Goal: Information Seeking & Learning: Learn about a topic

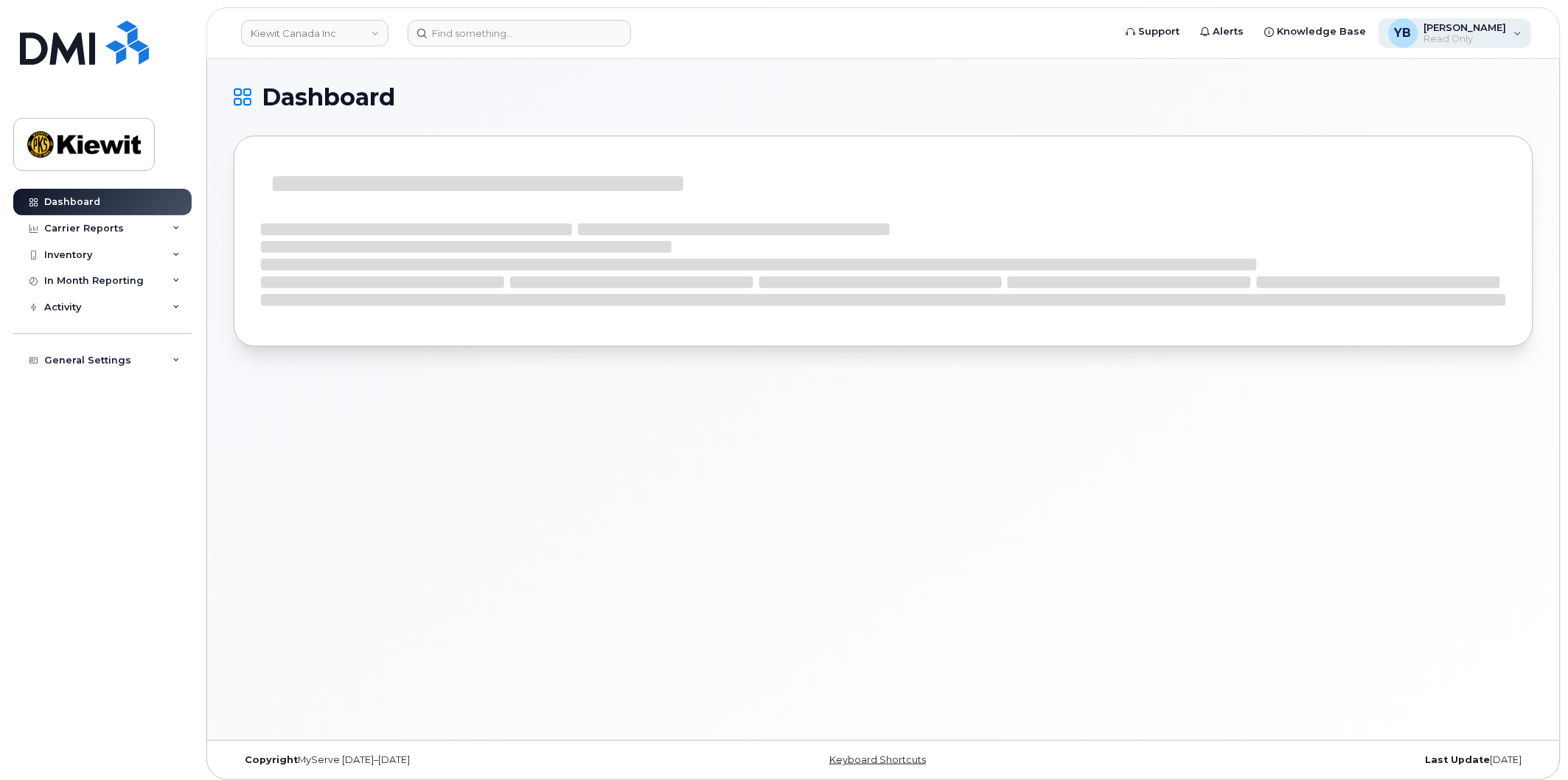
click at [1462, 33] on span "Read Only" at bounding box center [1465, 39] width 83 height 12
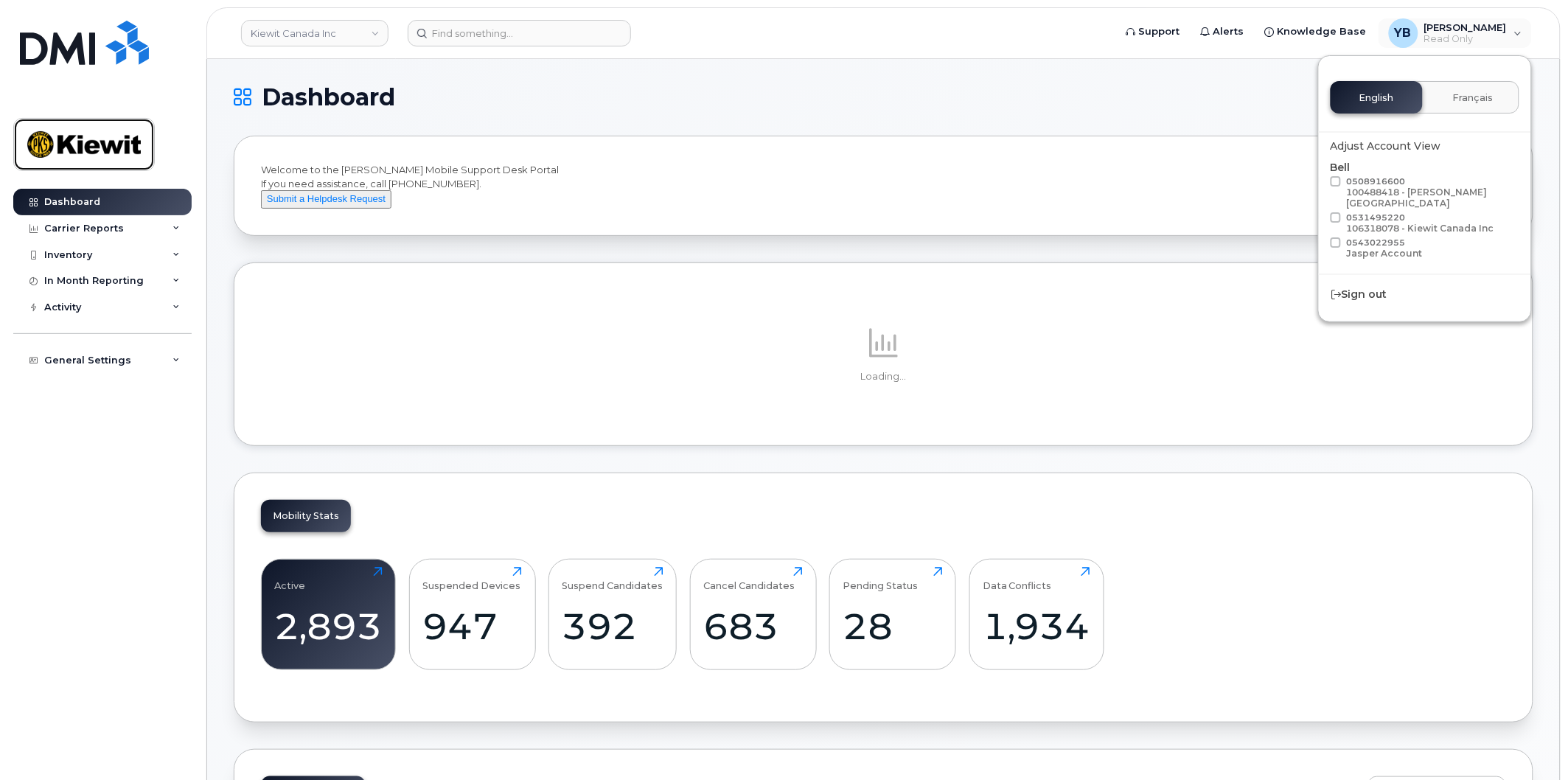
click at [104, 137] on img at bounding box center [83, 145] width 114 height 43
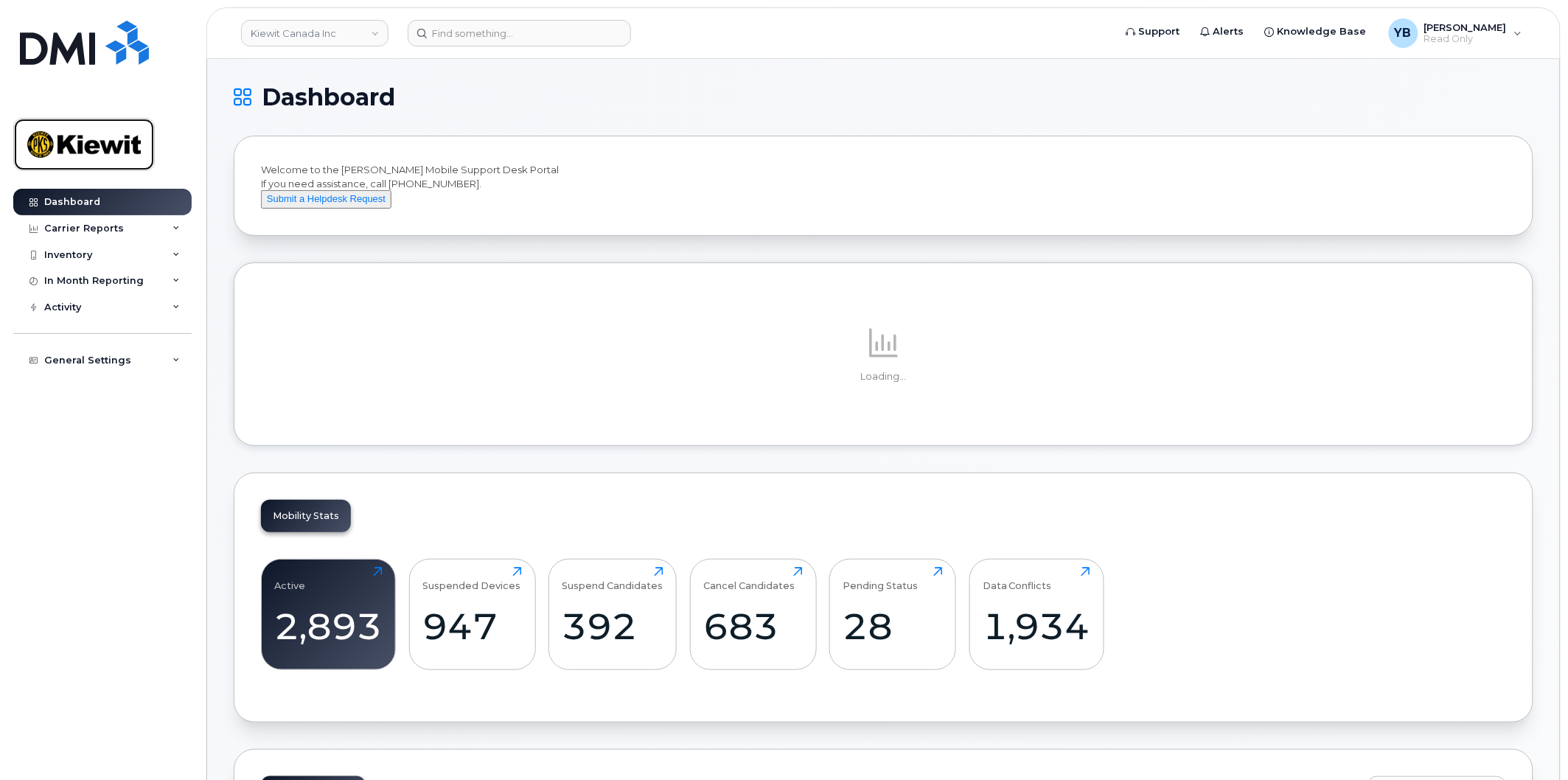
click at [99, 123] on link at bounding box center [84, 144] width 141 height 53
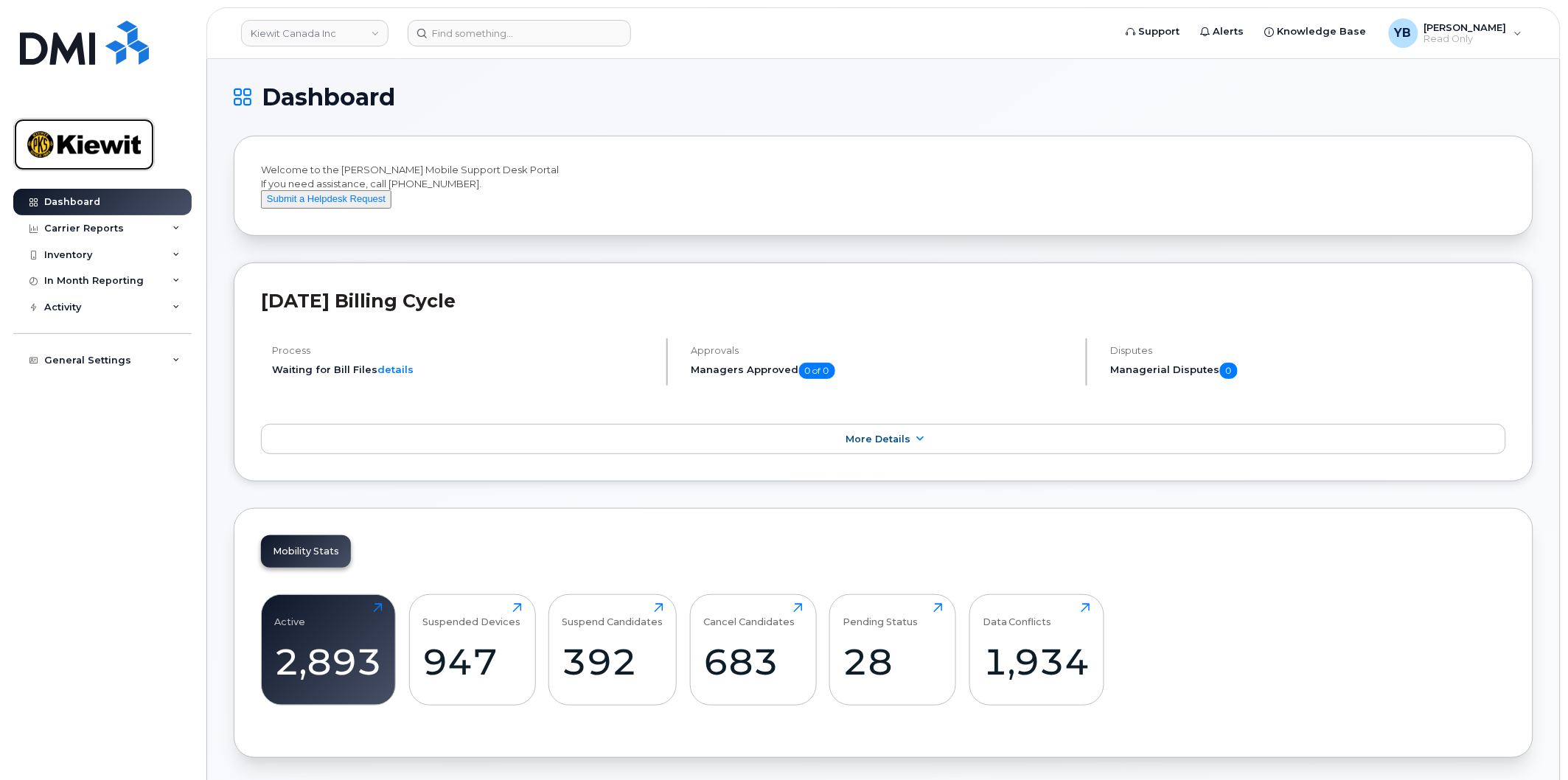
scroll to position [95, 0]
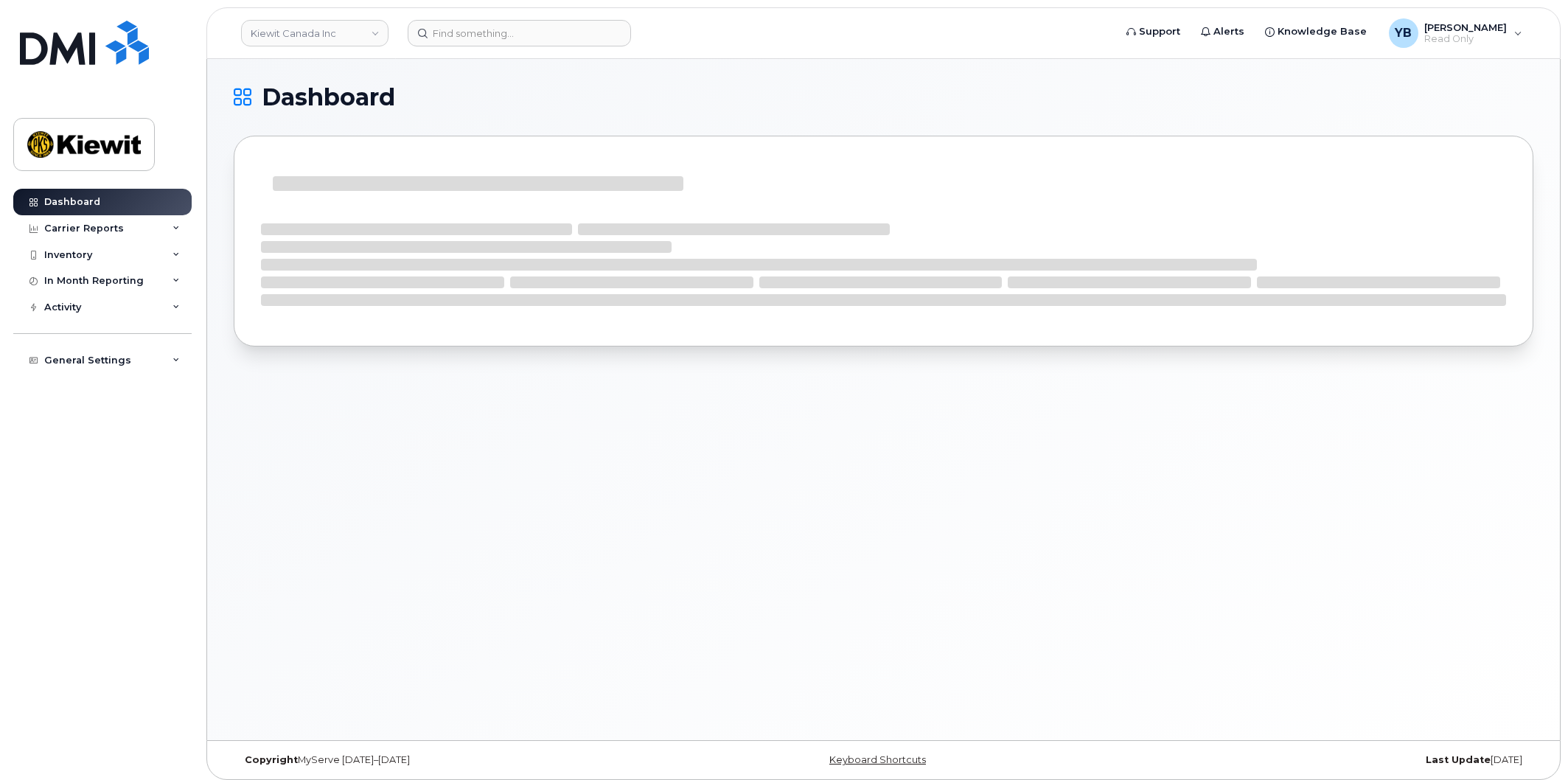
scroll to position [2, 0]
click at [367, 33] on link "Kiewit Canada Inc" at bounding box center [315, 33] width 148 height 26
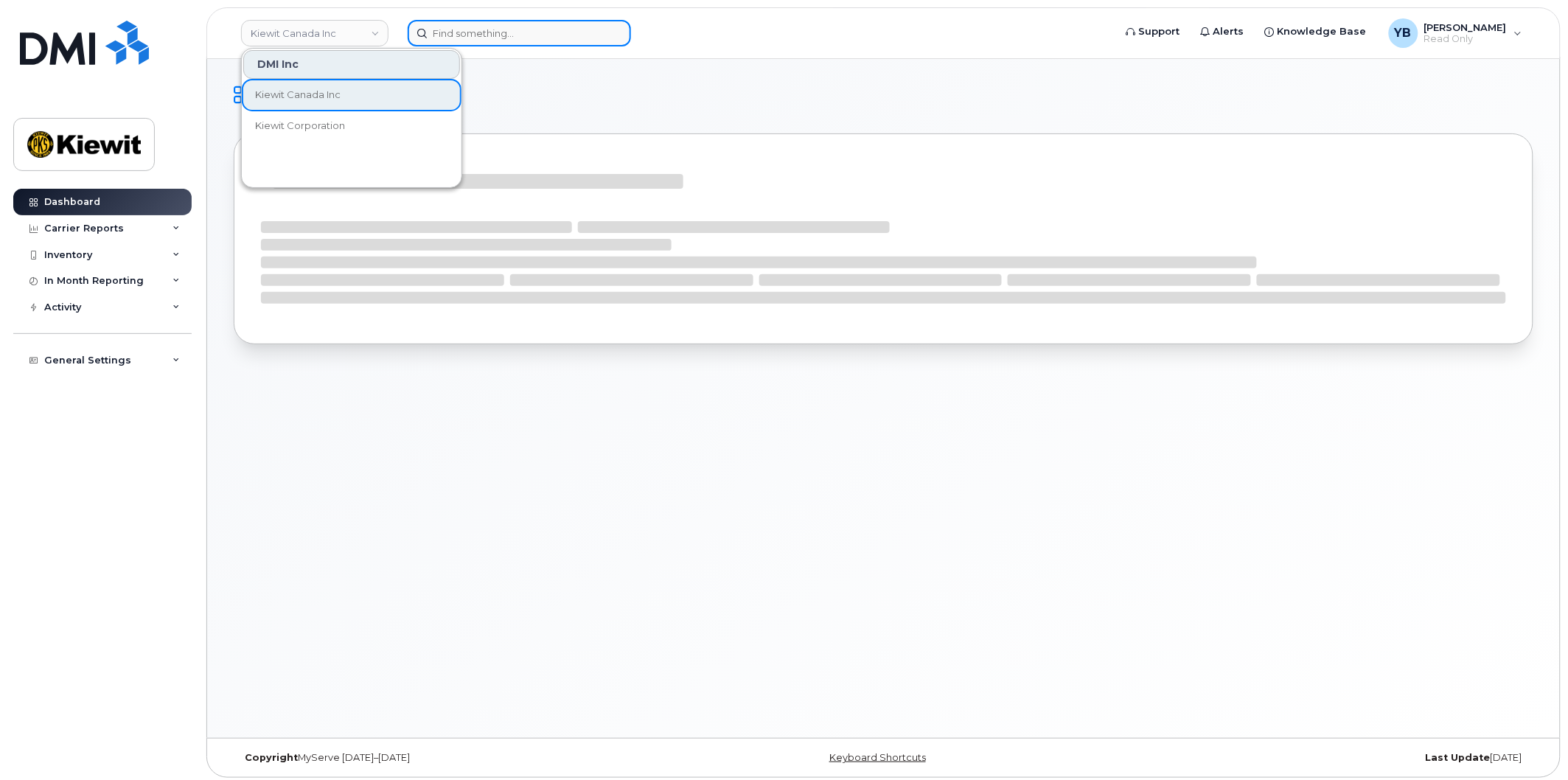
click at [455, 33] on input at bounding box center [519, 33] width 223 height 26
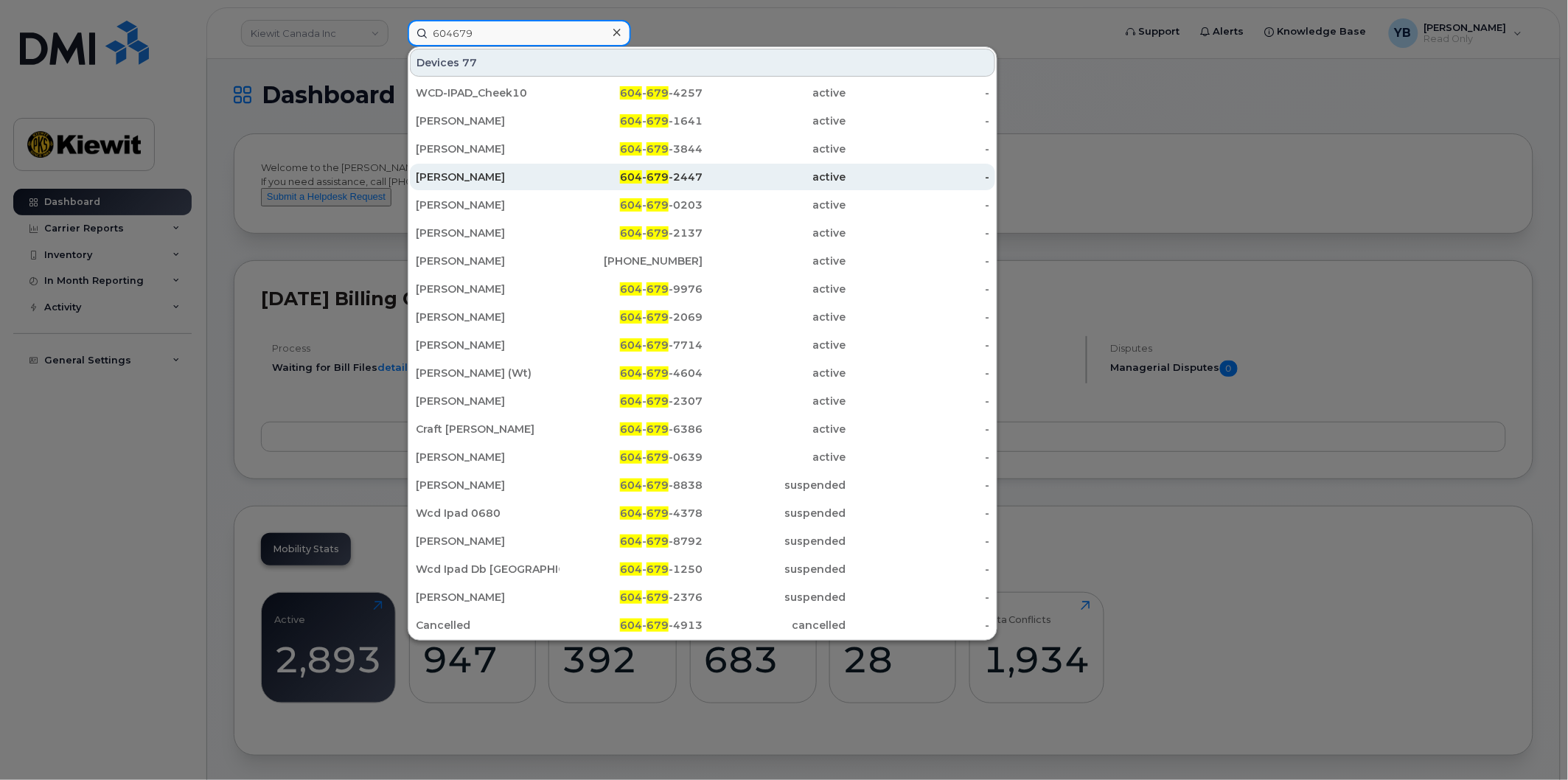
type input "604679"
click at [536, 182] on div "[PERSON_NAME]" at bounding box center [487, 176] width 144 height 15
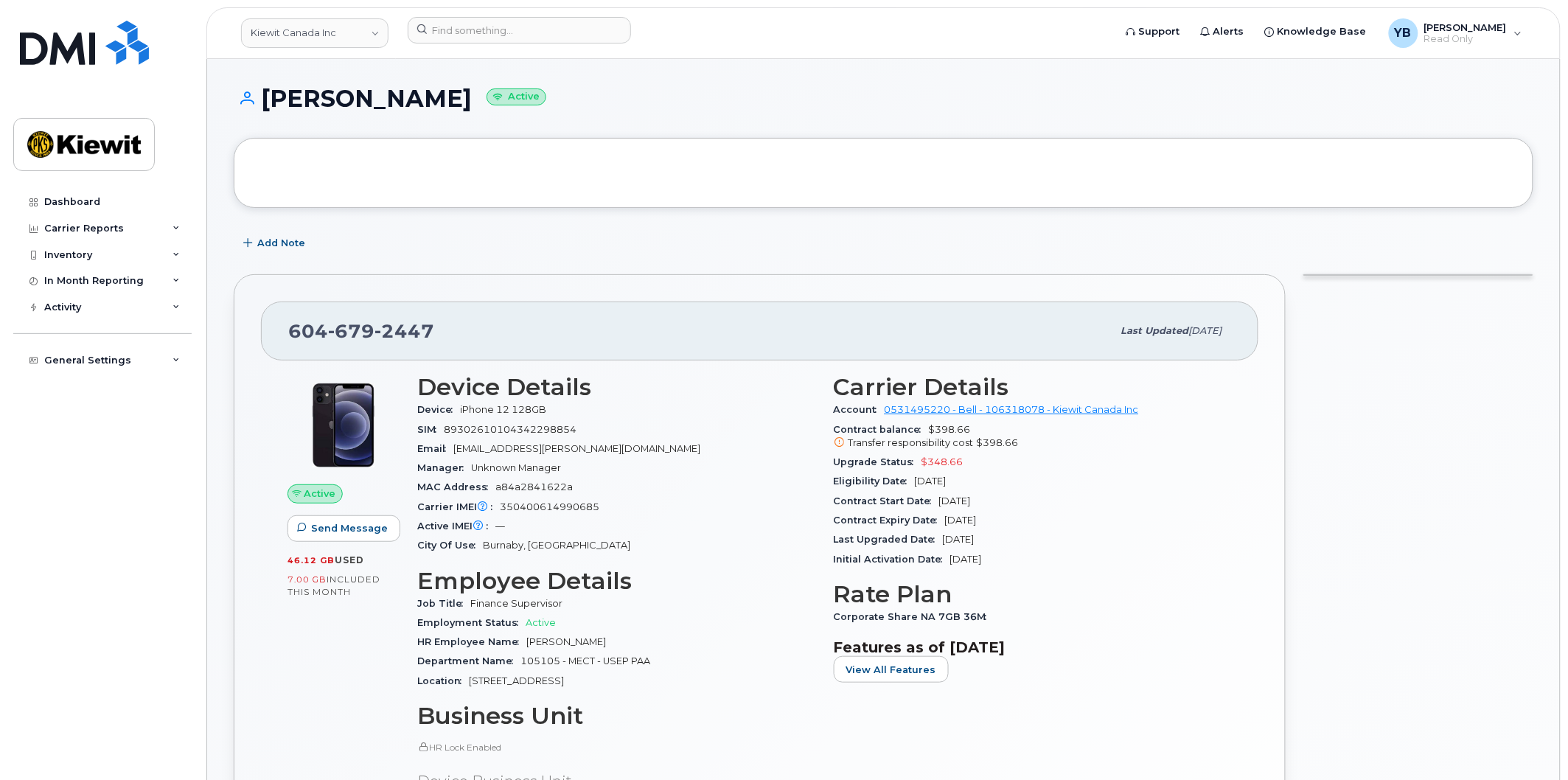
click at [900, 465] on span "Upgrade Status" at bounding box center [877, 461] width 87 height 11
click at [850, 515] on span "Contract Expiry Date" at bounding box center [889, 520] width 111 height 11
click at [332, 531] on span "Send Message" at bounding box center [350, 528] width 76 height 14
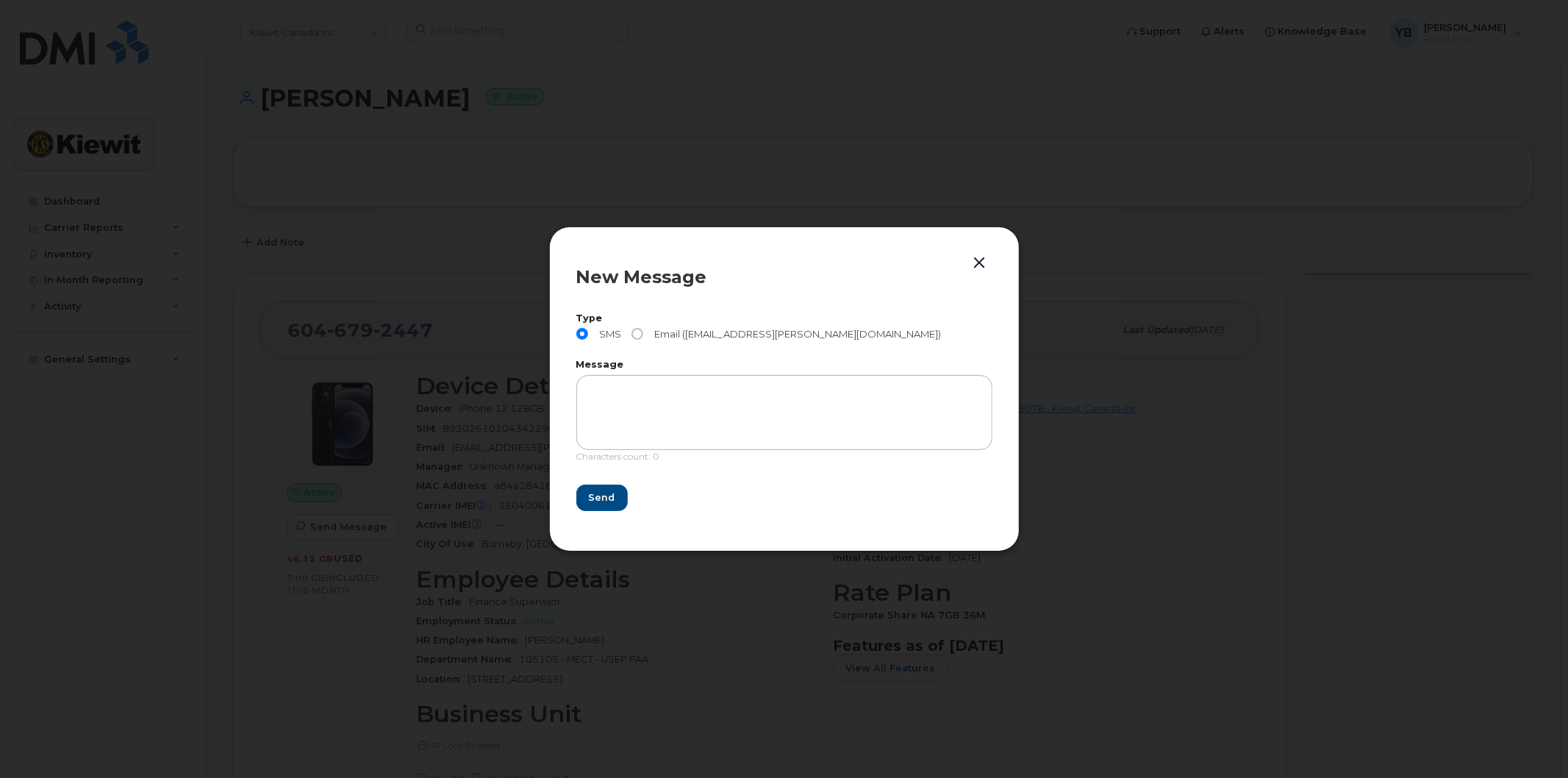
drag, startPoint x: 759, startPoint y: 361, endPoint x: 738, endPoint y: 375, distance: 25.2
click at [759, 362] on label "Message" at bounding box center [784, 365] width 416 height 10
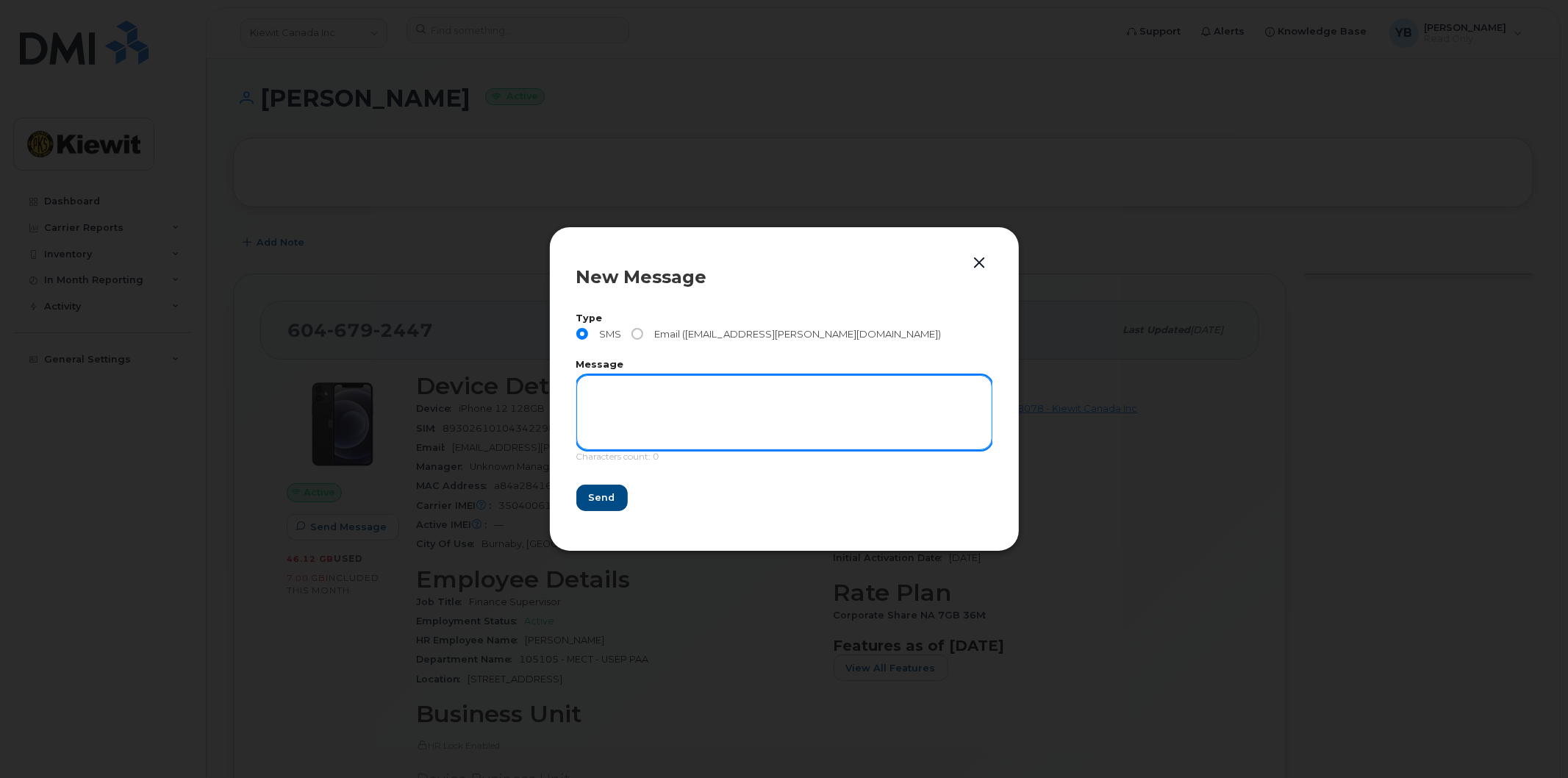
click at [662, 417] on textarea at bounding box center [784, 412] width 416 height 75
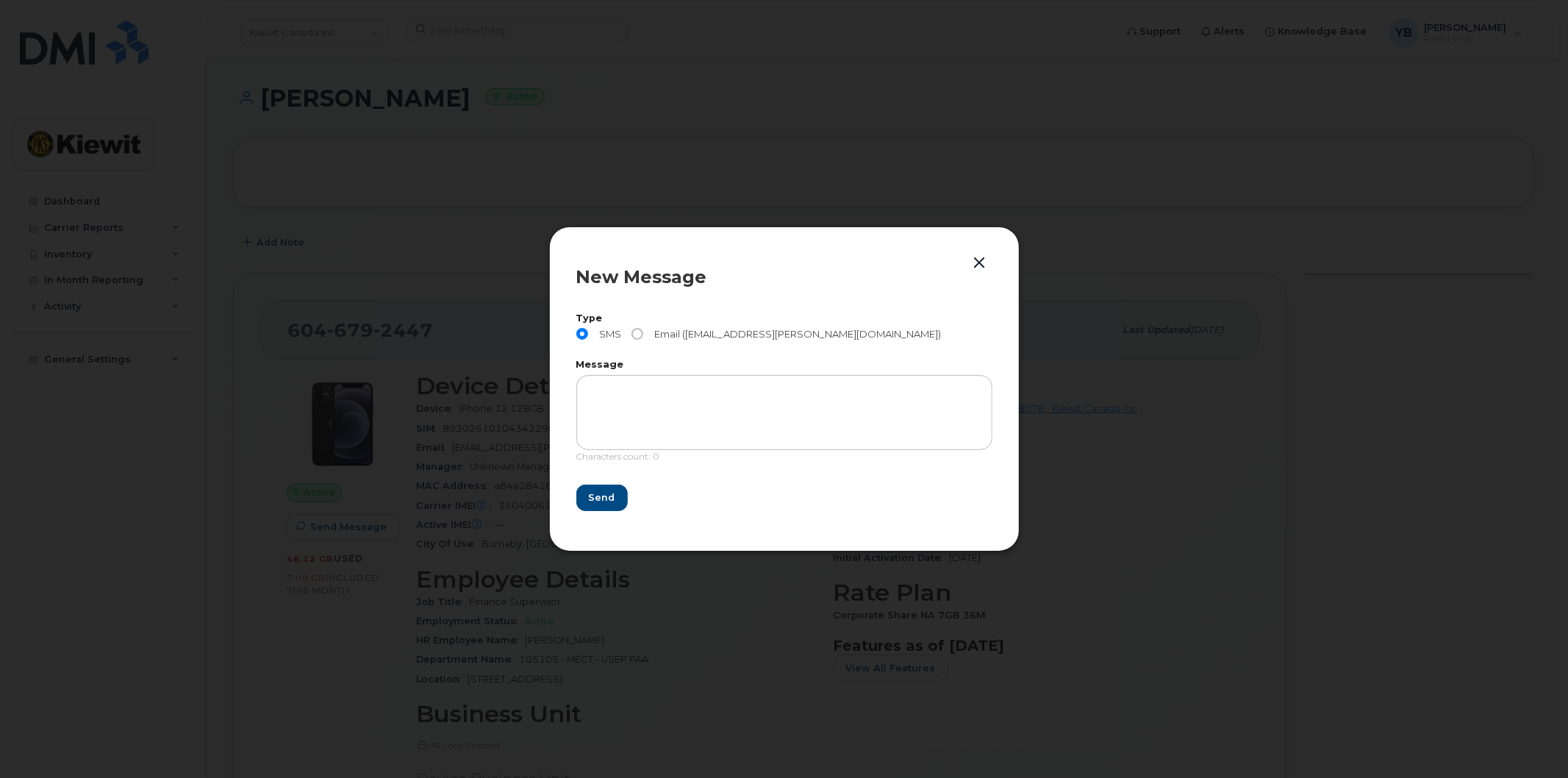
click at [982, 250] on div "New Message Type SMS Email (YACINE.BRAHIMI@KIEWIT.COM) Message Characters count…" at bounding box center [784, 389] width 471 height 325
click at [980, 259] on button "button" at bounding box center [980, 263] width 22 height 21
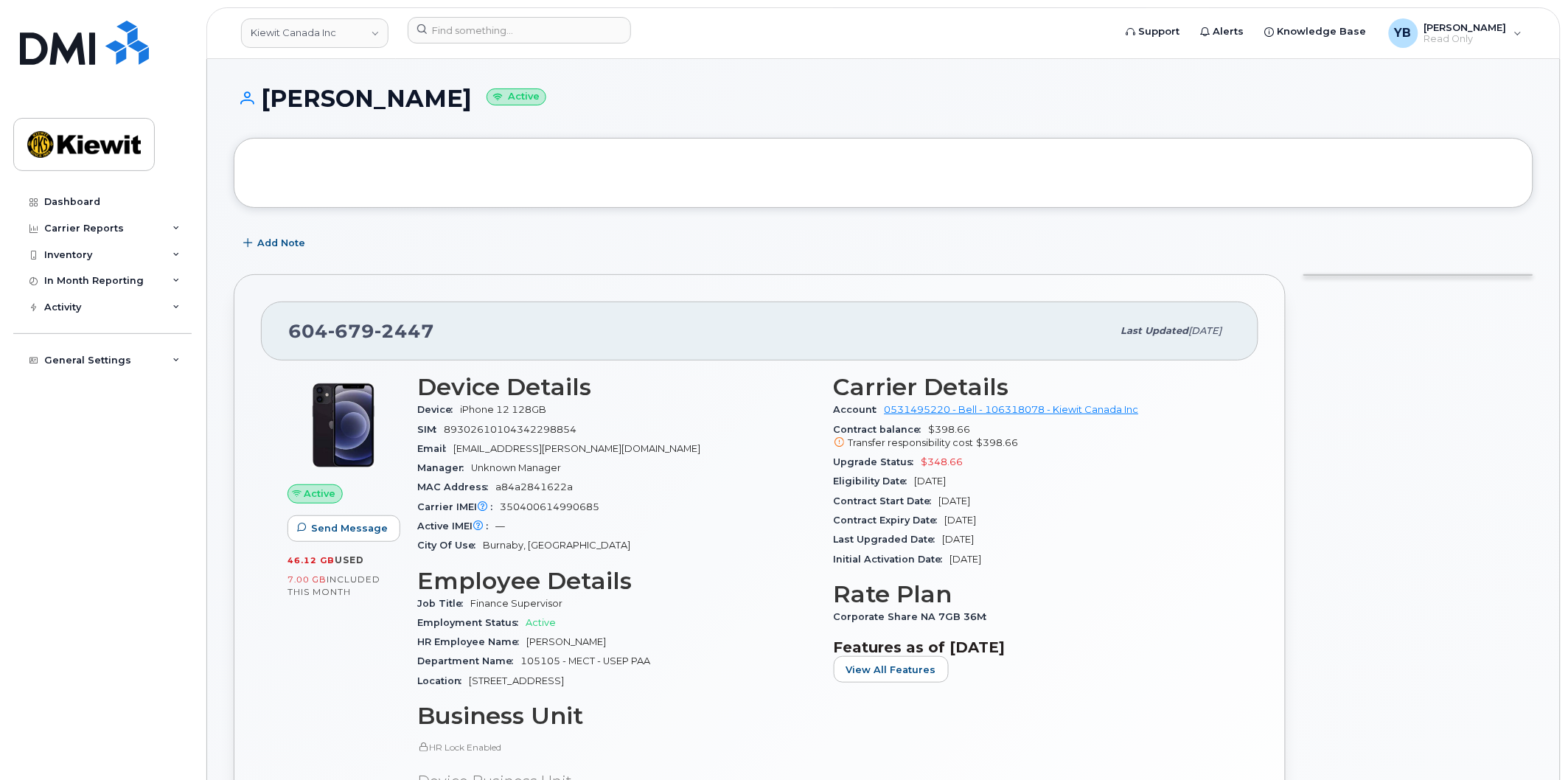
click at [1212, 330] on span "Aug 29, 2025" at bounding box center [1206, 330] width 33 height 11
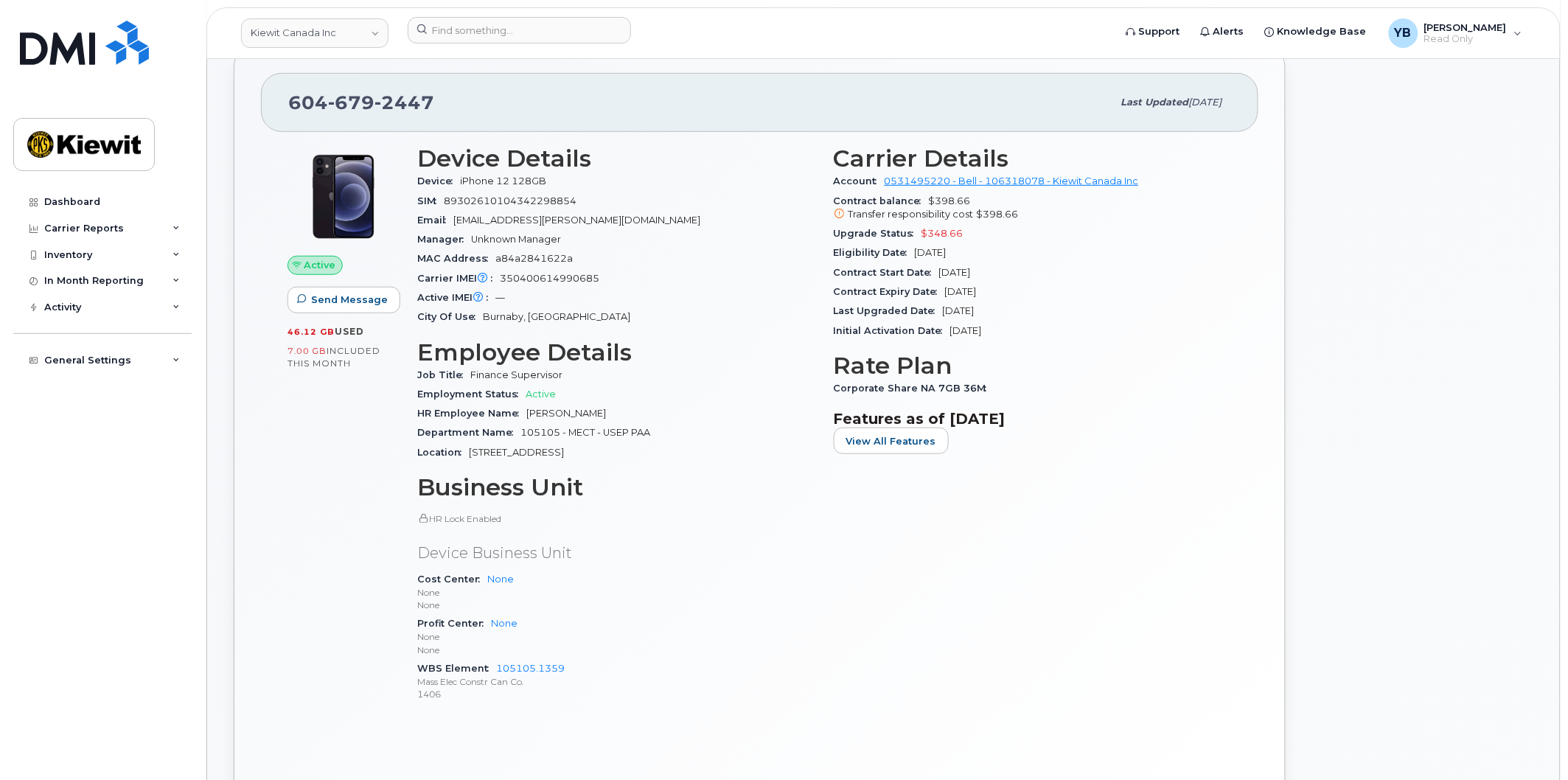
scroll to position [245, 0]
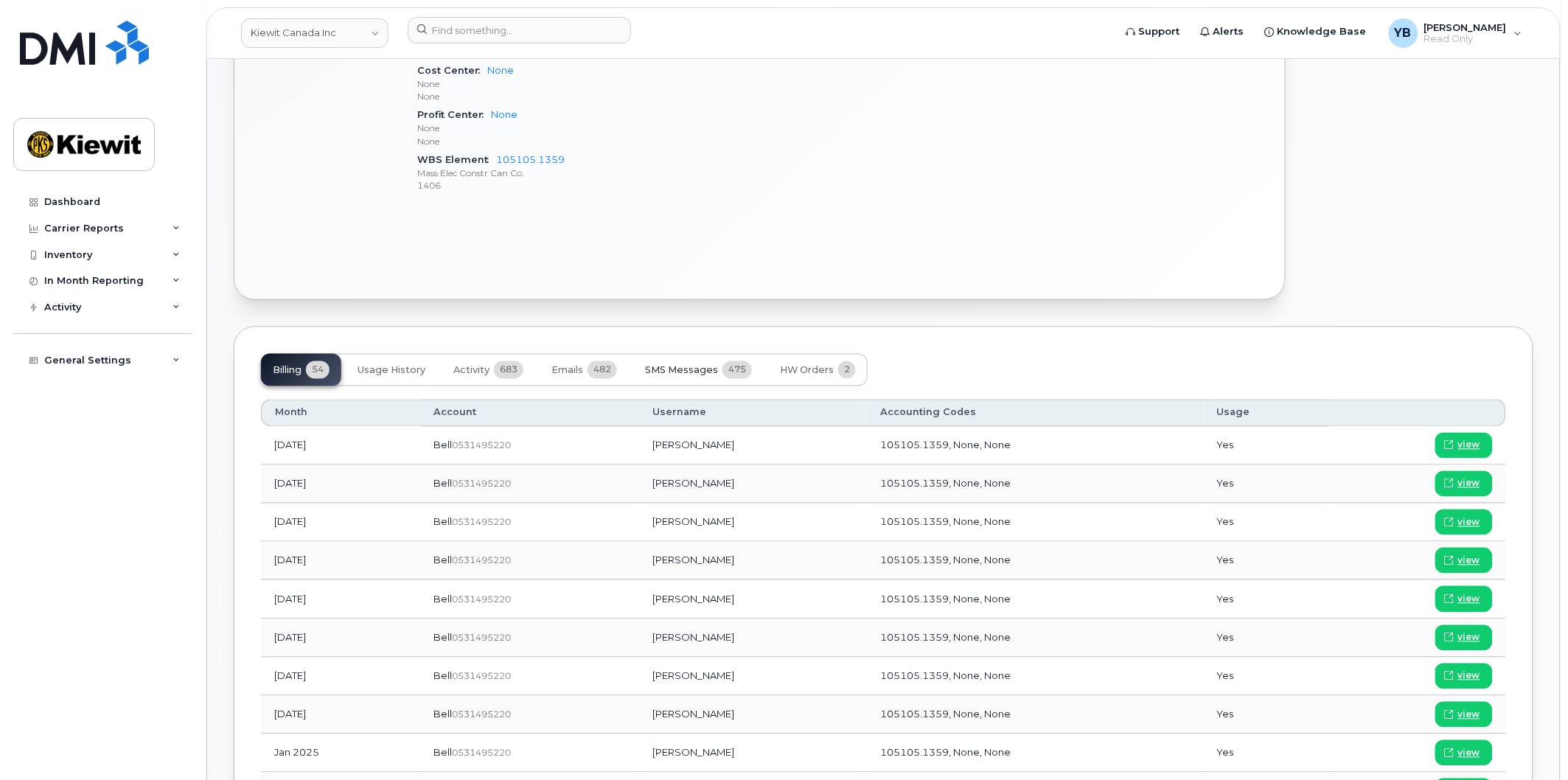
click at [755, 378] on button "SMS Messages 475" at bounding box center [699, 369] width 130 height 33
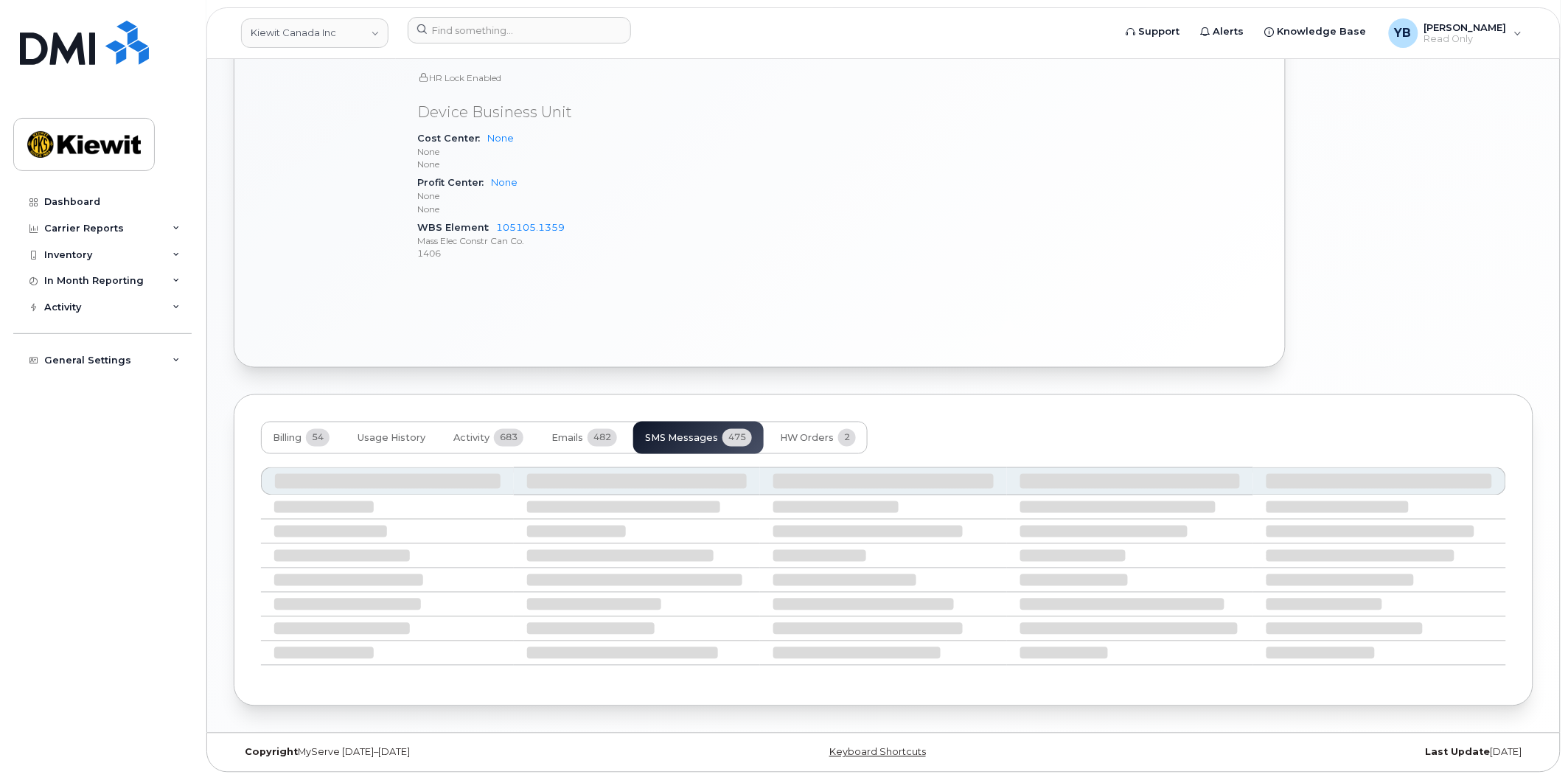
scroll to position [737, 0]
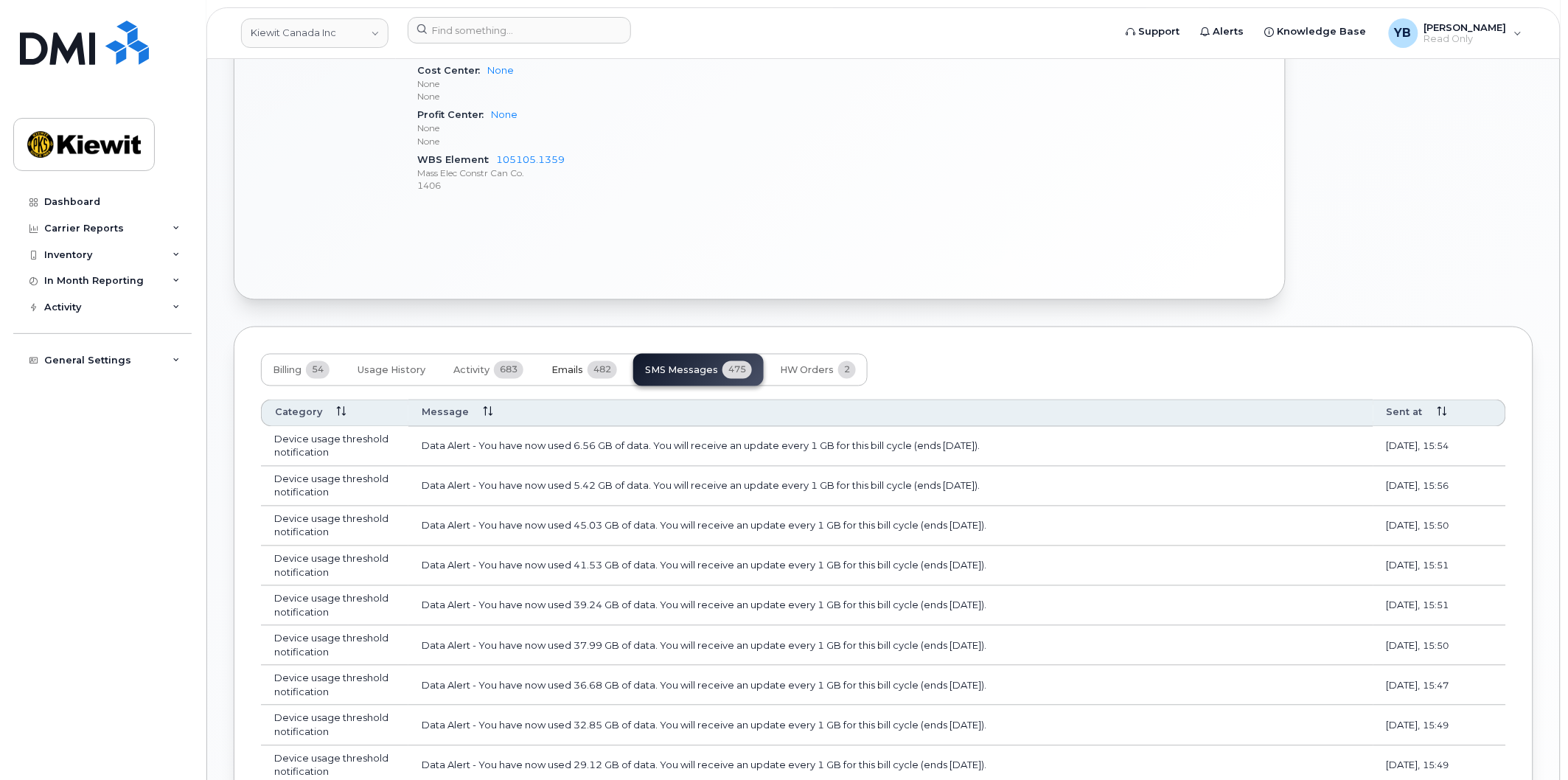
click at [598, 373] on span "482" at bounding box center [602, 370] width 29 height 17
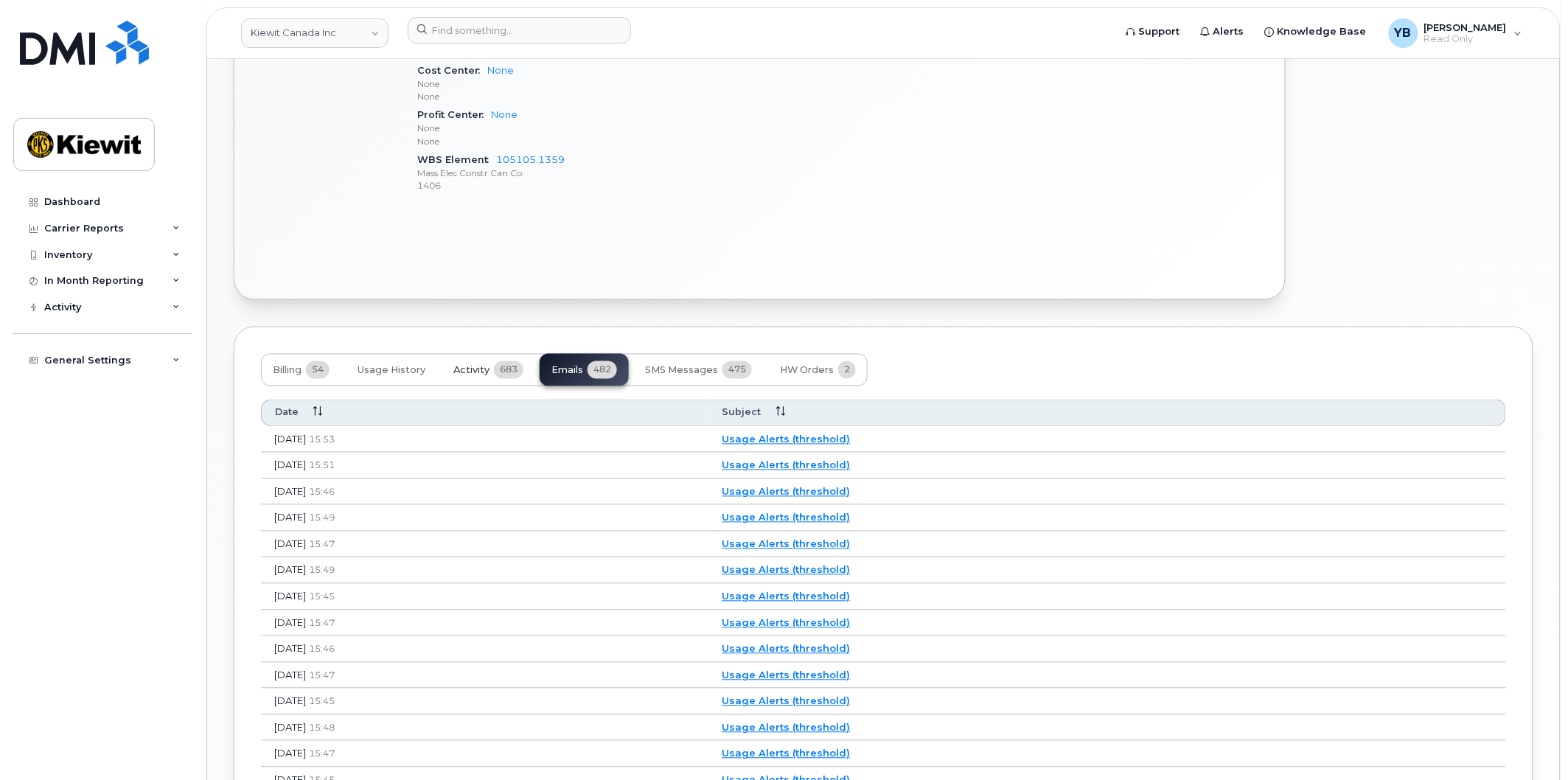
click at [505, 353] on button "Activity 683" at bounding box center [489, 369] width 94 height 33
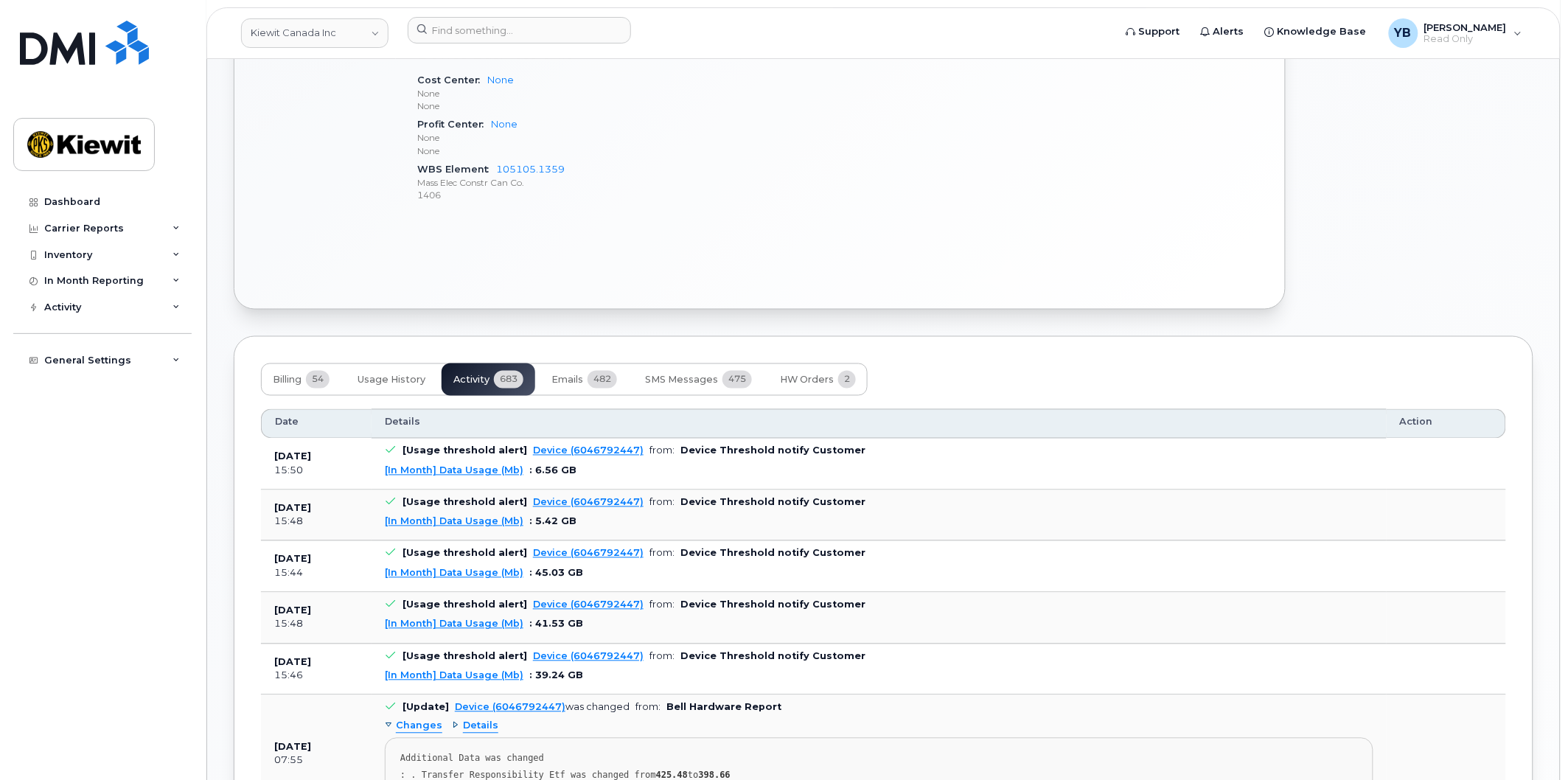
scroll to position [819, 0]
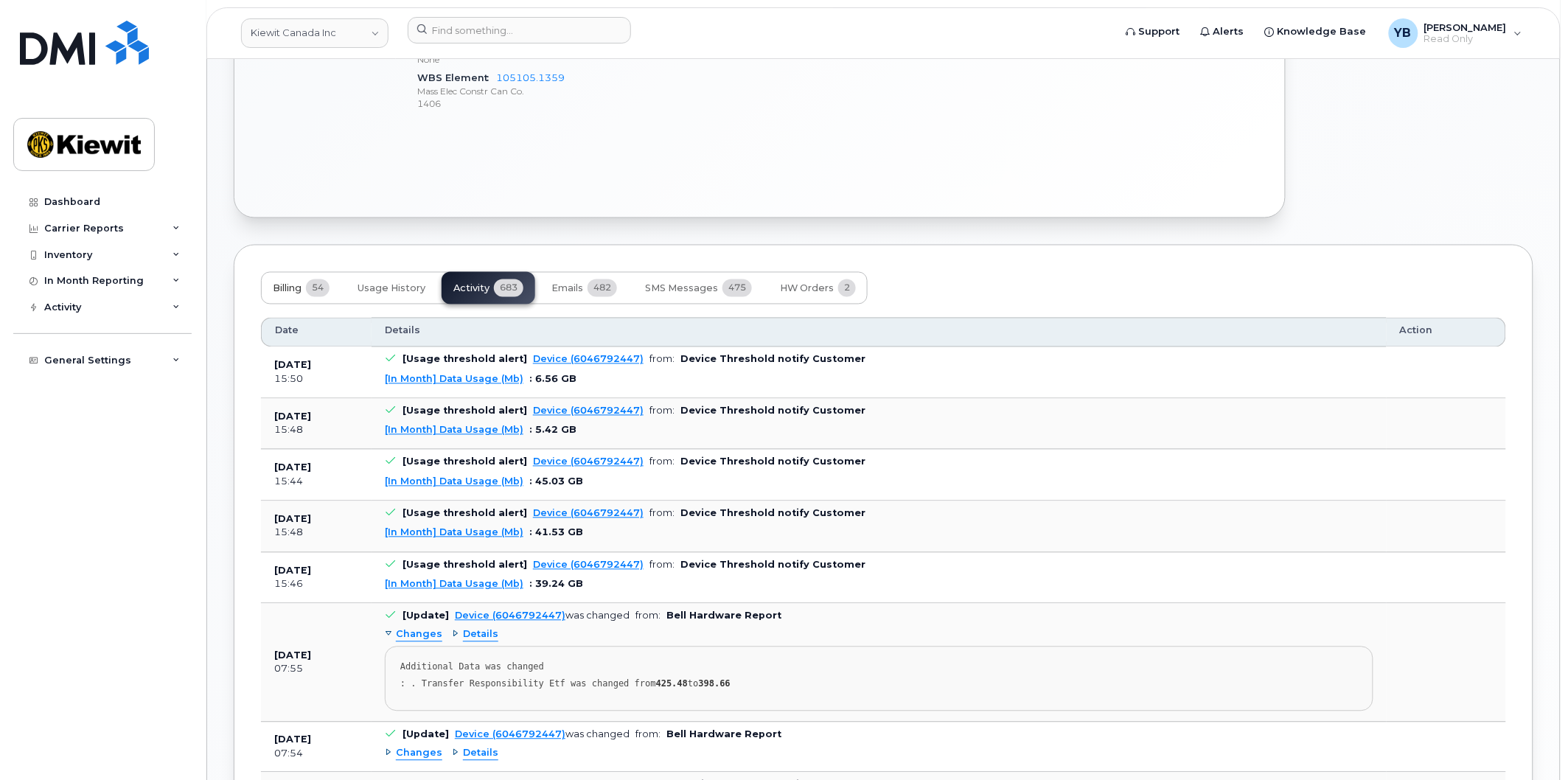
click at [305, 293] on button "Billing 54" at bounding box center [300, 288] width 80 height 33
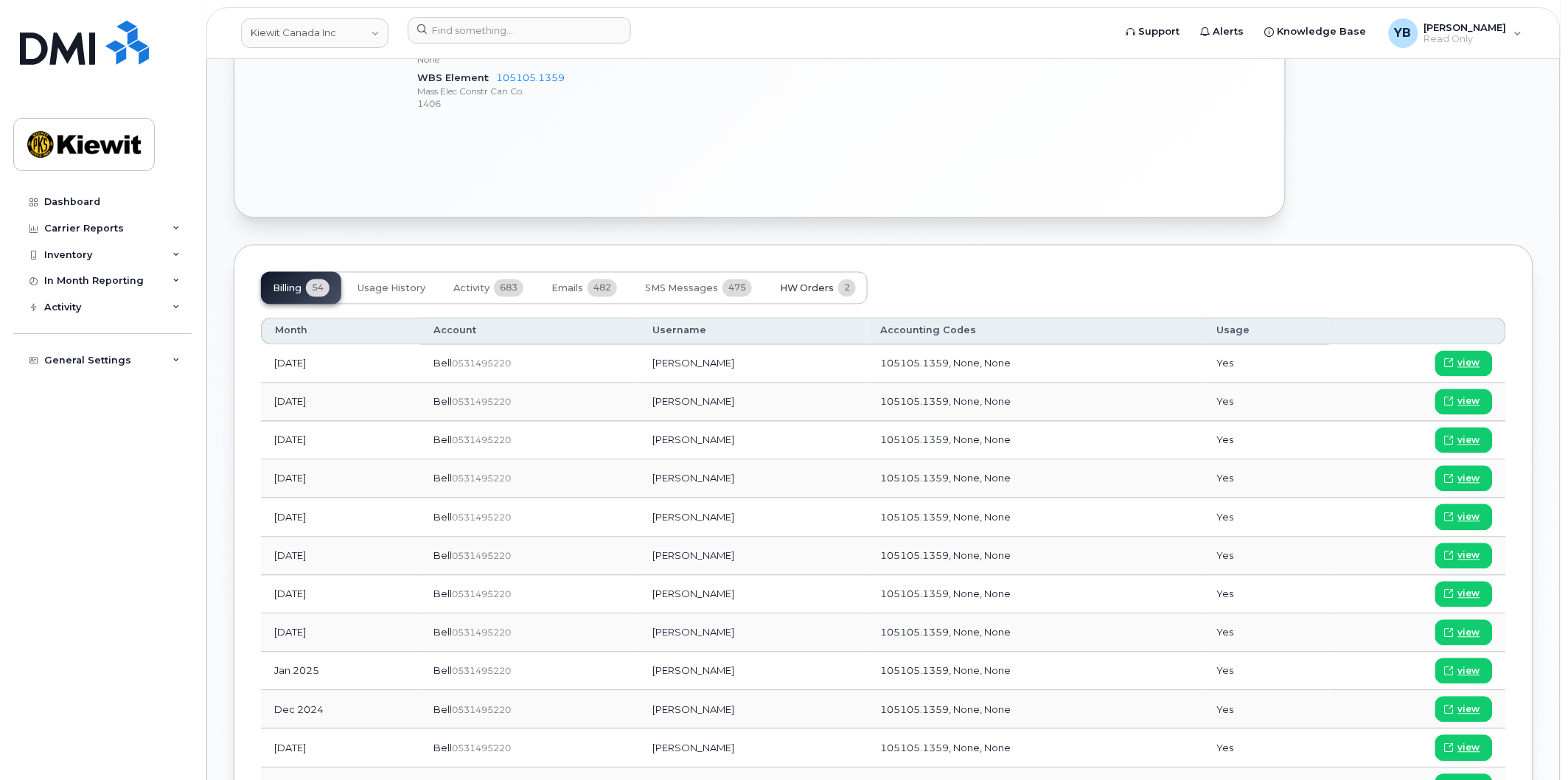
drag, startPoint x: 784, startPoint y: 284, endPoint x: 811, endPoint y: 273, distance: 29.2
click at [811, 274] on button "HW Orders 2" at bounding box center [818, 288] width 99 height 33
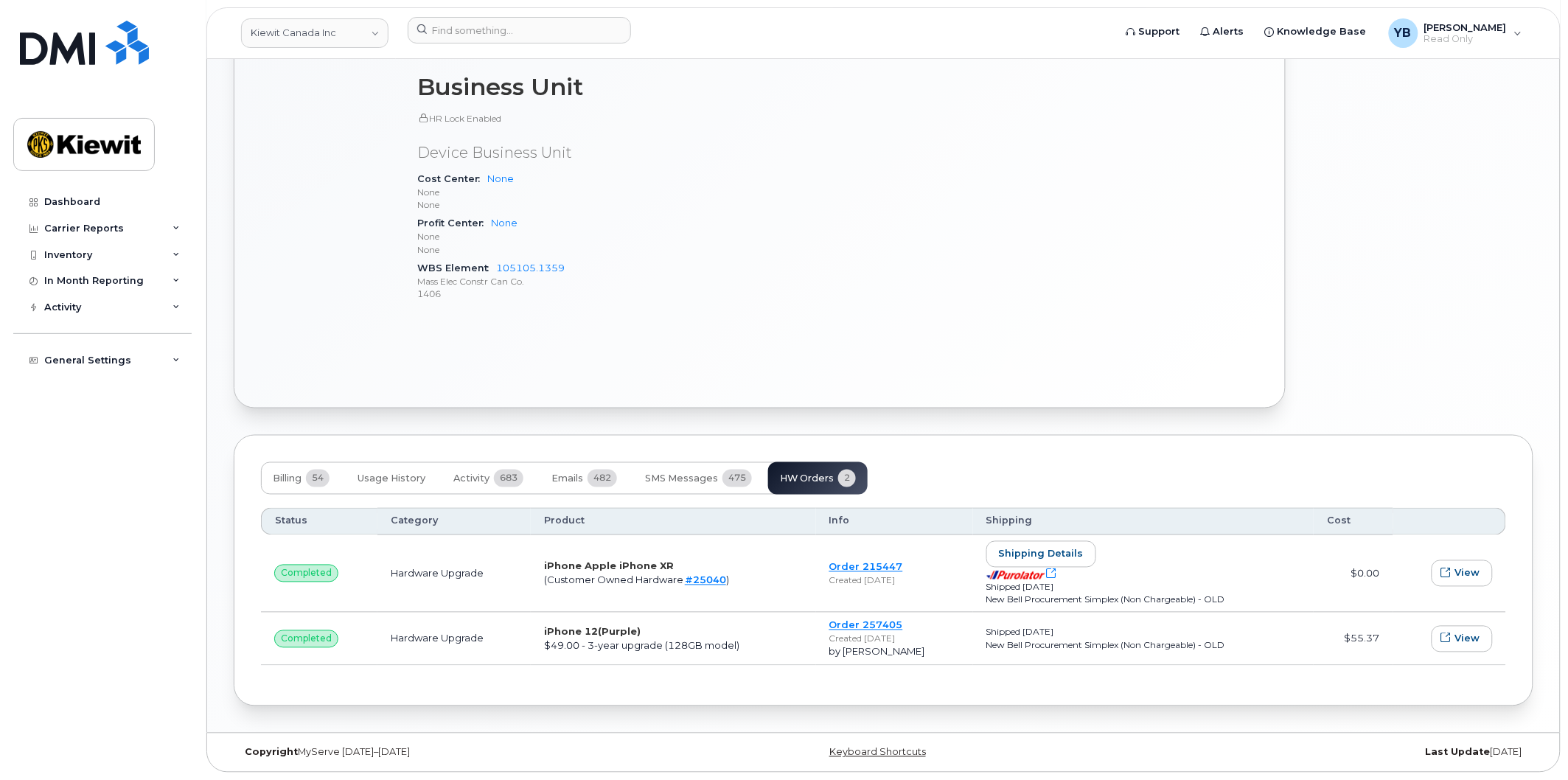
scroll to position [627, 0]
drag, startPoint x: 873, startPoint y: 482, endPoint x: 838, endPoint y: 479, distance: 35.1
drag, startPoint x: 838, startPoint y: 479, endPoint x: 724, endPoint y: 427, distance: 125.3
click at [724, 427] on div "Add Note 604 679 2447 Last updated Aug 29, 2025 Active Send Message 46.12 GB  u…" at bounding box center [884, 108] width 1300 height 1197
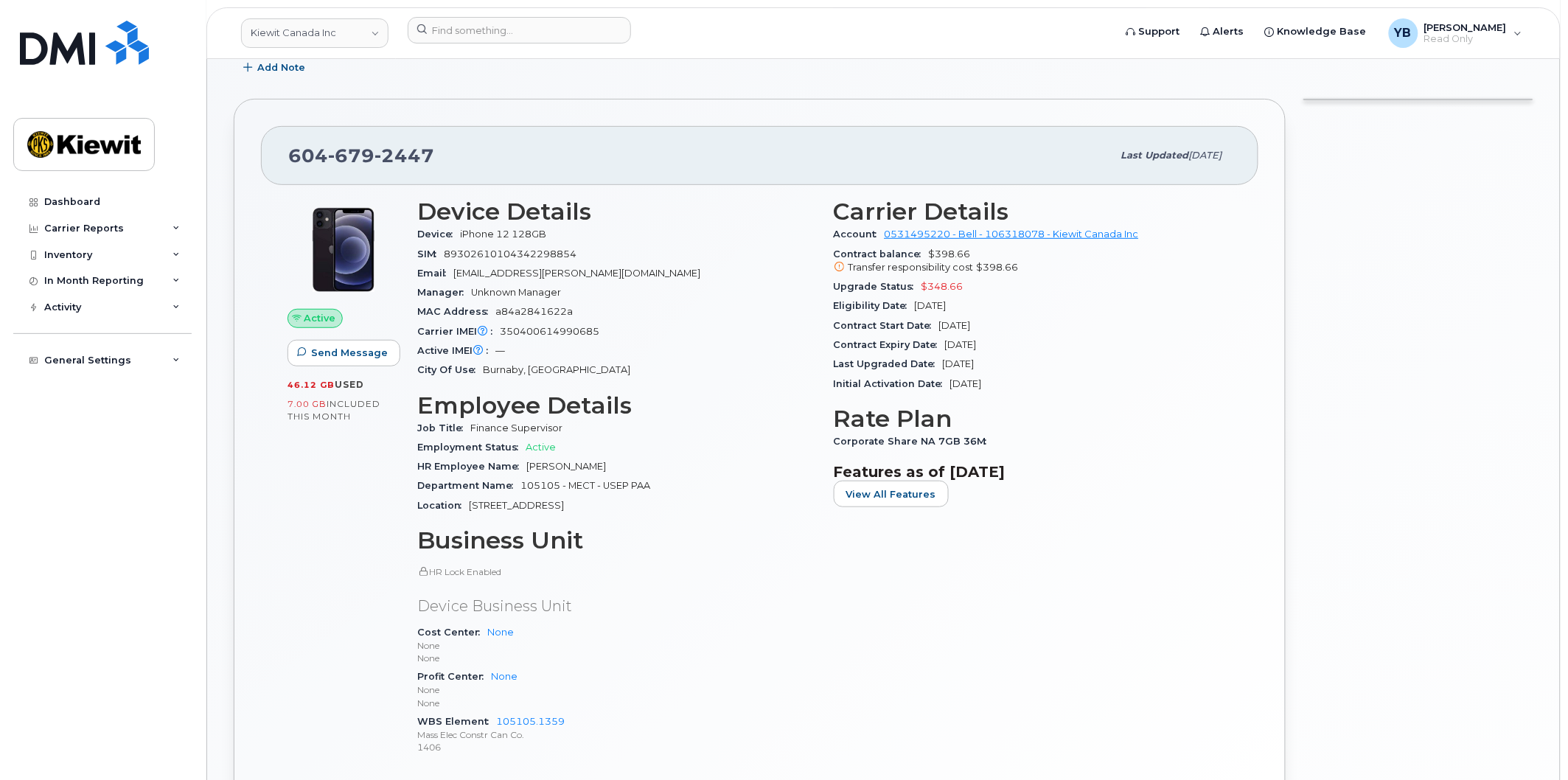
scroll to position [0, 0]
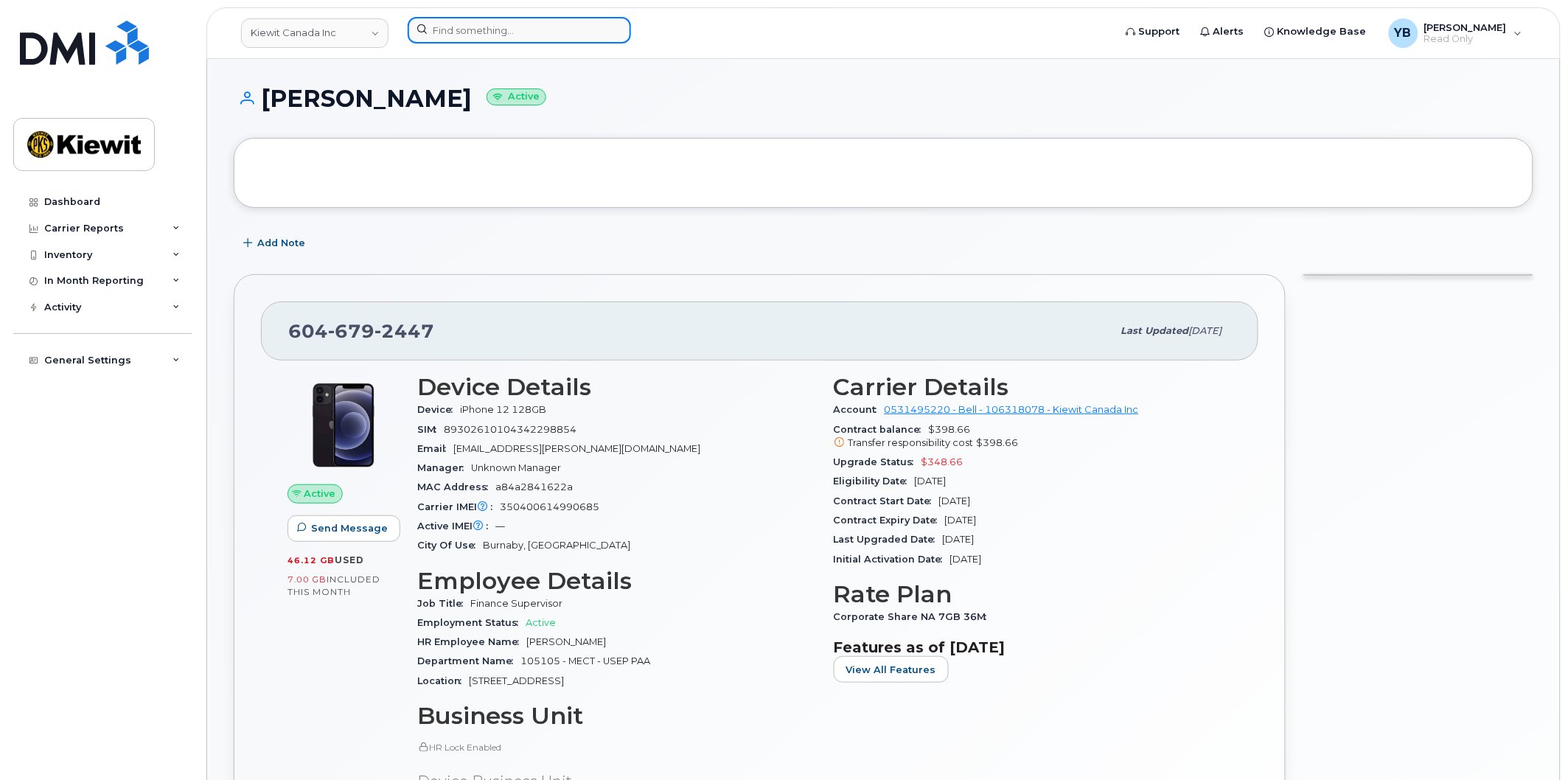
click at [478, 32] on input at bounding box center [519, 29] width 223 height 26
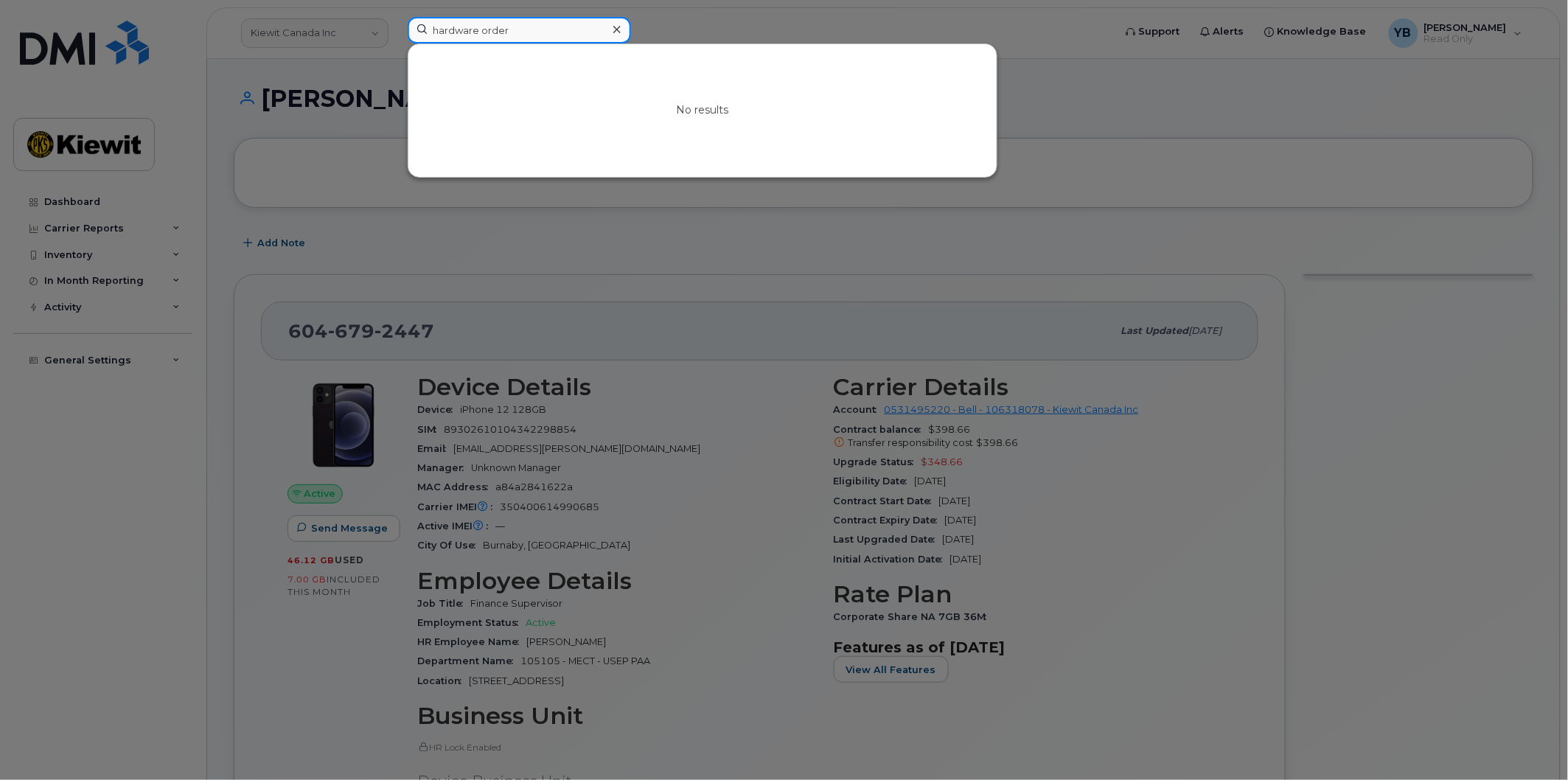
type input "hardware order"
click at [617, 23] on div at bounding box center [617, 29] width 21 height 21
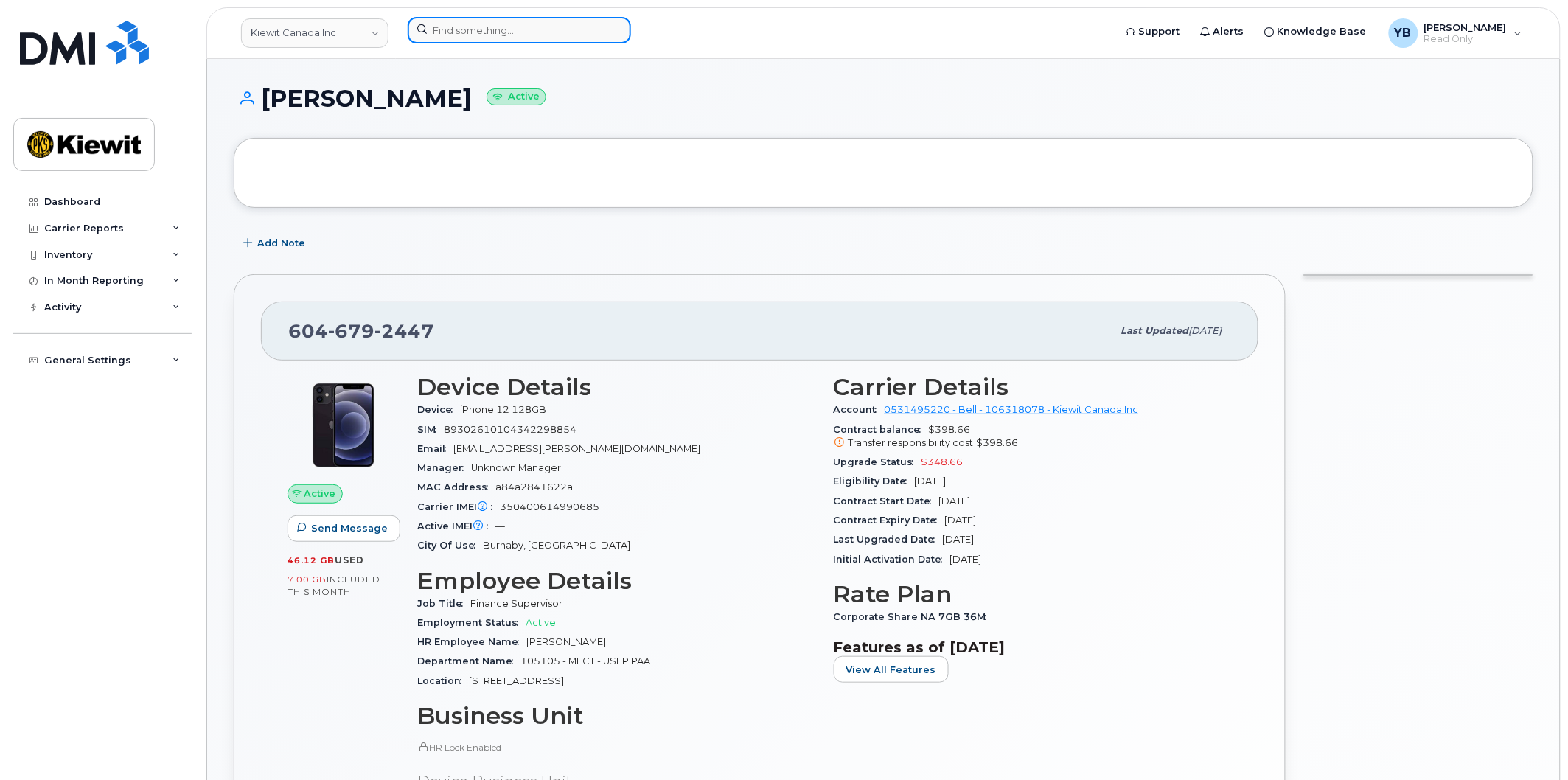
click at [525, 28] on input at bounding box center [519, 29] width 223 height 26
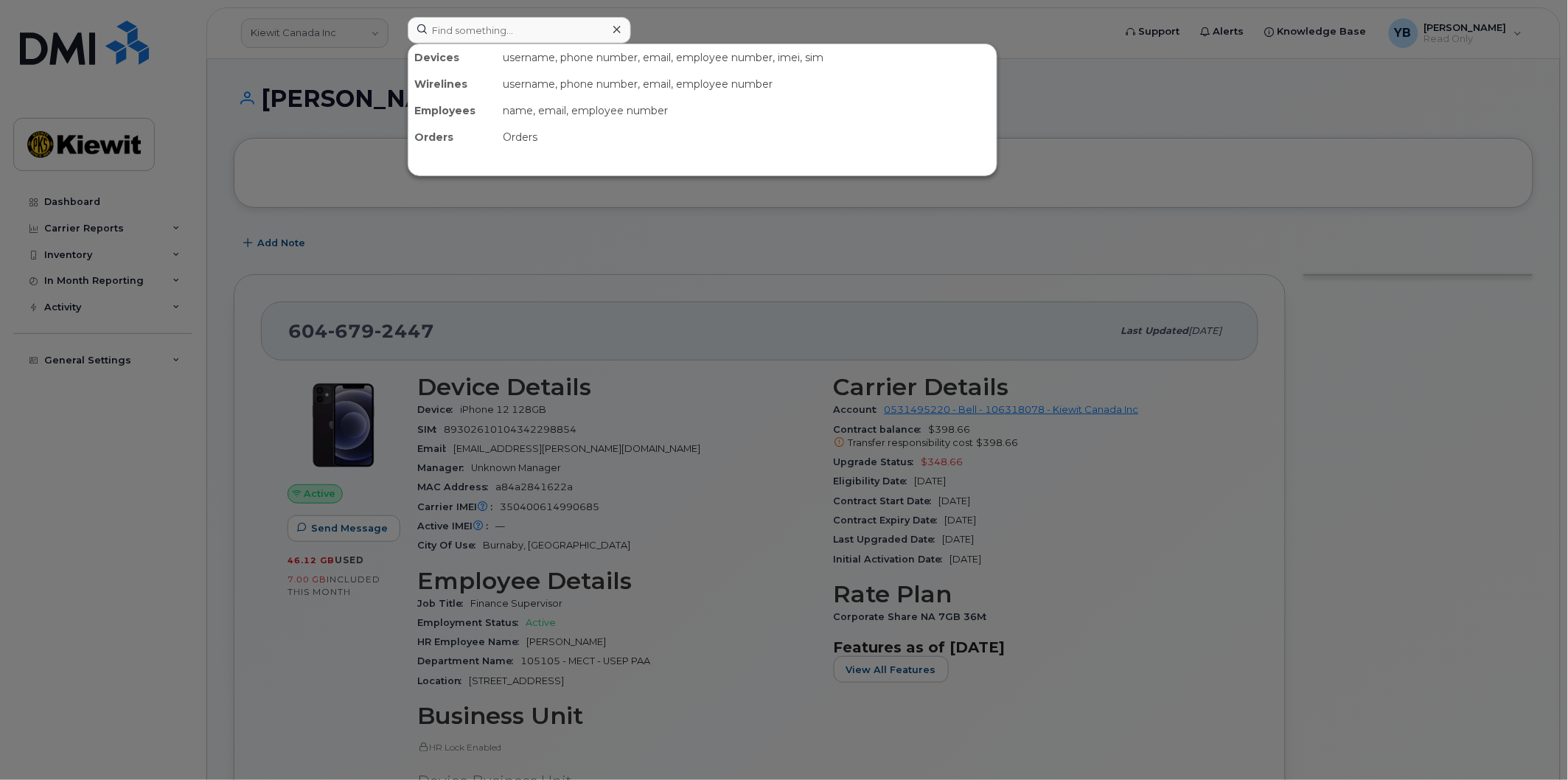
click at [490, 129] on div "Orders" at bounding box center [452, 137] width 88 height 26
click at [418, 129] on div "Orders" at bounding box center [452, 137] width 88 height 26
drag, startPoint x: 505, startPoint y: 7, endPoint x: 502, endPoint y: 21, distance: 14.3
click at [505, 10] on div at bounding box center [784, 390] width 1568 height 780
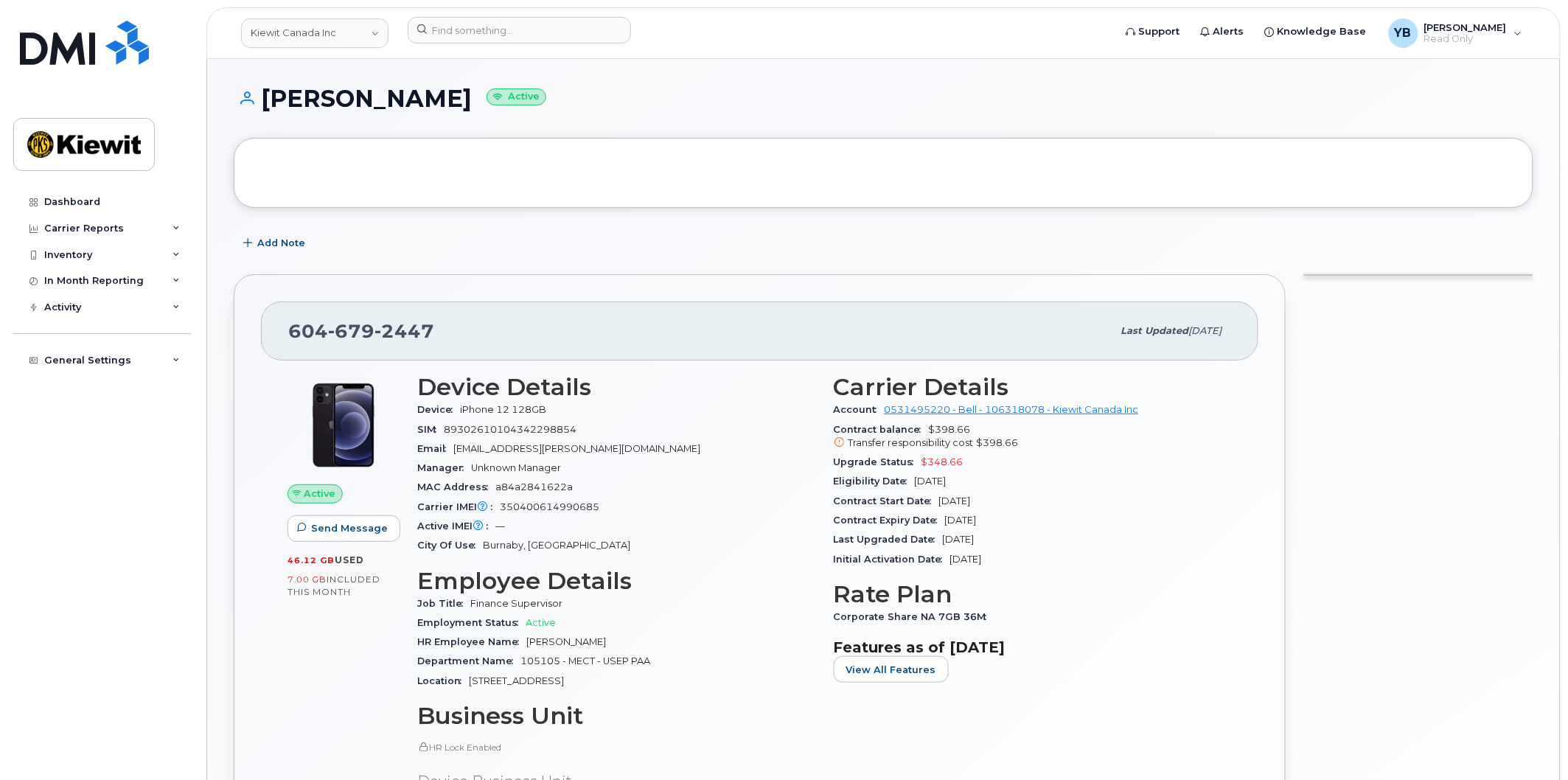
drag, startPoint x: 261, startPoint y: 86, endPoint x: 182, endPoint y: 91, distance: 79.2
click at [247, 87] on h1 "Yacine Brahimi Active" at bounding box center [884, 98] width 1300 height 25
click at [68, 256] on div "Inventory" at bounding box center [68, 255] width 48 height 12
click at [97, 285] on div "Mobility Devices" at bounding box center [92, 281] width 83 height 14
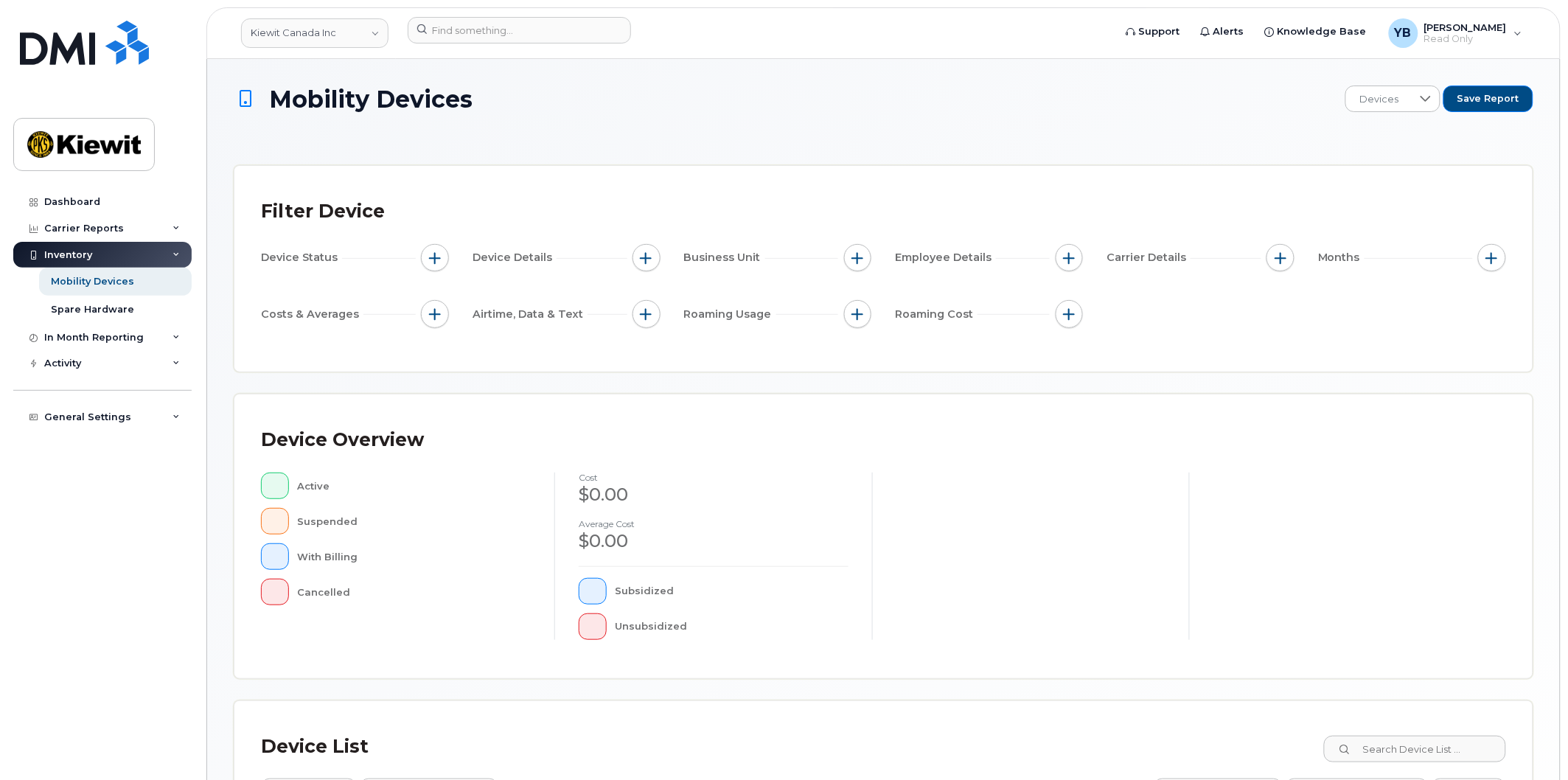
click at [1024, 178] on div "Filter Device Device Status Device Details Business Unit Employee Details Carri…" at bounding box center [884, 268] width 1299 height 206
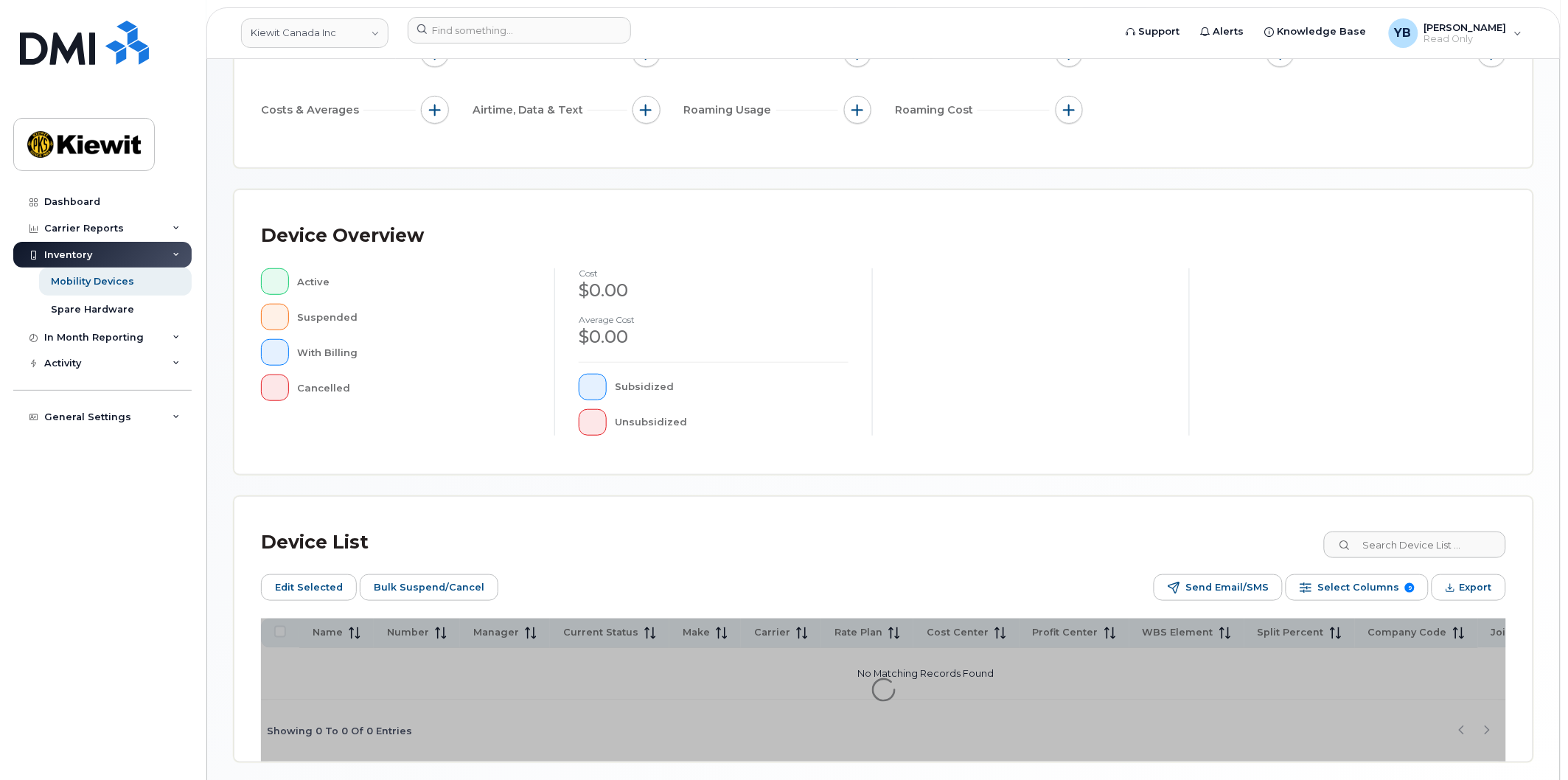
scroll to position [178, 0]
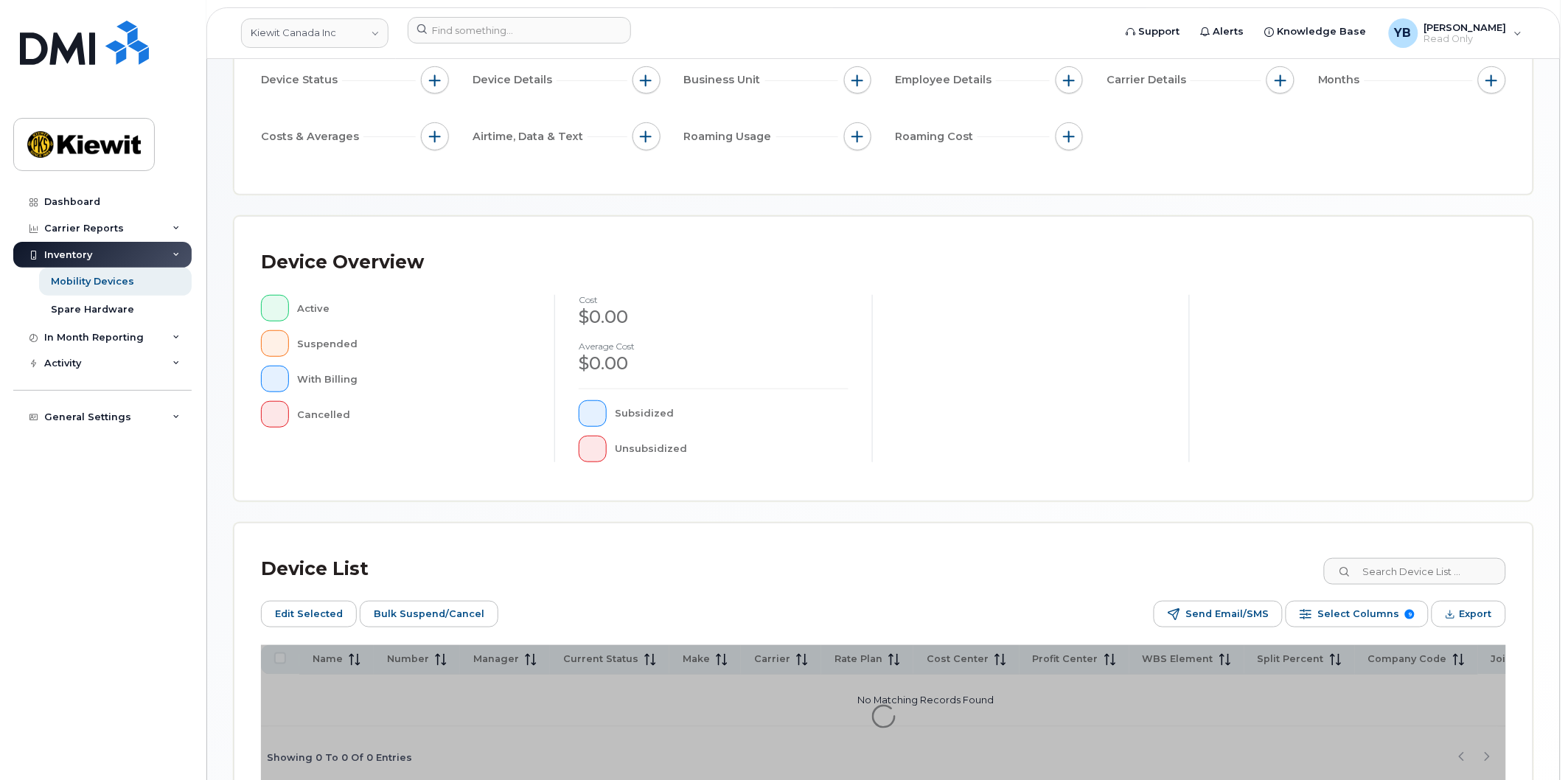
click at [472, 320] on div "Active Suspended With Billing Cancelled" at bounding box center [396, 361] width 270 height 133
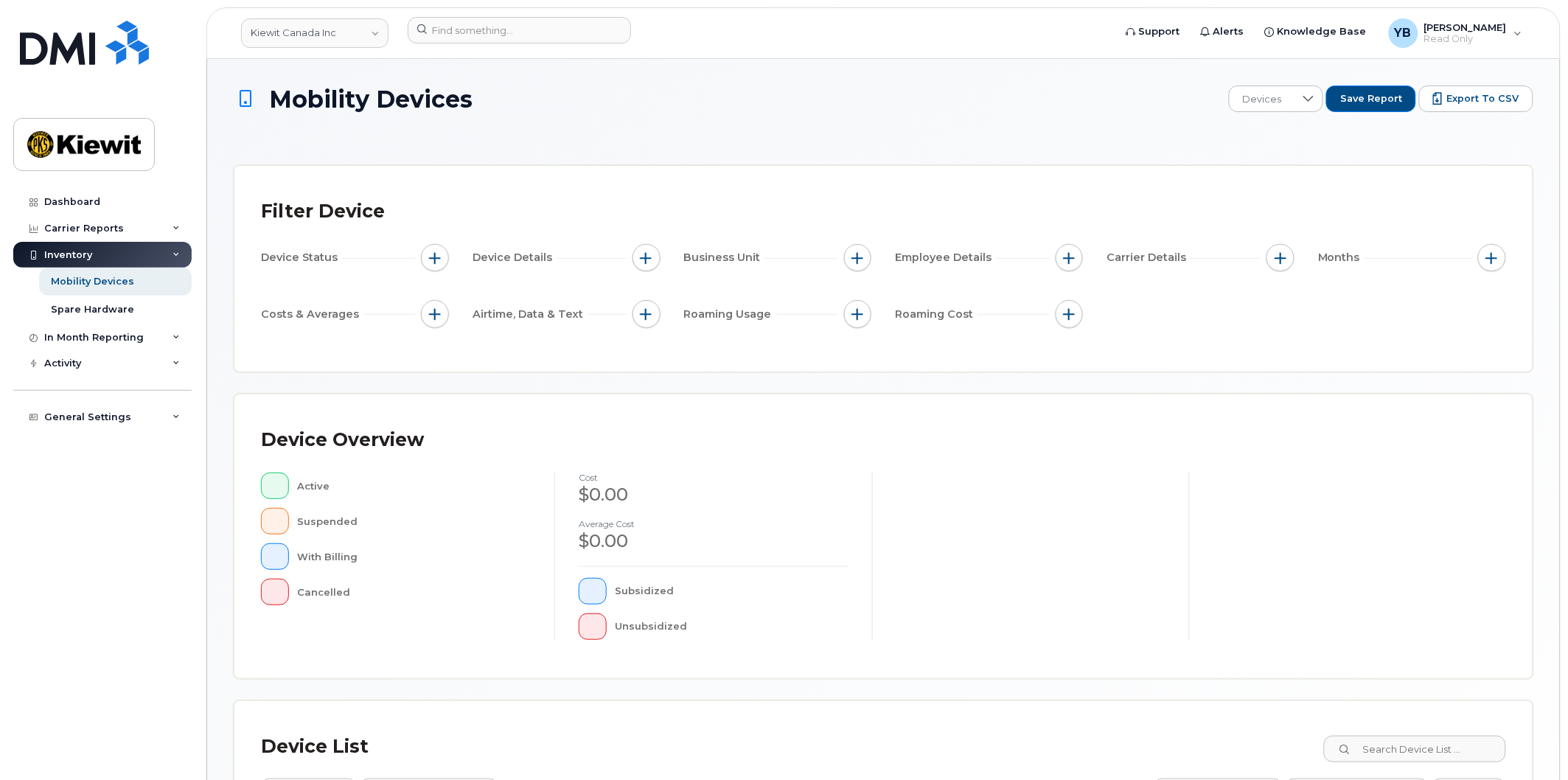
drag, startPoint x: 470, startPoint y: 251, endPoint x: 447, endPoint y: 254, distance: 23.2
click at [468, 254] on div "Device Status Device Details Business Unit Employee Details Carrier Details Mon…" at bounding box center [883, 288] width 1245 height 89
drag, startPoint x: 412, startPoint y: 248, endPoint x: 419, endPoint y: 249, distance: 7.1
click at [413, 248] on div "Device Status" at bounding box center [354, 257] width 188 height 28
click at [61, 306] on div "Spare Hardware" at bounding box center [92, 309] width 83 height 14
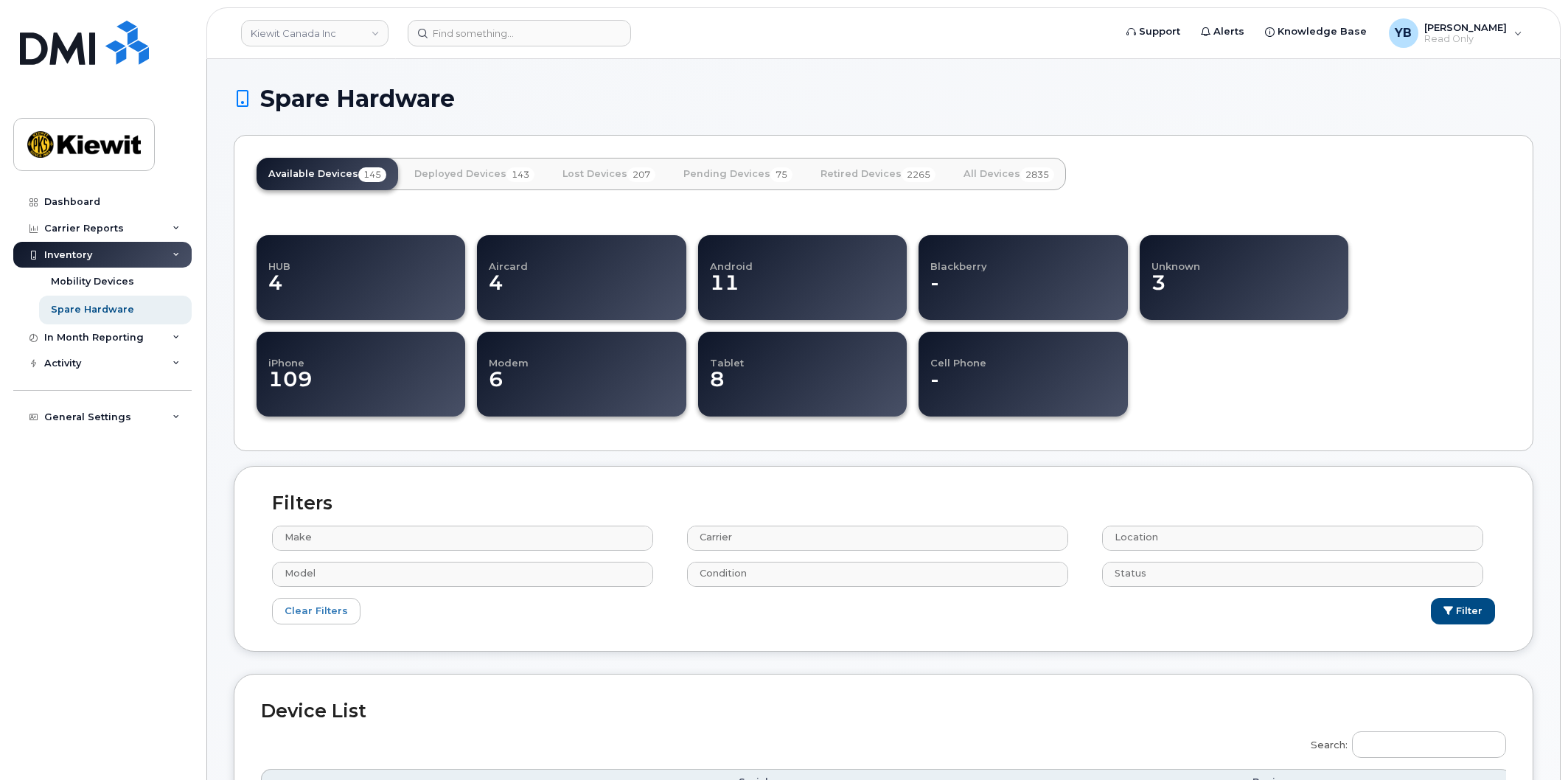
select select
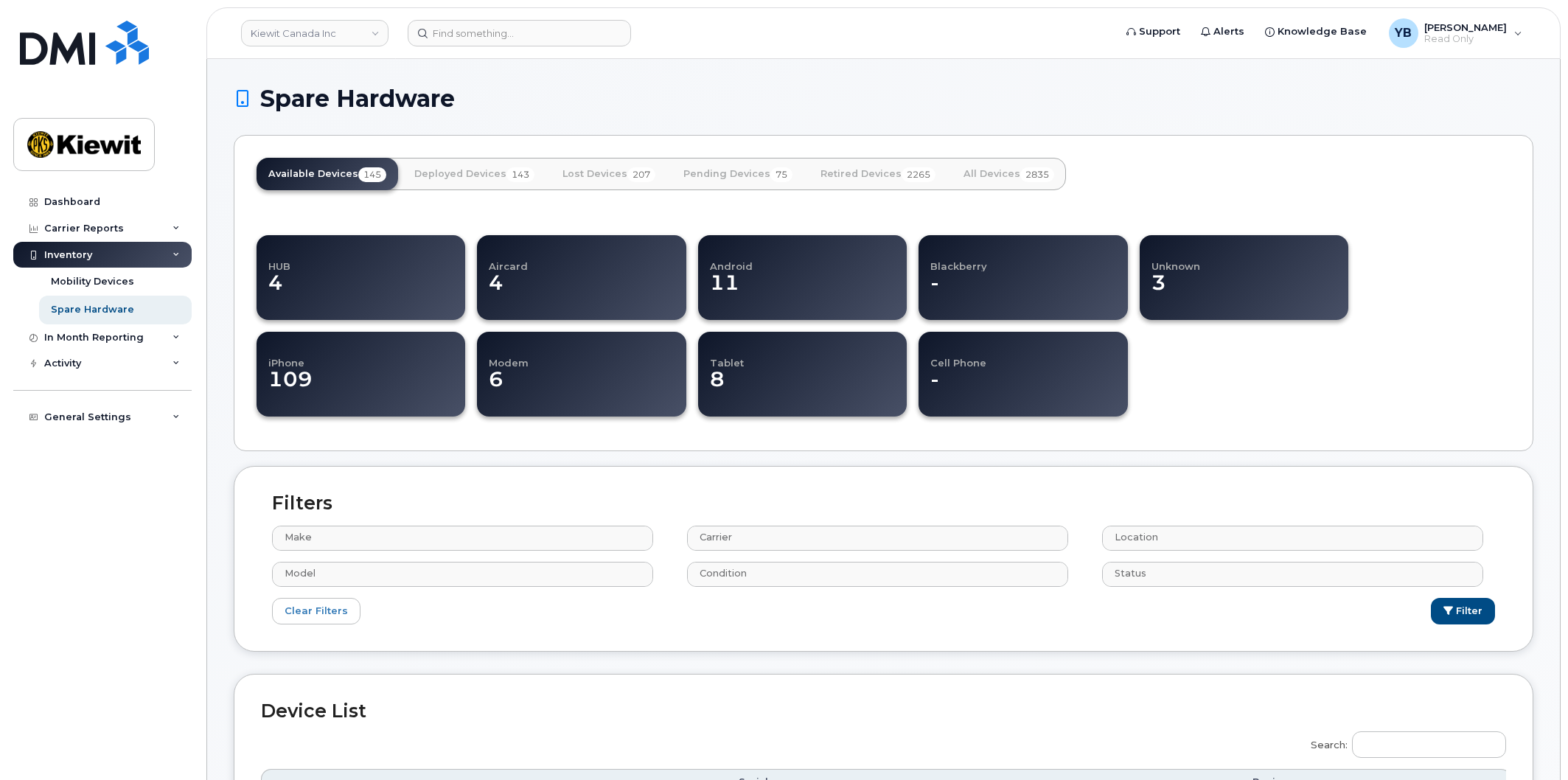
select select
click at [384, 370] on dd "109" at bounding box center [367, 387] width 197 height 38
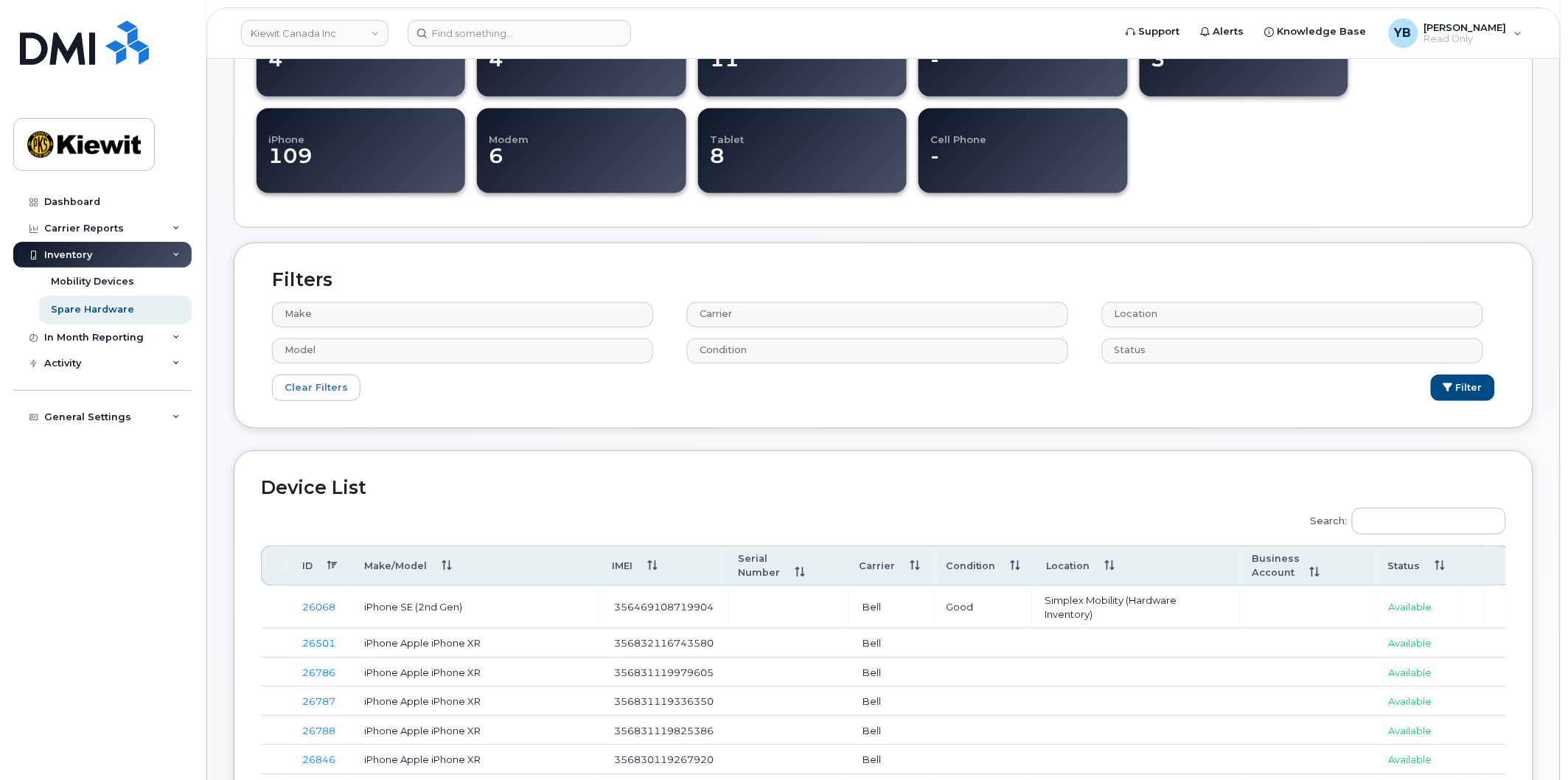
scroll to position [82, 0]
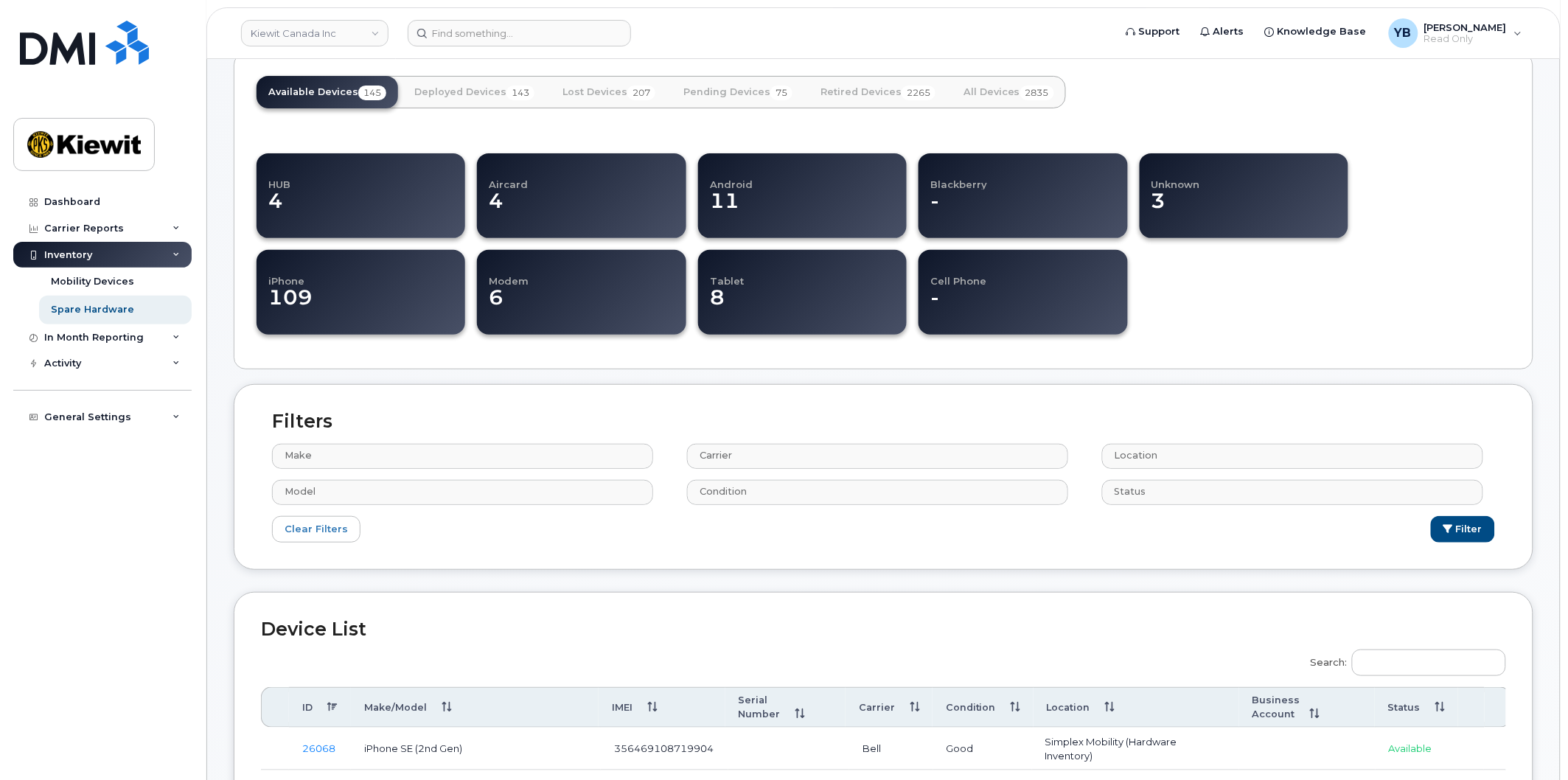
click at [314, 306] on dd "109" at bounding box center [367, 305] width 197 height 38
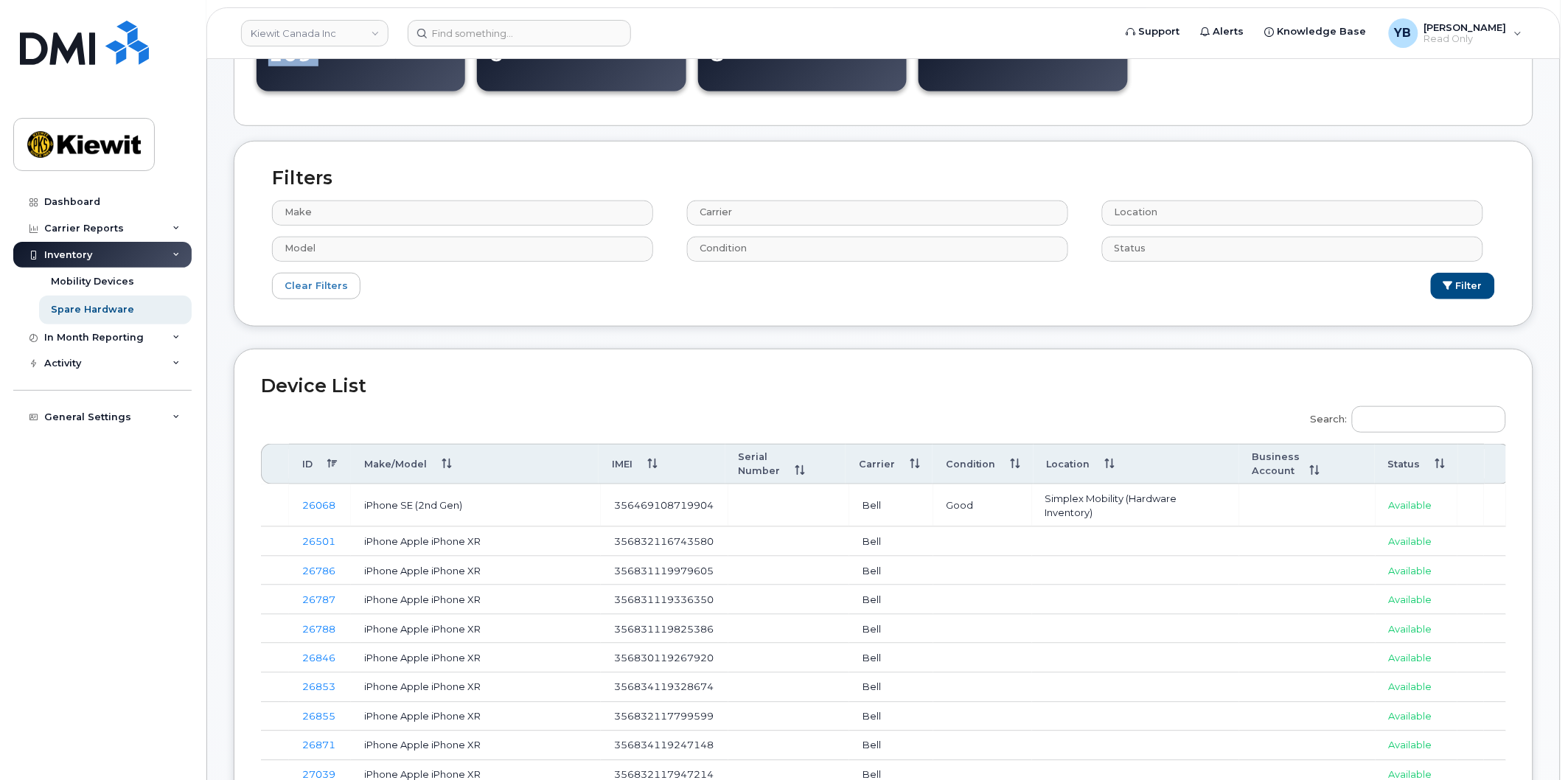
scroll to position [327, 0]
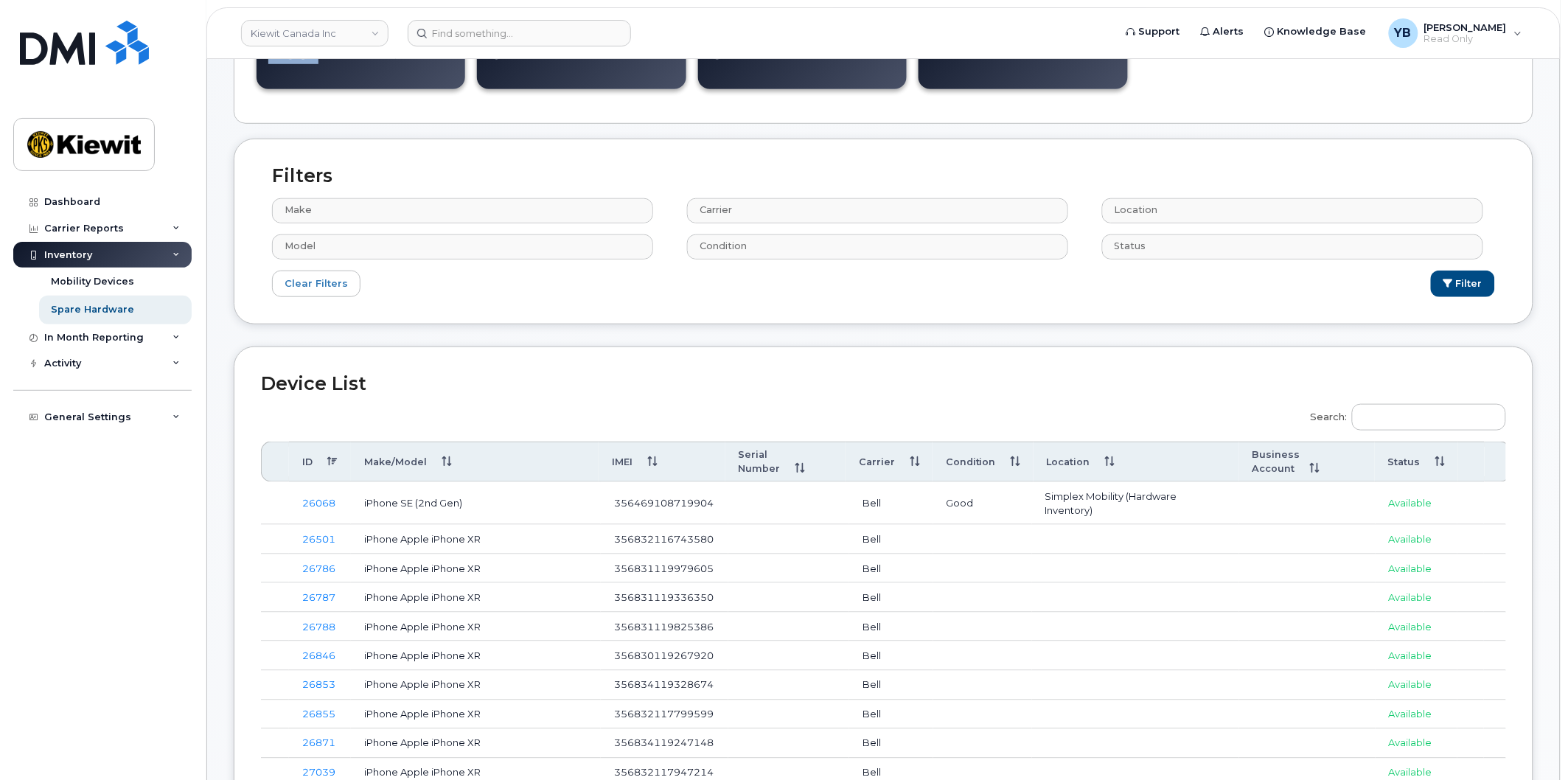
click at [400, 462] on th "Make/Model" at bounding box center [475, 462] width 248 height 41
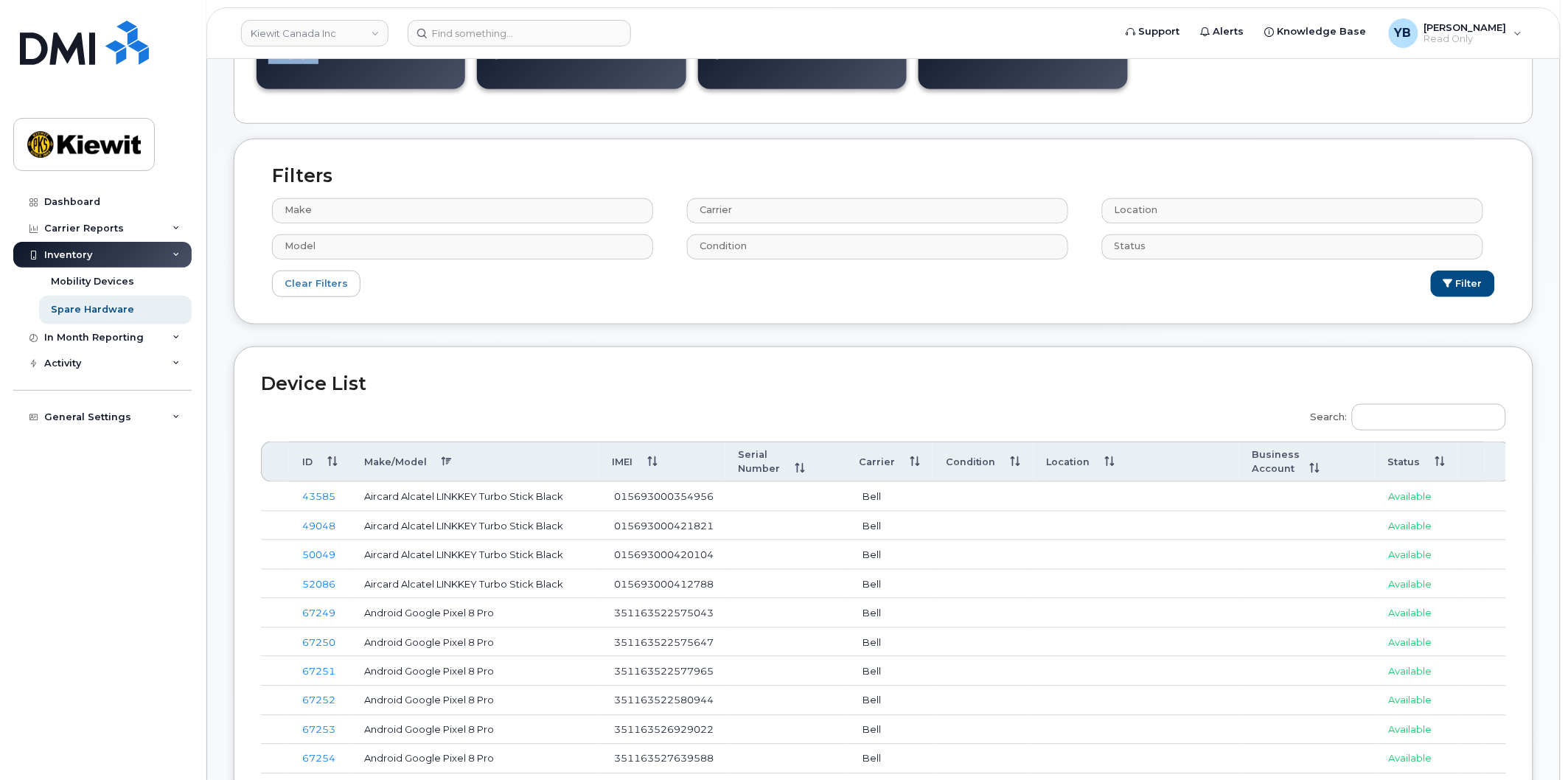
click at [400, 462] on th "Make/Model" at bounding box center [475, 462] width 248 height 41
click at [398, 463] on th "Make/Model" at bounding box center [475, 462] width 248 height 41
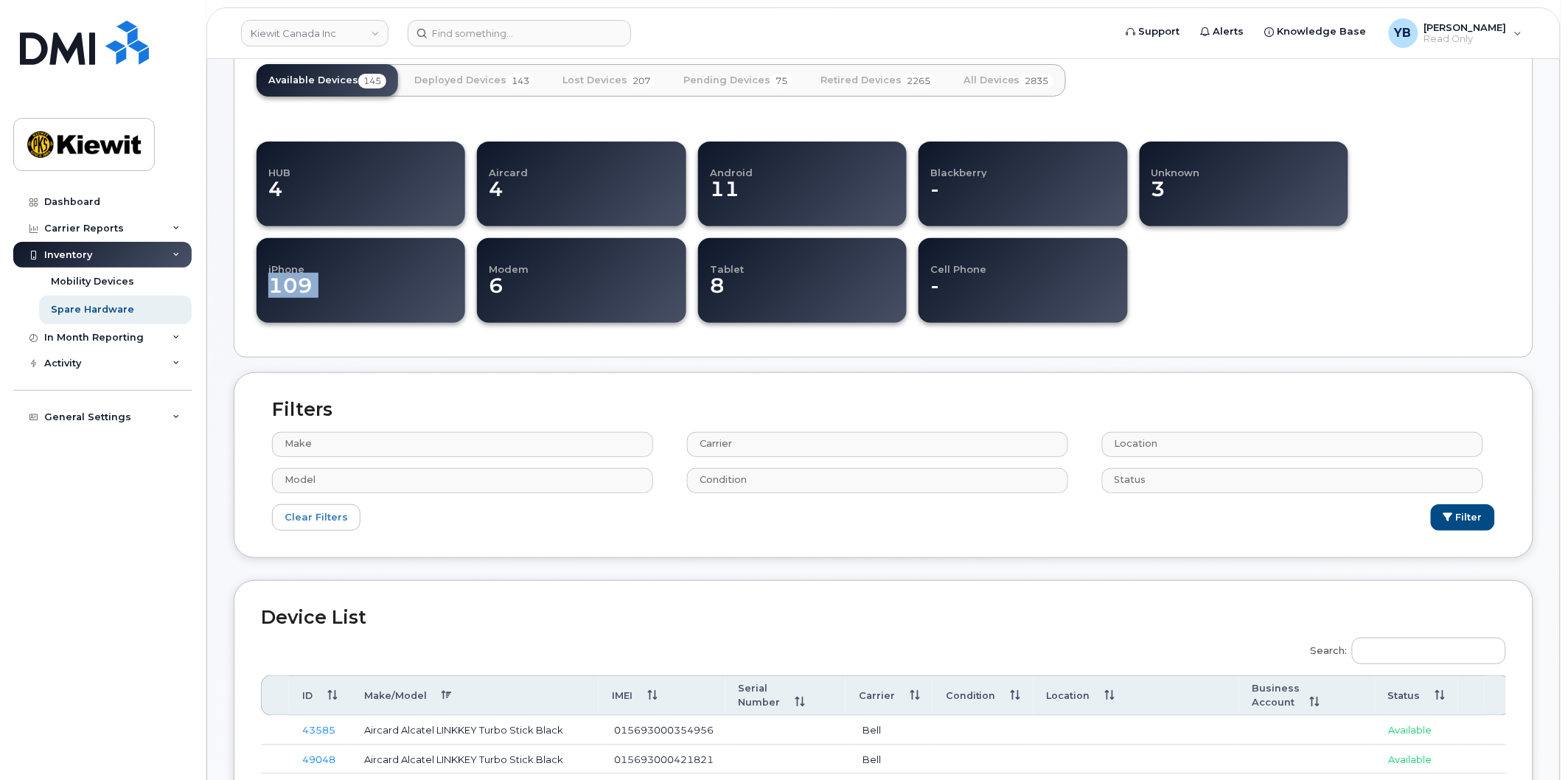
scroll to position [0, 0]
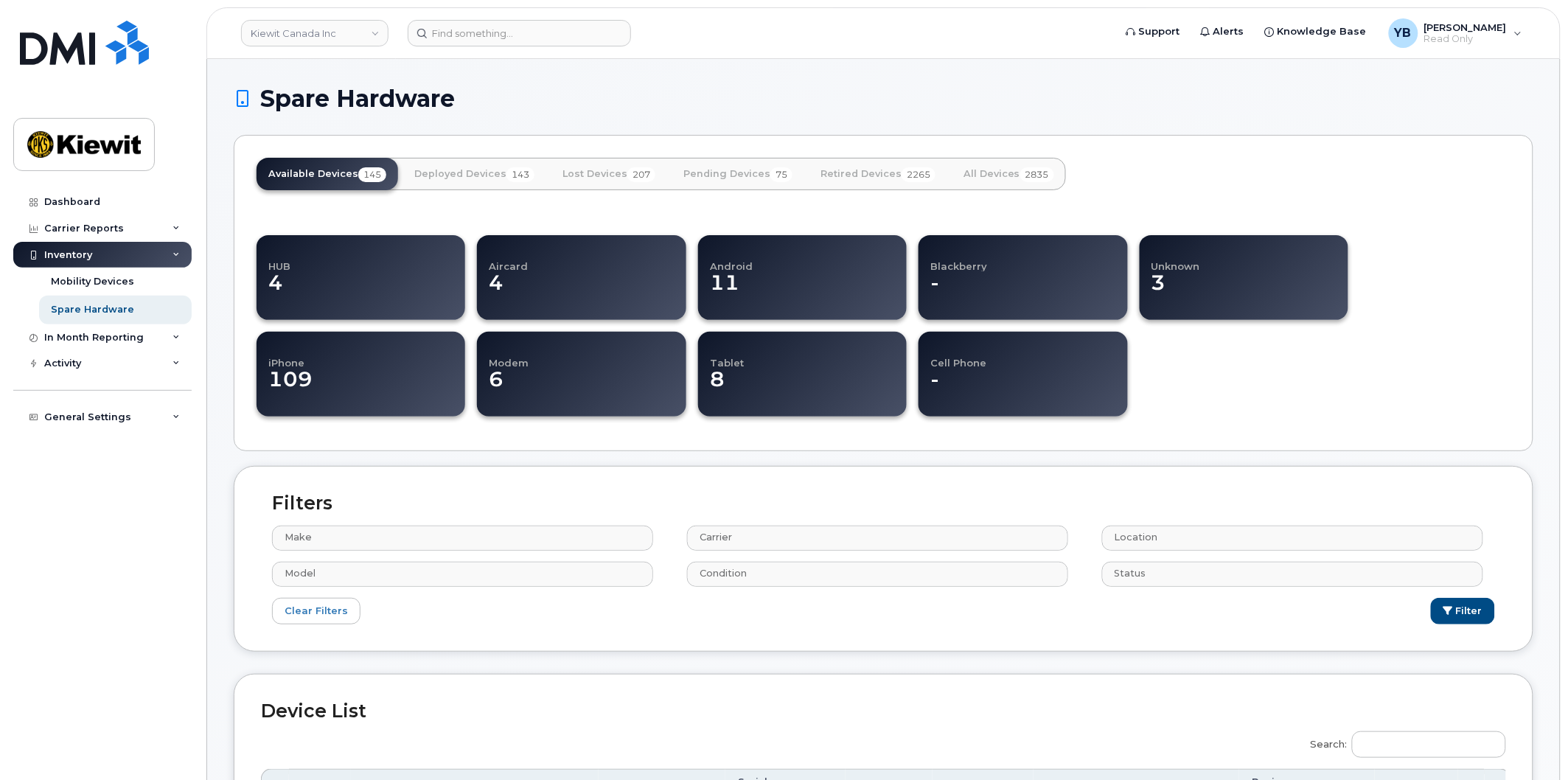
click at [652, 378] on dd "6" at bounding box center [580, 387] width 184 height 38
click at [403, 264] on h4 "HUB" at bounding box center [360, 259] width 184 height 25
click at [856, 176] on link "Retired Devices 2265" at bounding box center [878, 174] width 138 height 33
click at [345, 173] on link "Available Devices 145" at bounding box center [327, 174] width 141 height 33
drag, startPoint x: 345, startPoint y: 173, endPoint x: 311, endPoint y: 157, distance: 37.6
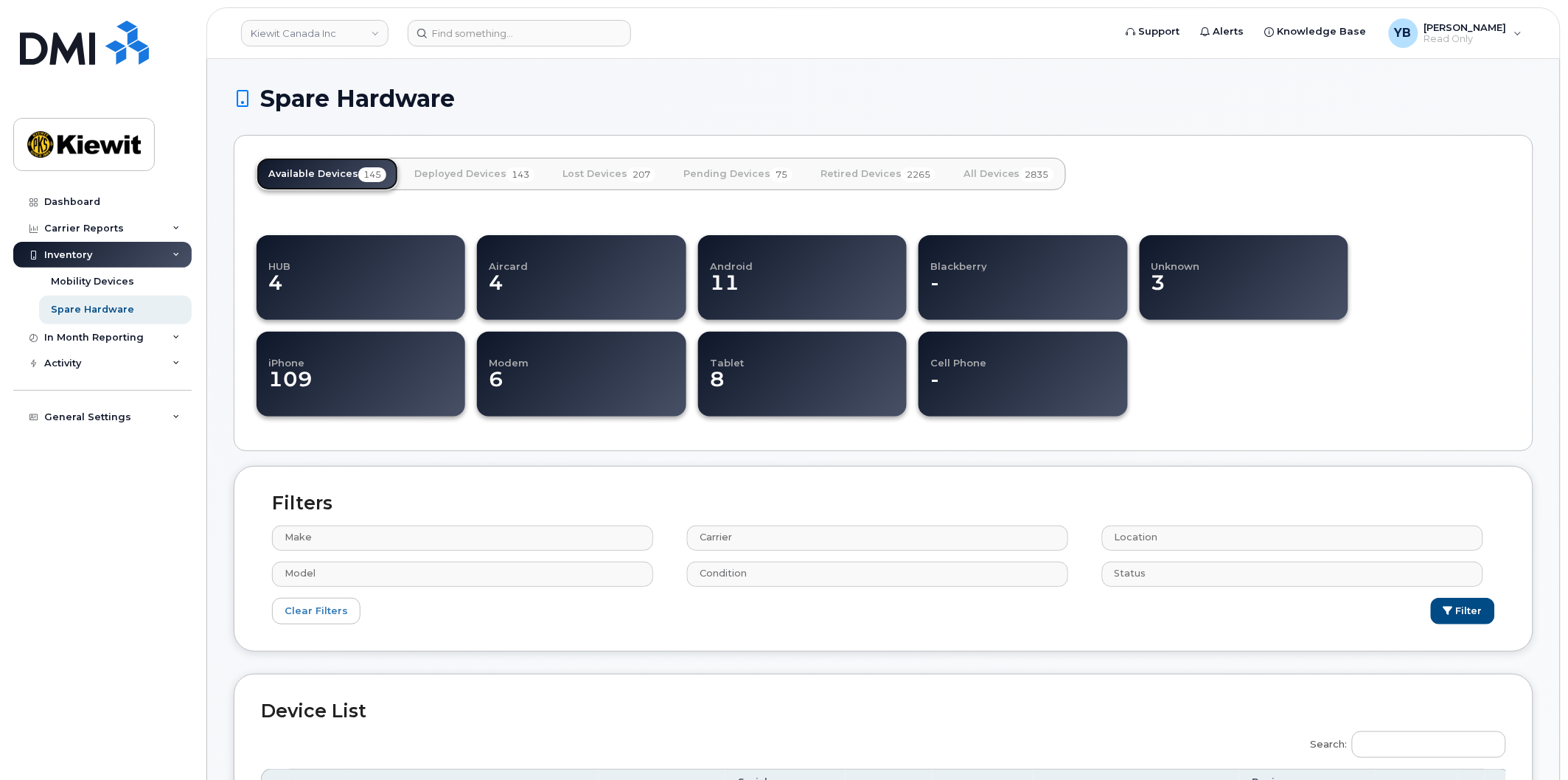
click at [345, 170] on link "Available Devices 145" at bounding box center [327, 174] width 141 height 33
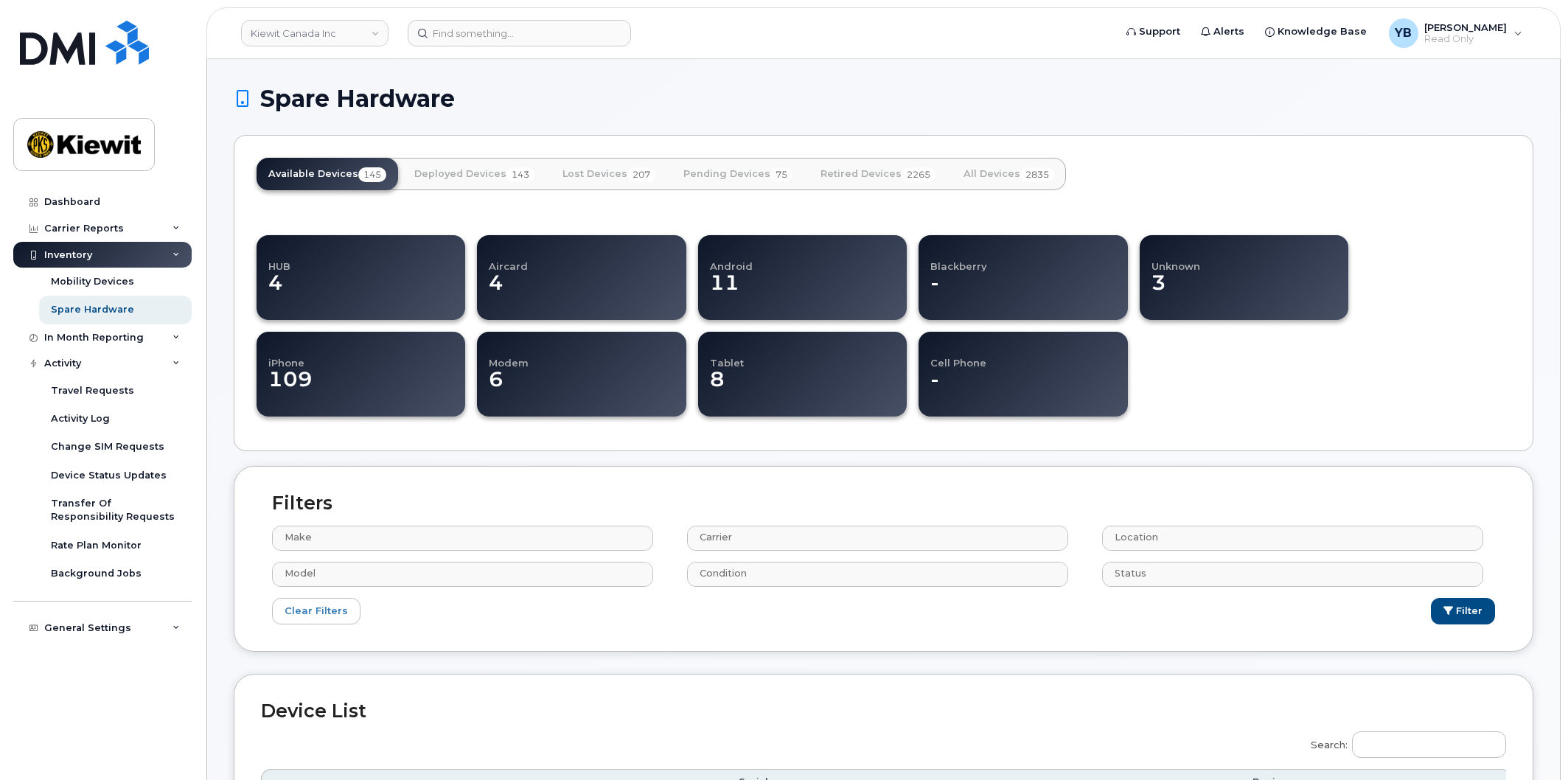
select select
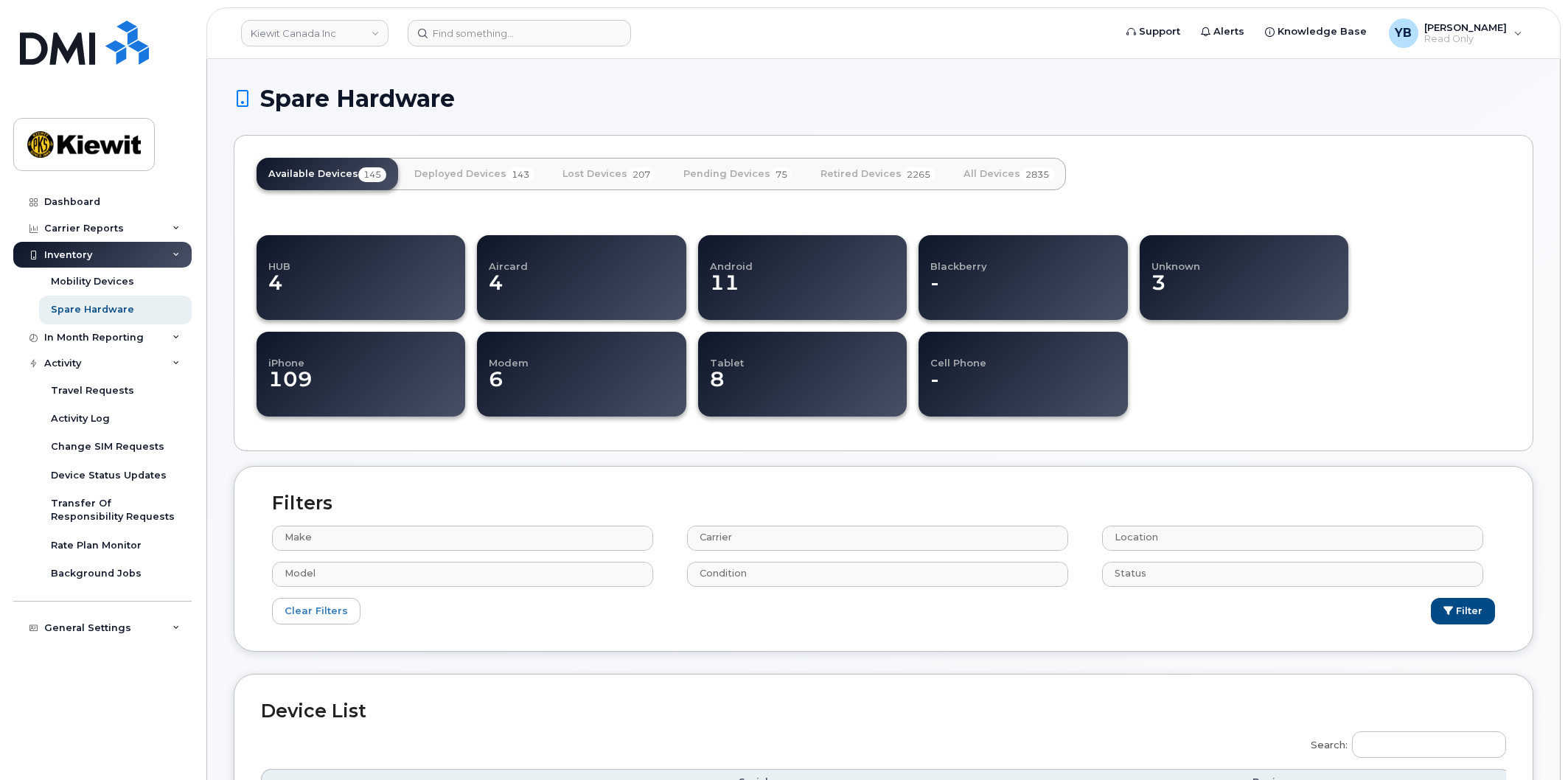
select select
click at [75, 543] on div "Rate Plan Monitor" at bounding box center [96, 545] width 91 height 14
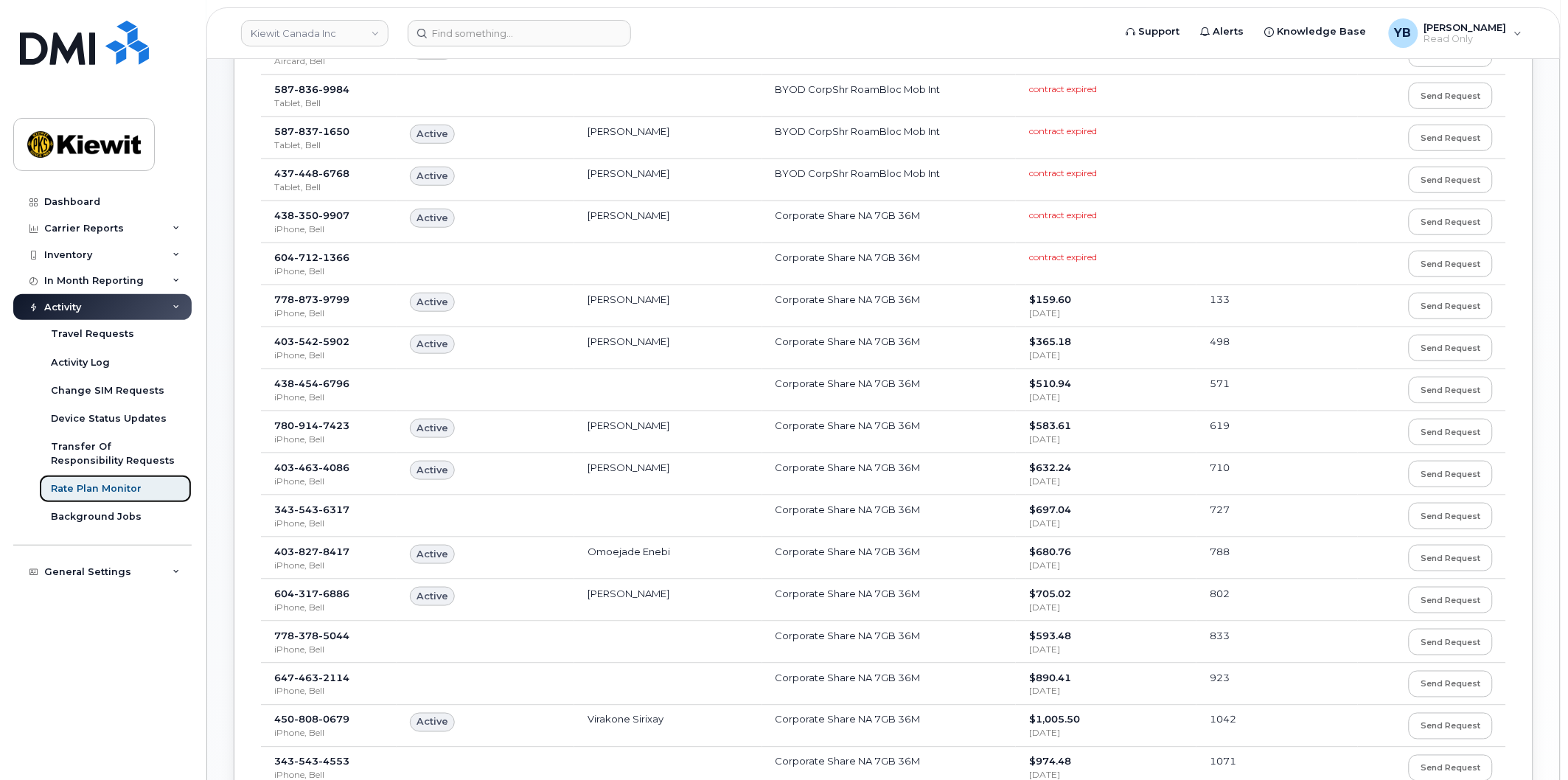
scroll to position [327, 0]
click at [1040, 505] on span "$697.04" at bounding box center [1050, 508] width 42 height 12
drag, startPoint x: 1088, startPoint y: 508, endPoint x: 293, endPoint y: 520, distance: 795.1
click at [293, 520] on tr "[PHONE_NUMBER] iPhone, Bell Corporate Share NA 7GB 36M $697.04 [DATE] 727 Send …" at bounding box center [883, 515] width 1245 height 42
click at [293, 520] on span "iPhone, Bell" at bounding box center [299, 522] width 50 height 11
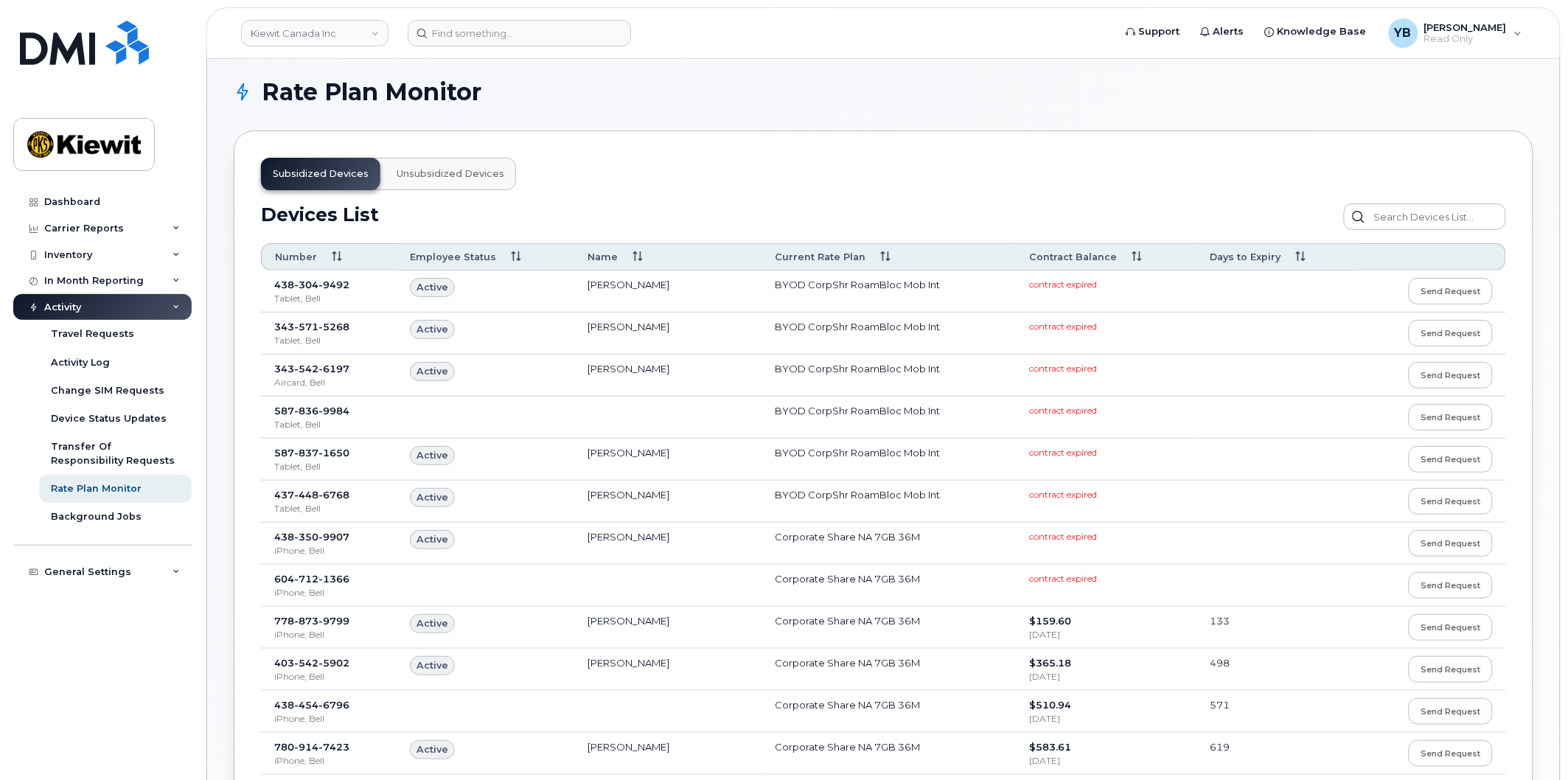
scroll to position [0, 0]
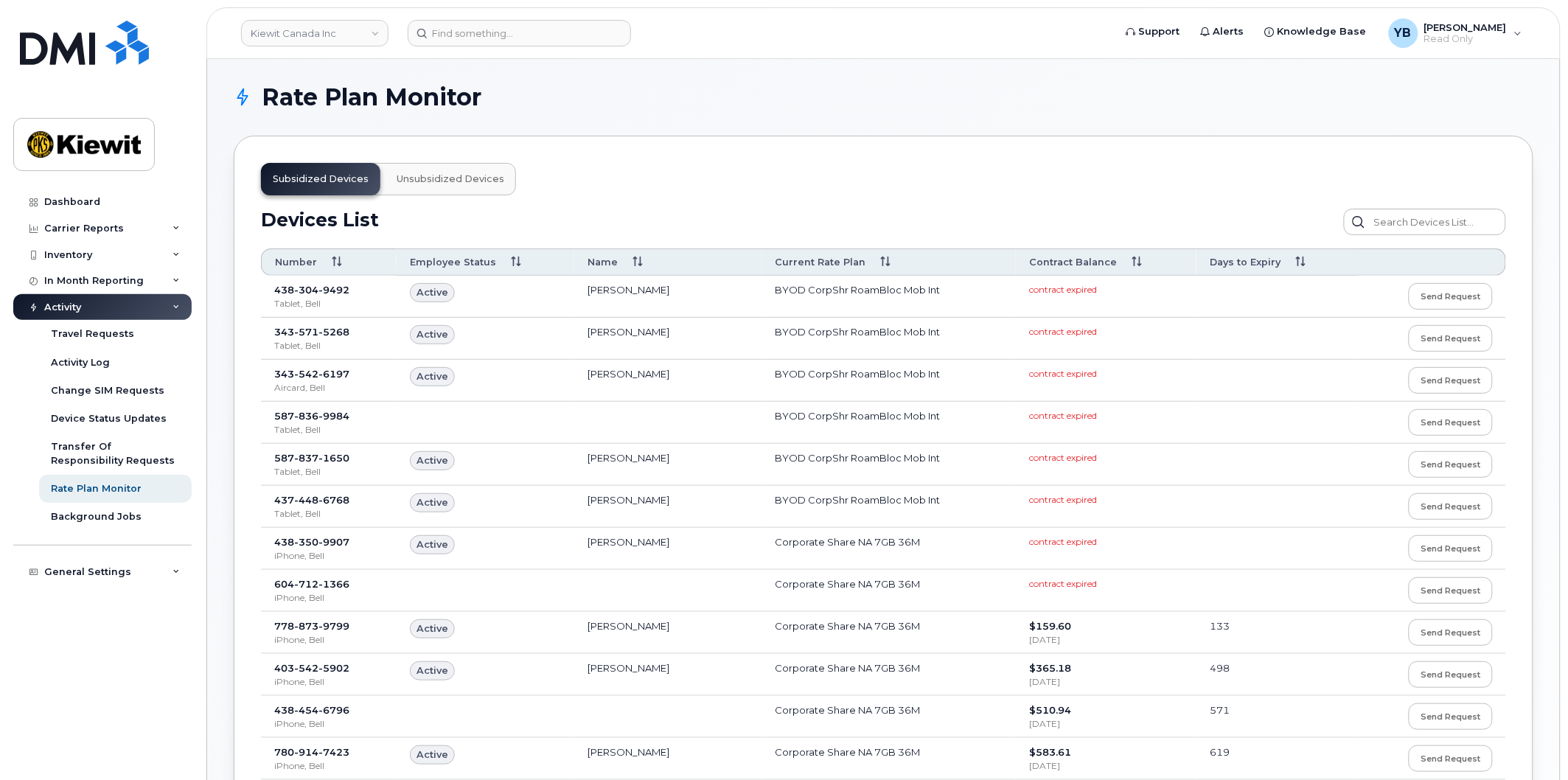
click at [315, 620] on span "873" at bounding box center [306, 625] width 25 height 12
drag, startPoint x: 411, startPoint y: 630, endPoint x: 343, endPoint y: 627, distance: 68.1
click at [392, 627] on tr "[PHONE_NUMBER] iPhone, Bell Active [PERSON_NAME] Corporate Share NA 7GB 36M $15…" at bounding box center [883, 632] width 1245 height 42
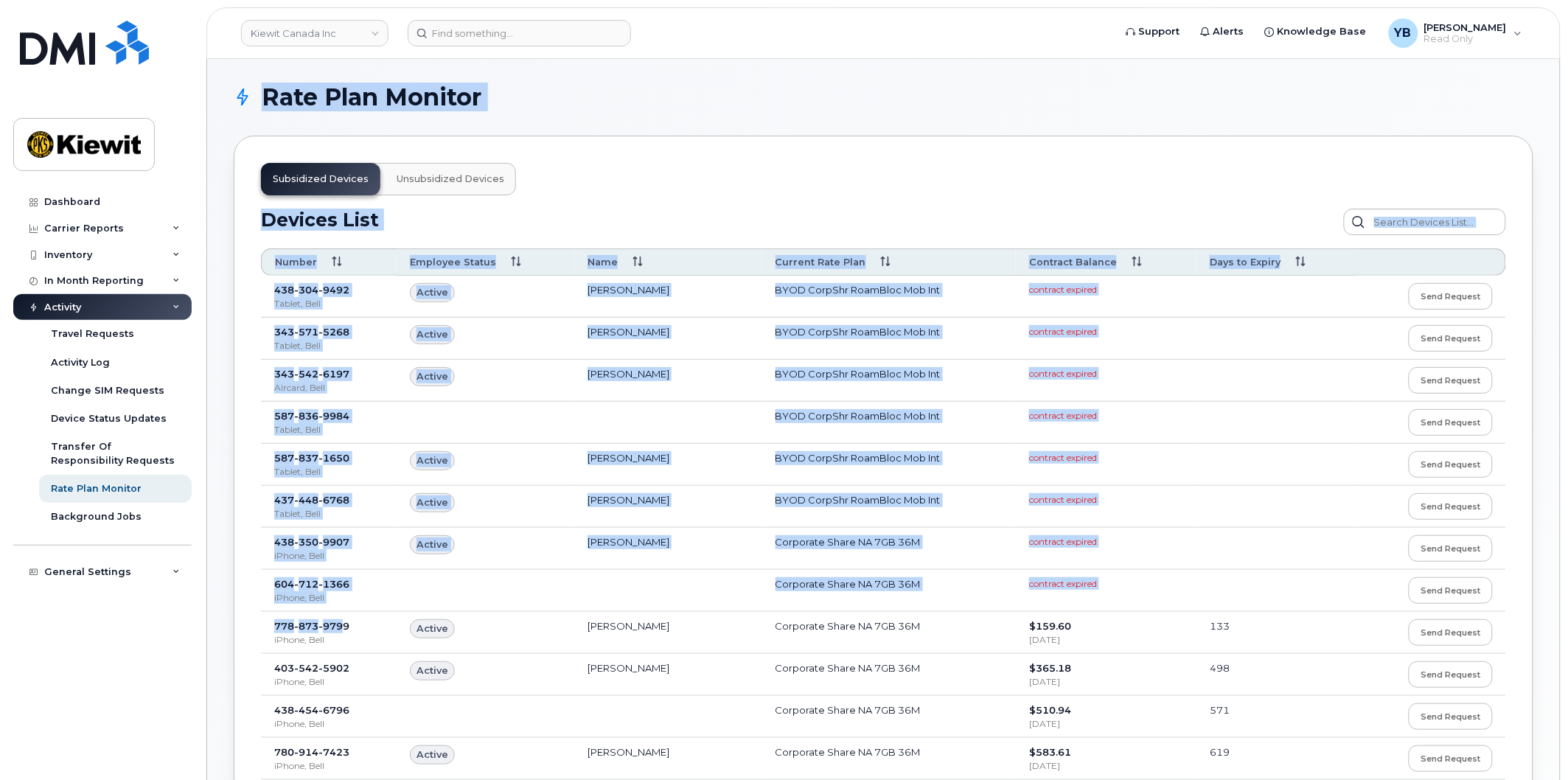
drag, startPoint x: 343, startPoint y: 627, endPoint x: 145, endPoint y: 636, distance: 198.2
click at [207, 636] on div "Kiewit Canada Inc Support Alerts Knowledge Base YB Yacine Brahimi Read Only Eng…" at bounding box center [884, 750] width 1353 height 1382
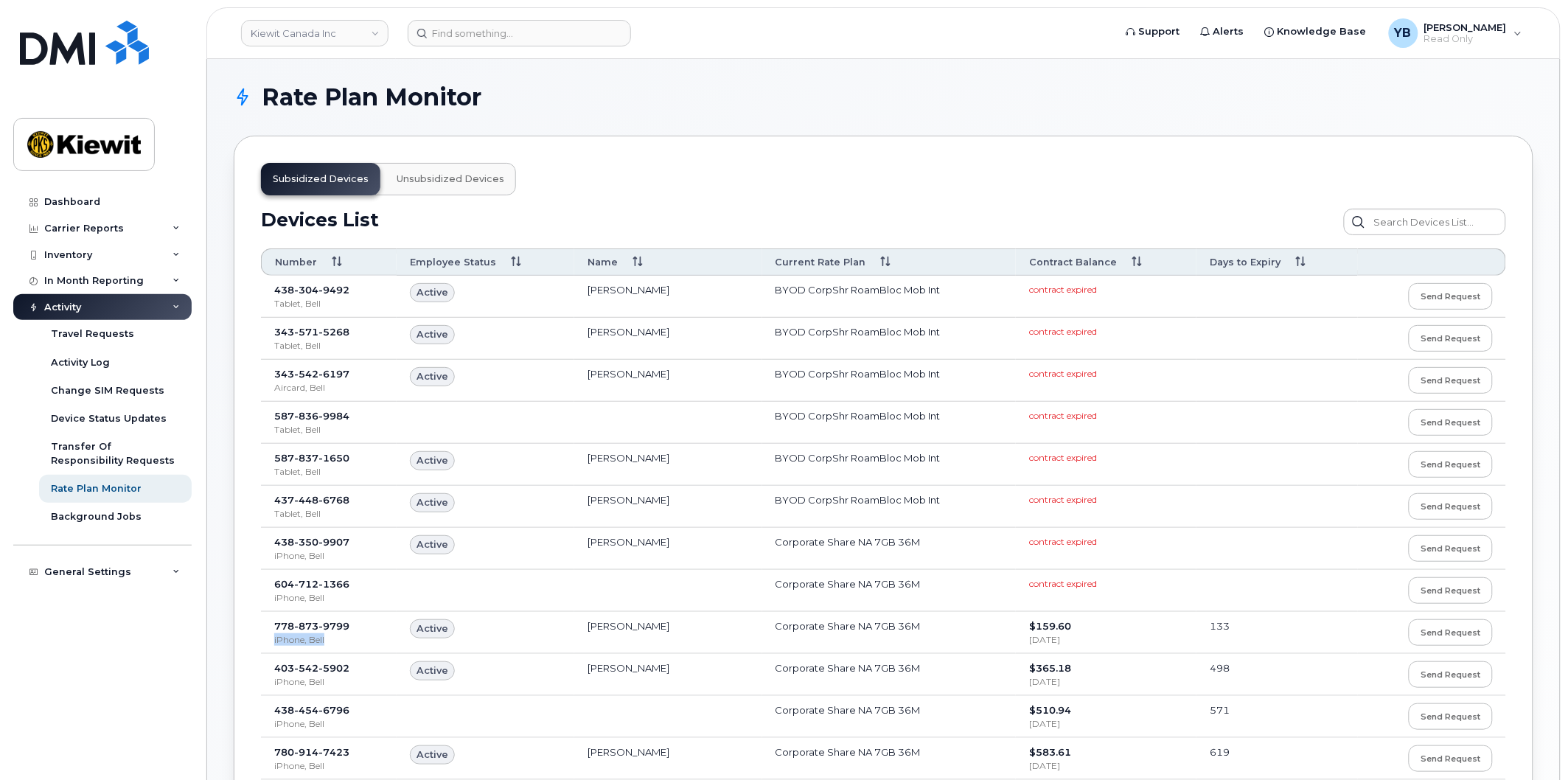
click at [362, 632] on td "778 873 9799 iPhone, Bell" at bounding box center [328, 632] width 136 height 42
click at [363, 632] on div "778 873 9799" at bounding box center [328, 626] width 109 height 14
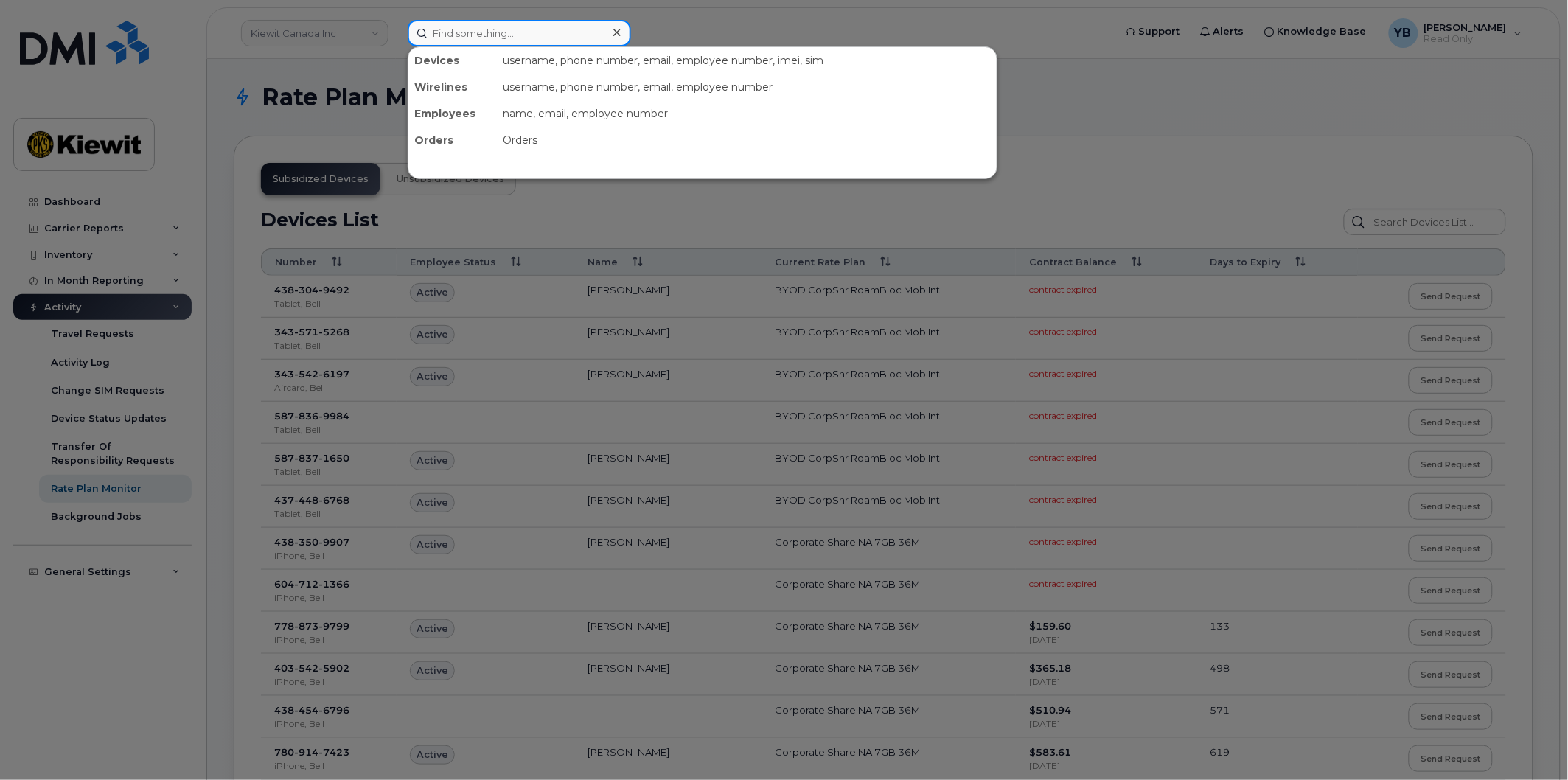
click at [455, 42] on input at bounding box center [519, 33] width 223 height 26
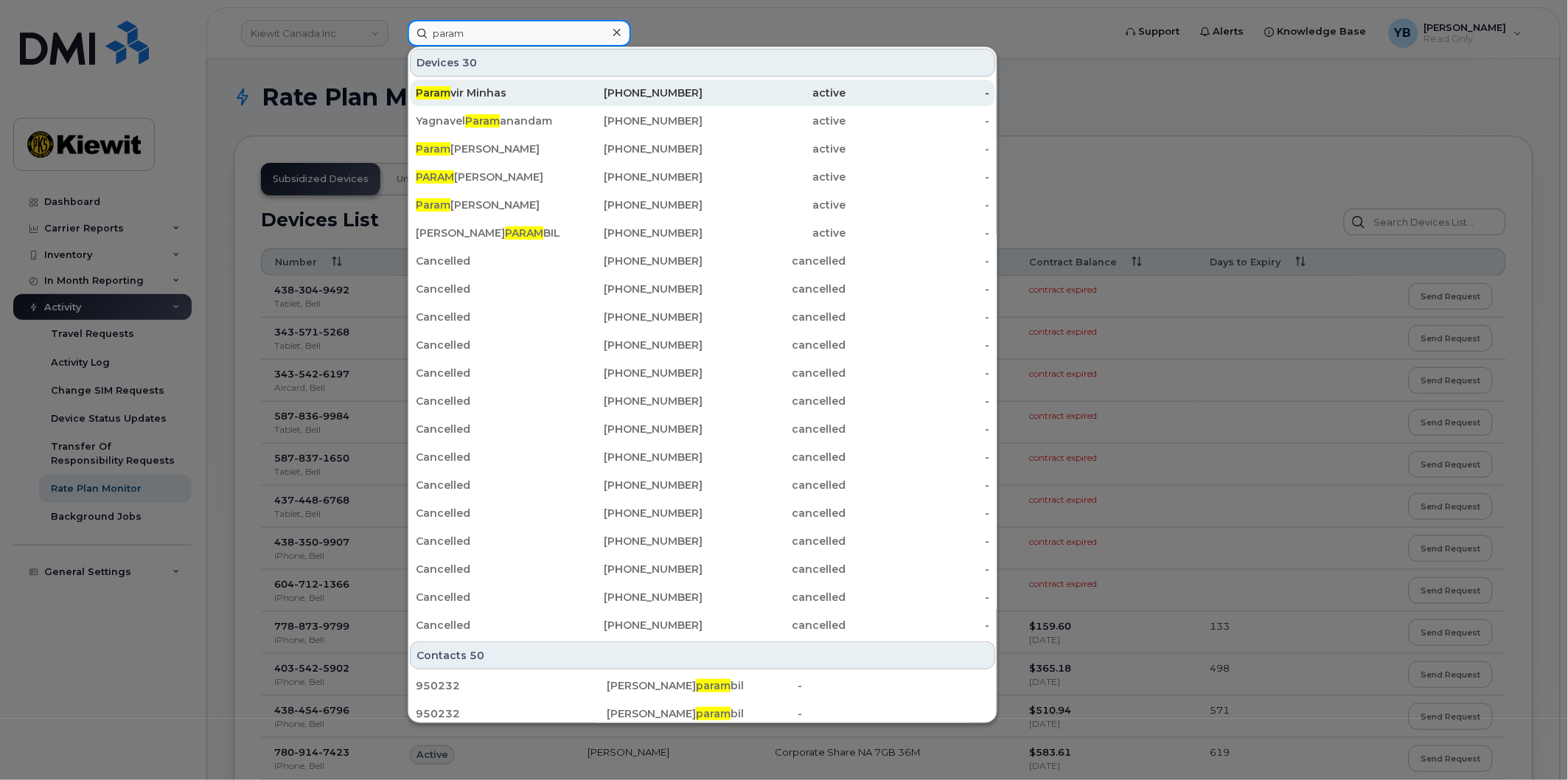
type input "param"
click at [741, 86] on div "active" at bounding box center [774, 93] width 144 height 15
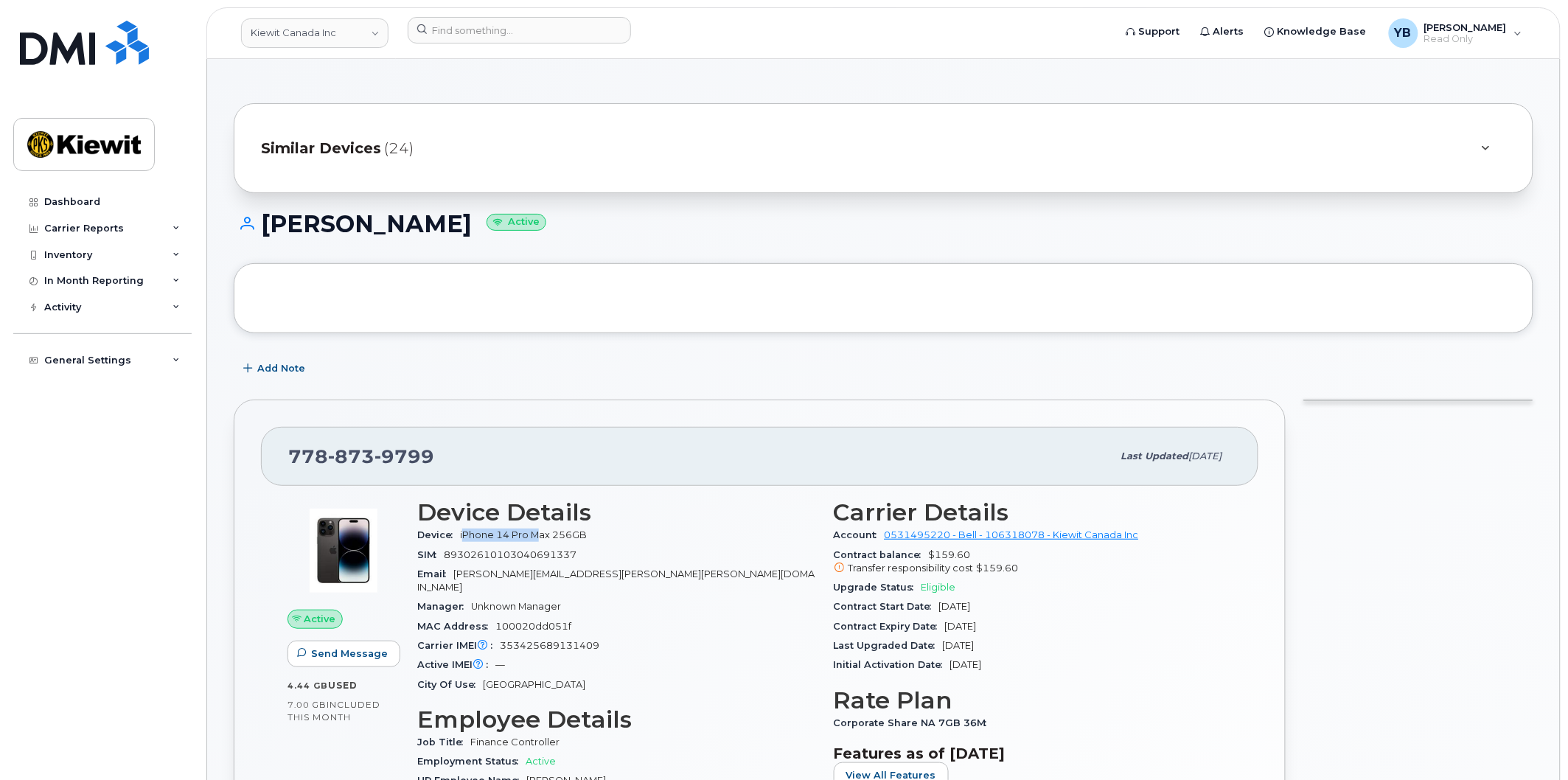
drag, startPoint x: 465, startPoint y: 535, endPoint x: 538, endPoint y: 536, distance: 73.0
click at [538, 536] on span "iPhone 14 Pro Max 256GB" at bounding box center [524, 535] width 127 height 11
drag, startPoint x: 603, startPoint y: 531, endPoint x: 459, endPoint y: 531, distance: 144.0
click at [448, 532] on div "Device iPhone 14 Pro Max 256GB" at bounding box center [617, 535] width 399 height 19
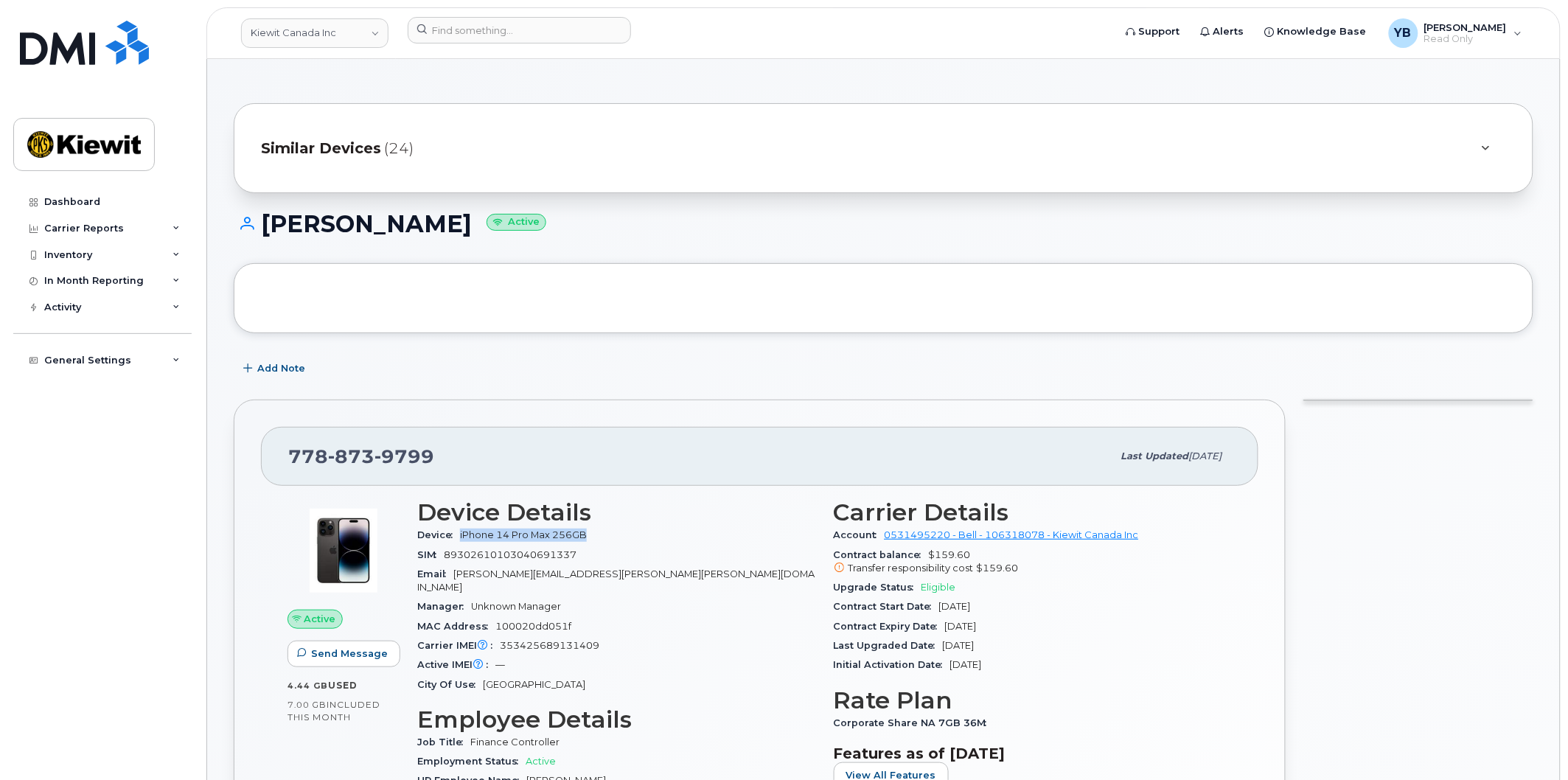
click at [459, 531] on span "Device" at bounding box center [439, 535] width 43 height 11
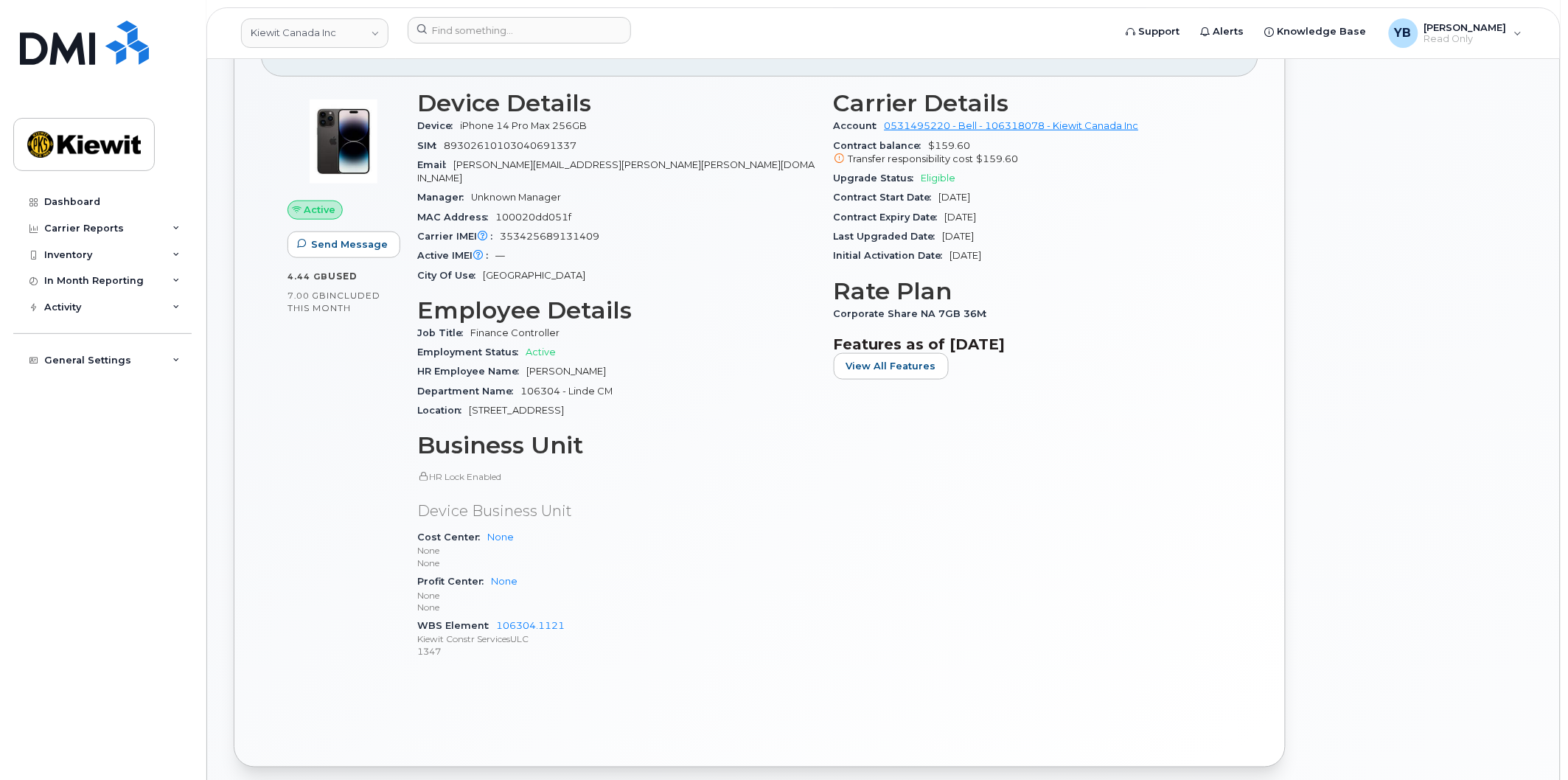
scroll to position [327, 0]
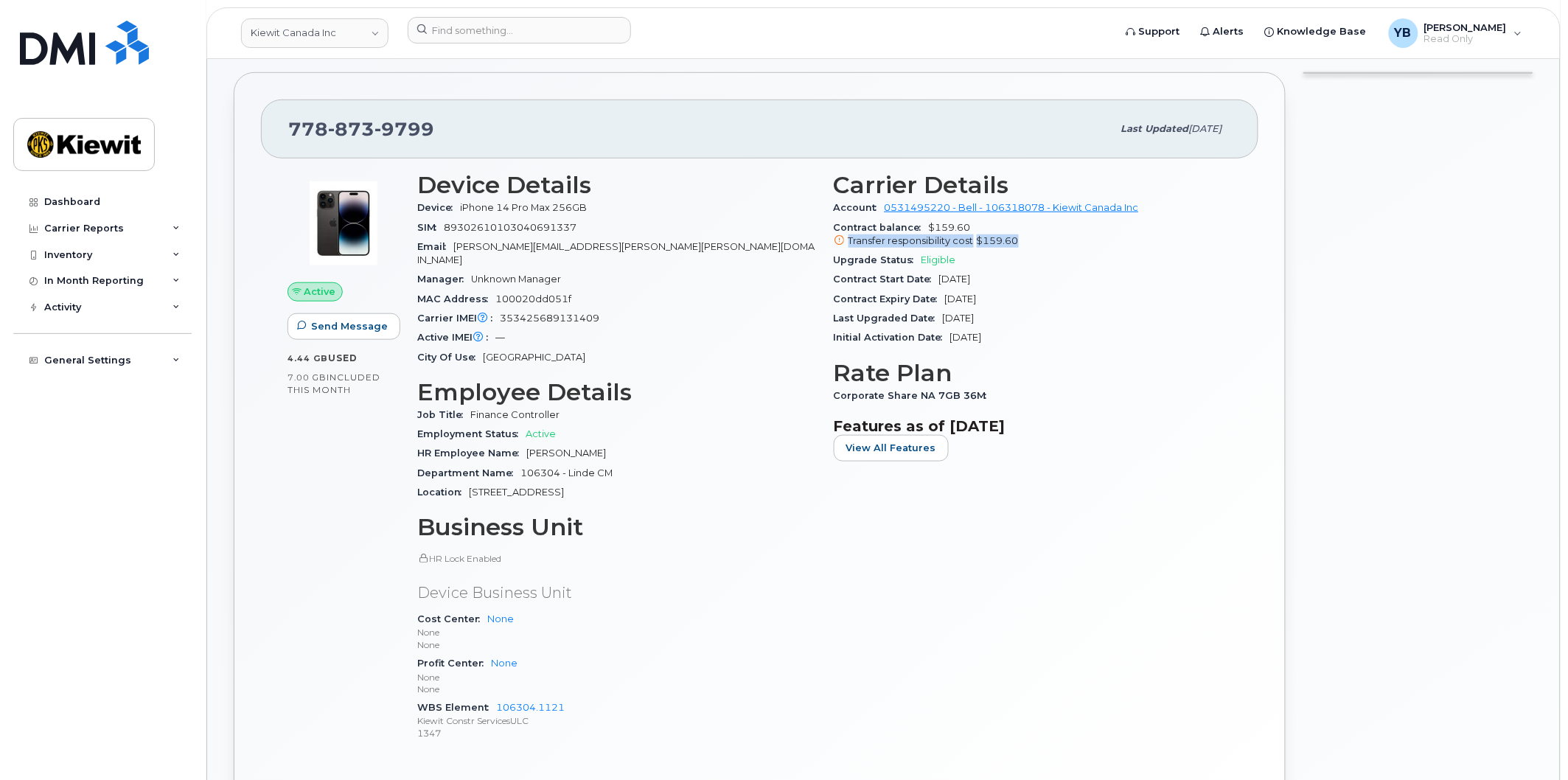
drag, startPoint x: 1031, startPoint y: 245, endPoint x: 845, endPoint y: 241, distance: 186.0
click at [845, 241] on div "Transfer responsibility cost $159.60" at bounding box center [1033, 241] width 399 height 14
click at [845, 241] on span at bounding box center [839, 240] width 12 height 12
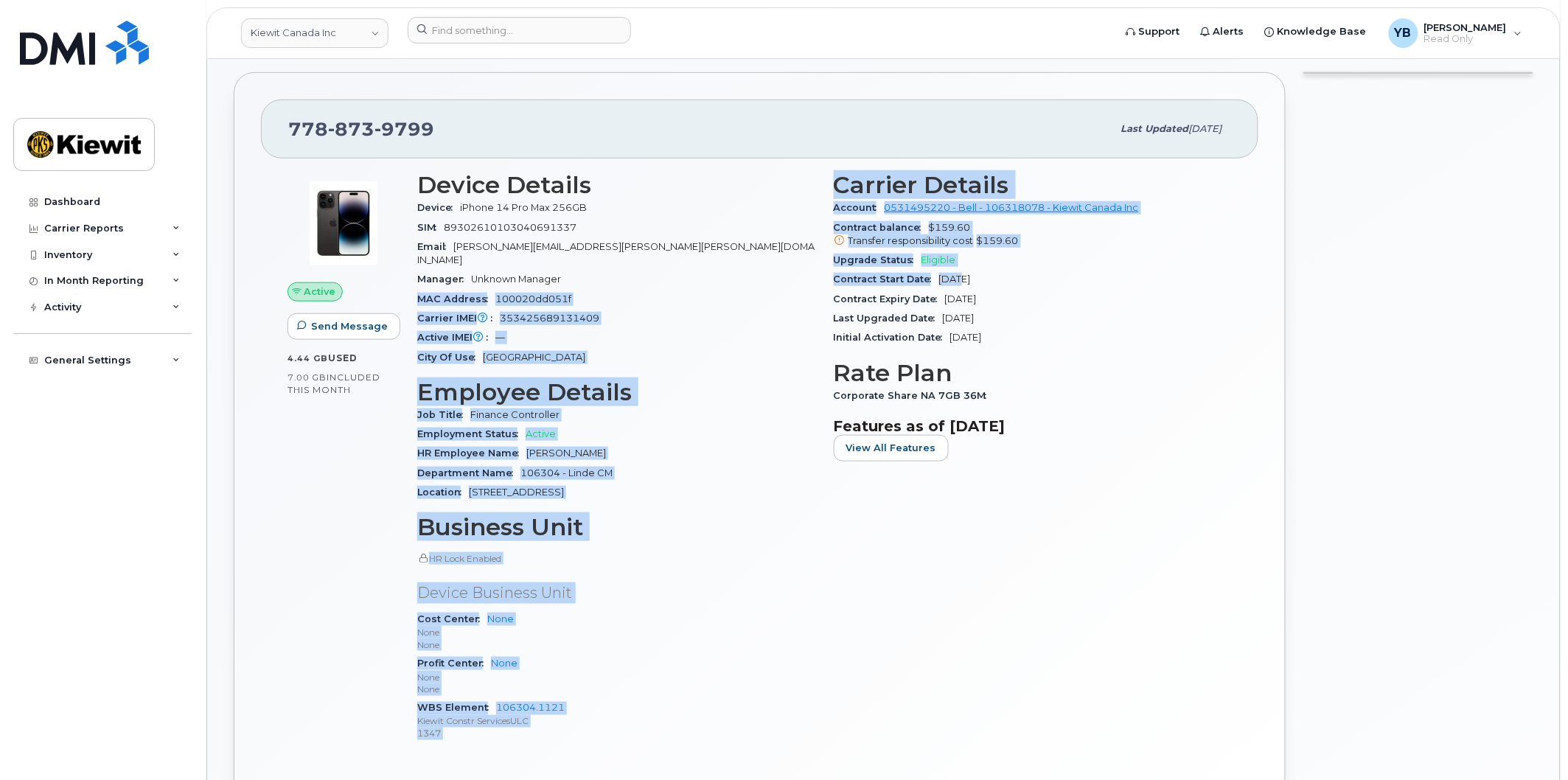
drag, startPoint x: 827, startPoint y: 265, endPoint x: 961, endPoint y: 272, distance: 134.2
click at [961, 272] on div "Device Details Device iPhone 14 Pro Max 256GB SIM [TECHNICAL_ID] Email [PERSON_…" at bounding box center [824, 463] width 832 height 600
click at [962, 268] on div "Upgrade Status Eligible" at bounding box center [1033, 260] width 399 height 19
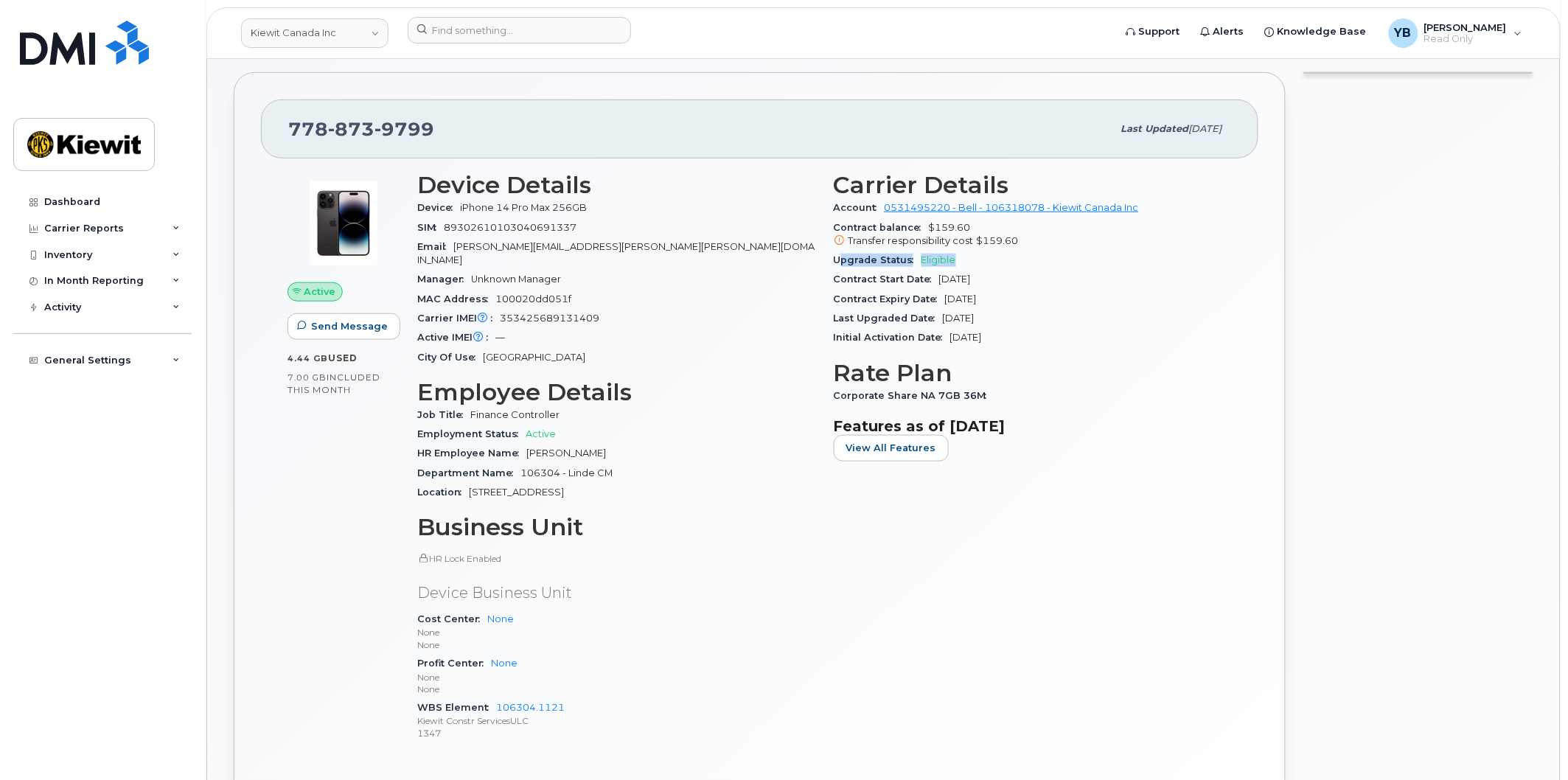
drag, startPoint x: 964, startPoint y: 261, endPoint x: 838, endPoint y: 255, distance: 126.1
click at [838, 255] on div "Upgrade Status Eligible" at bounding box center [1033, 260] width 399 height 19
click at [838, 255] on span "Upgrade Status" at bounding box center [877, 260] width 87 height 11
click at [367, 25] on link "Kiewit Canada Inc" at bounding box center [315, 33] width 148 height 29
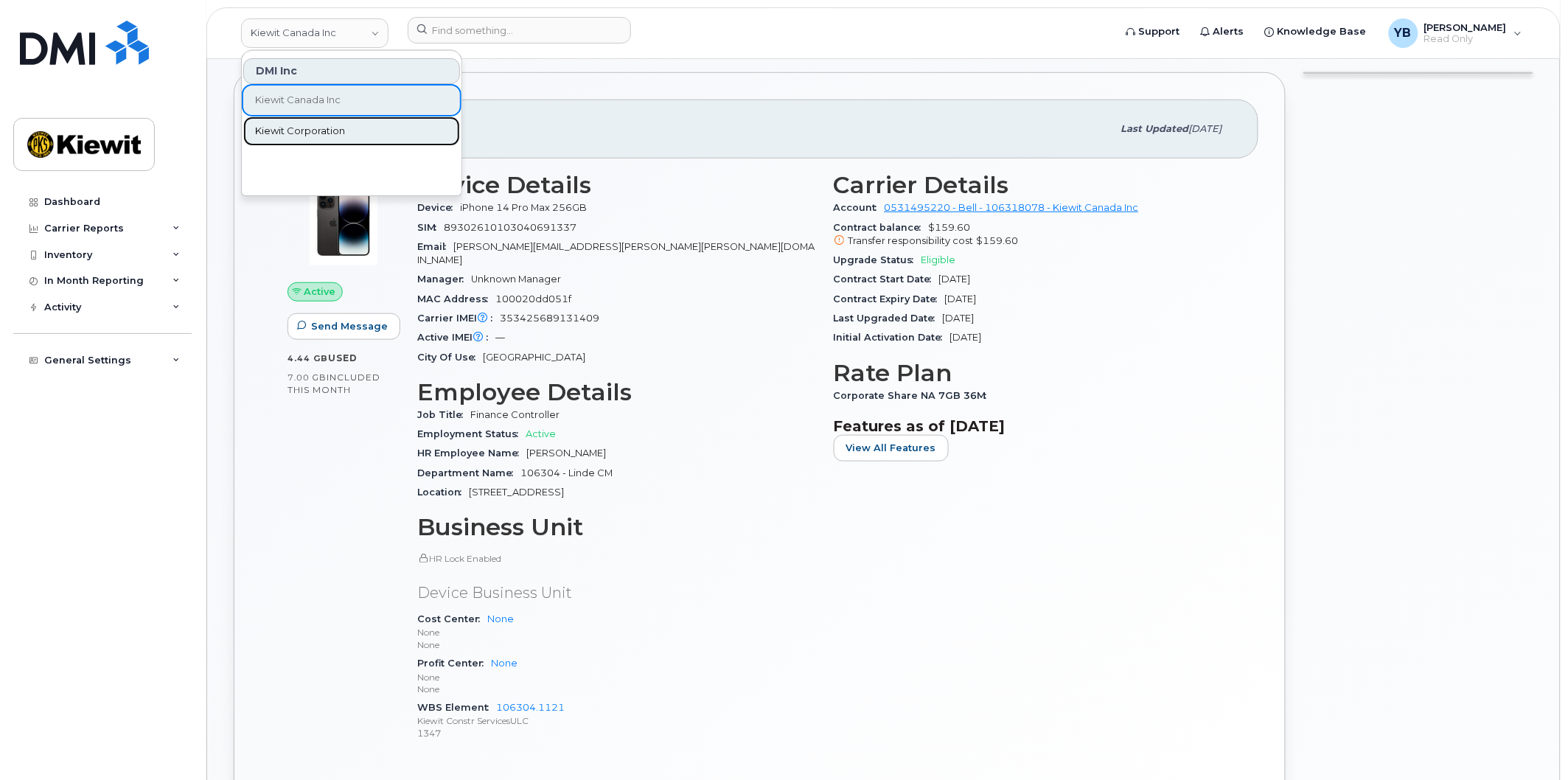
click at [344, 117] on link "Kiewit Corporation" at bounding box center [351, 131] width 217 height 29
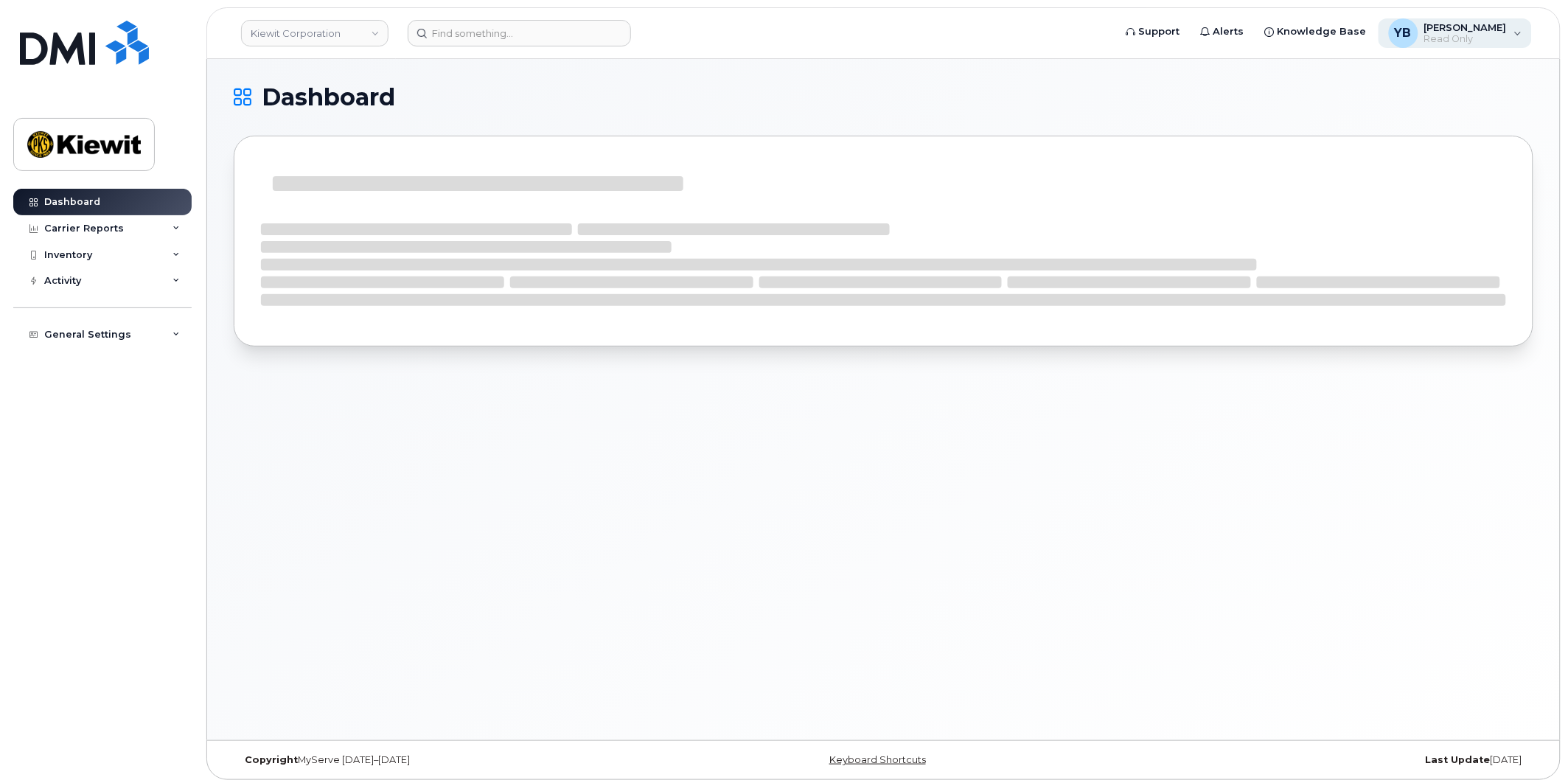
click at [1454, 33] on span "Read Only" at bounding box center [1465, 39] width 83 height 12
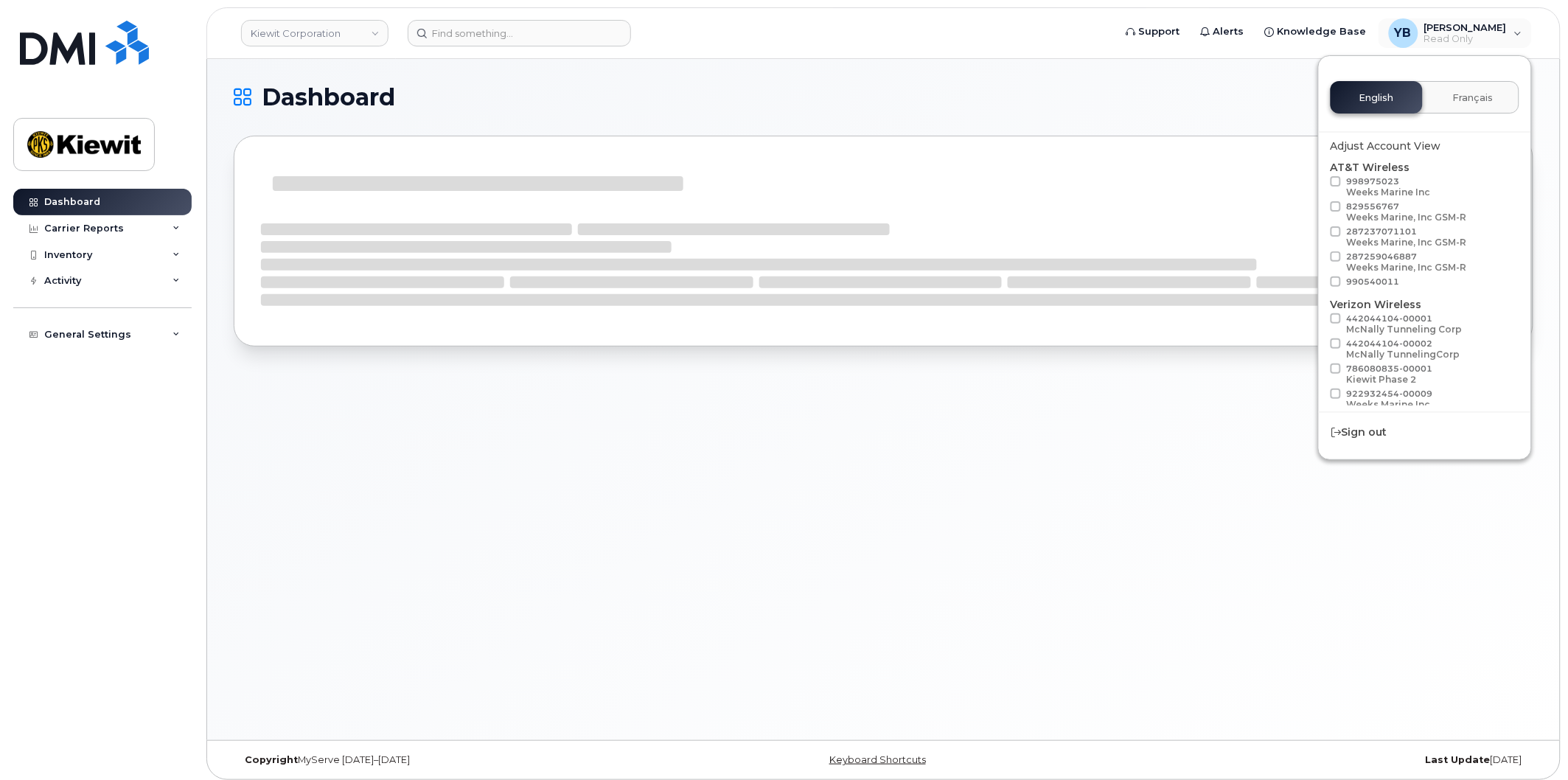
click at [1454, 105] on button "Français" at bounding box center [1473, 97] width 92 height 33
click at [1384, 92] on span "English" at bounding box center [1377, 98] width 35 height 12
click at [1461, 30] on span "[PERSON_NAME]" at bounding box center [1465, 27] width 83 height 12
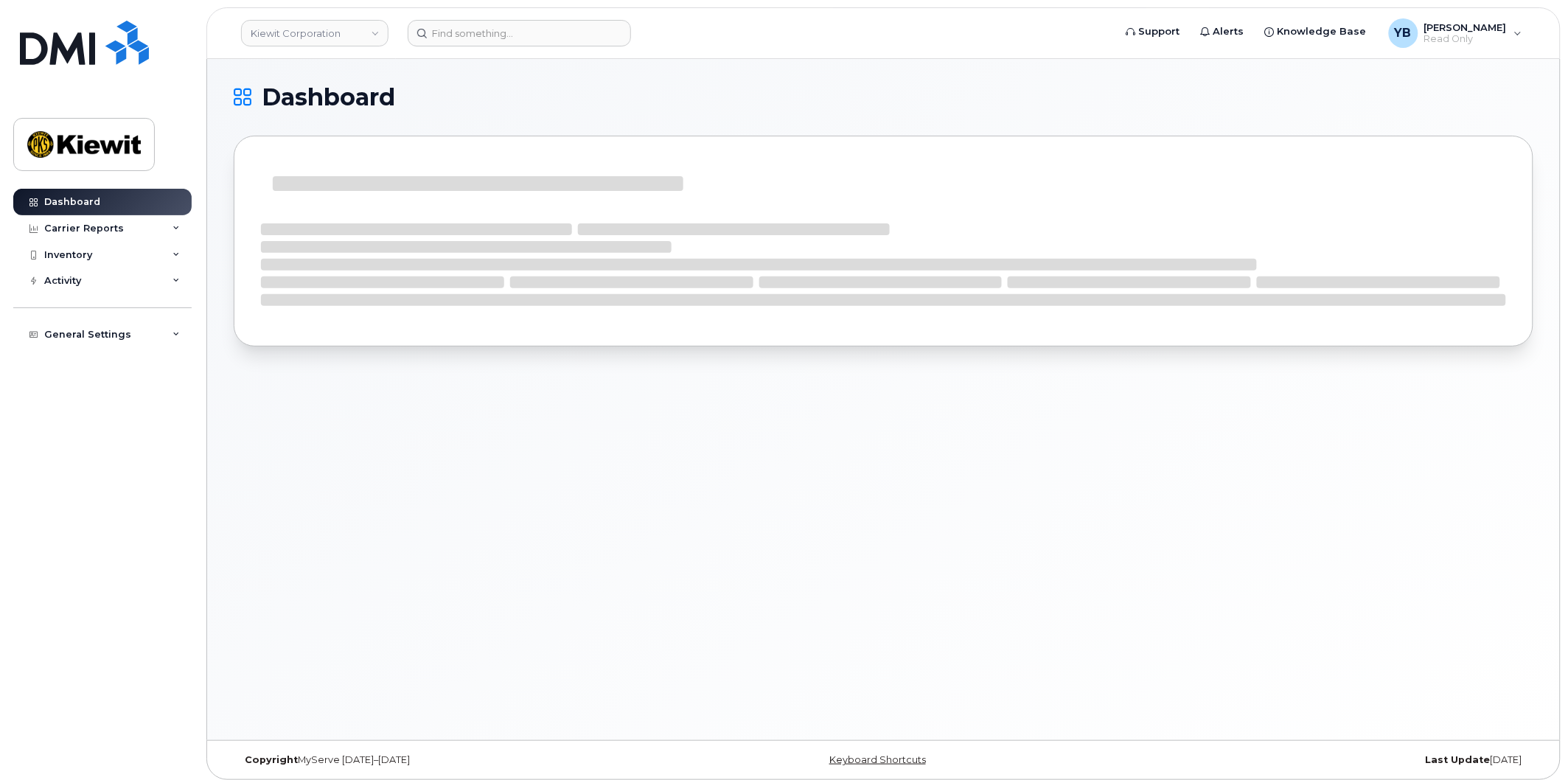
click at [804, 101] on h1 "Dashboard" at bounding box center [880, 98] width 1292 height 24
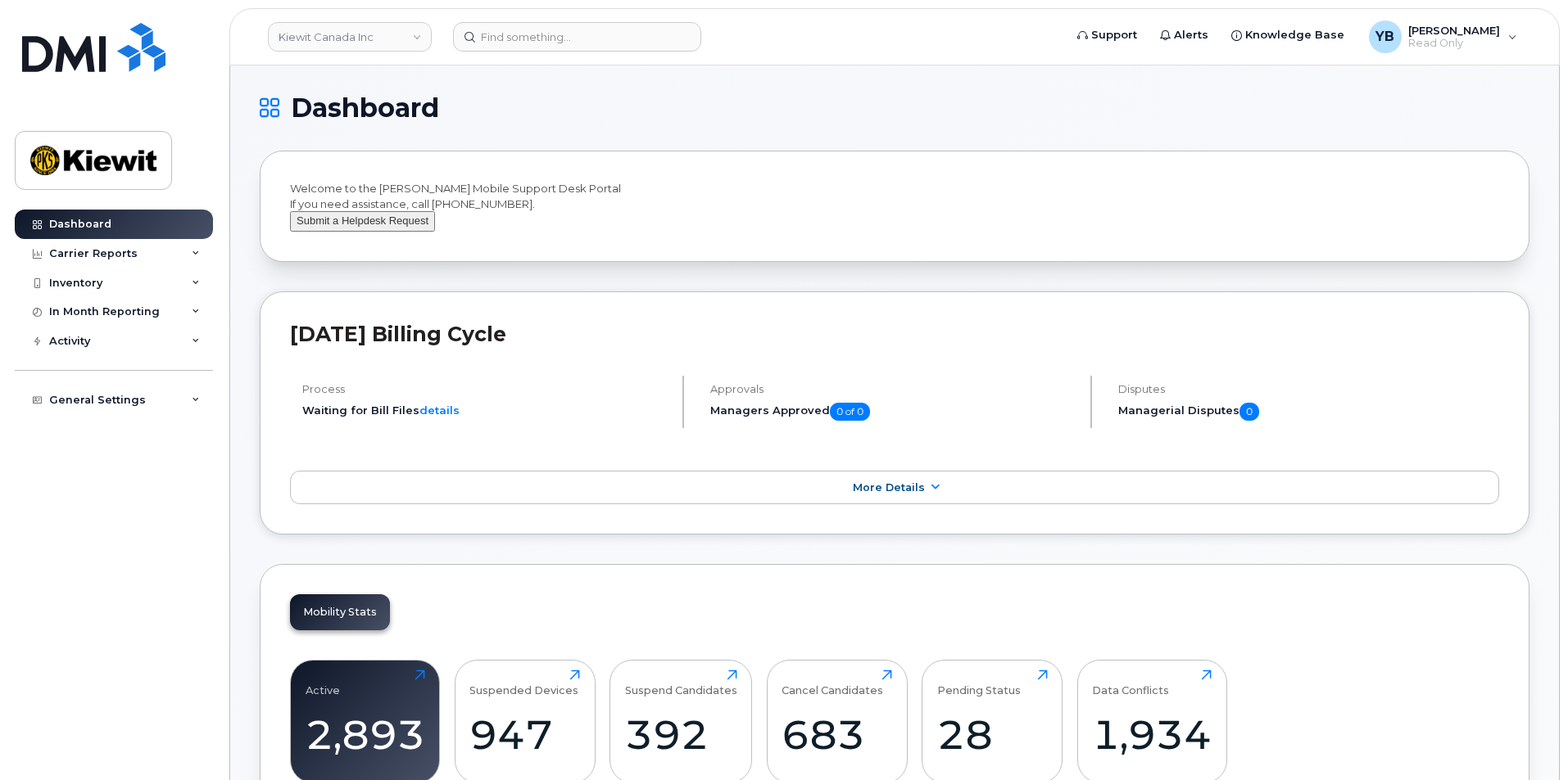
click at [385, 232] on button "Submit a Helpdesk Request" at bounding box center [362, 221] width 145 height 20
click at [305, 334] on div "[DATE] Billing Cycle Process Waiting for Bill Files details Approvals Managers …" at bounding box center [894, 413] width 1270 height 244
click at [153, 311] on div "In Month Reporting" at bounding box center [104, 311] width 110 height 13
click at [131, 286] on div "Inventory" at bounding box center [114, 282] width 199 height 29
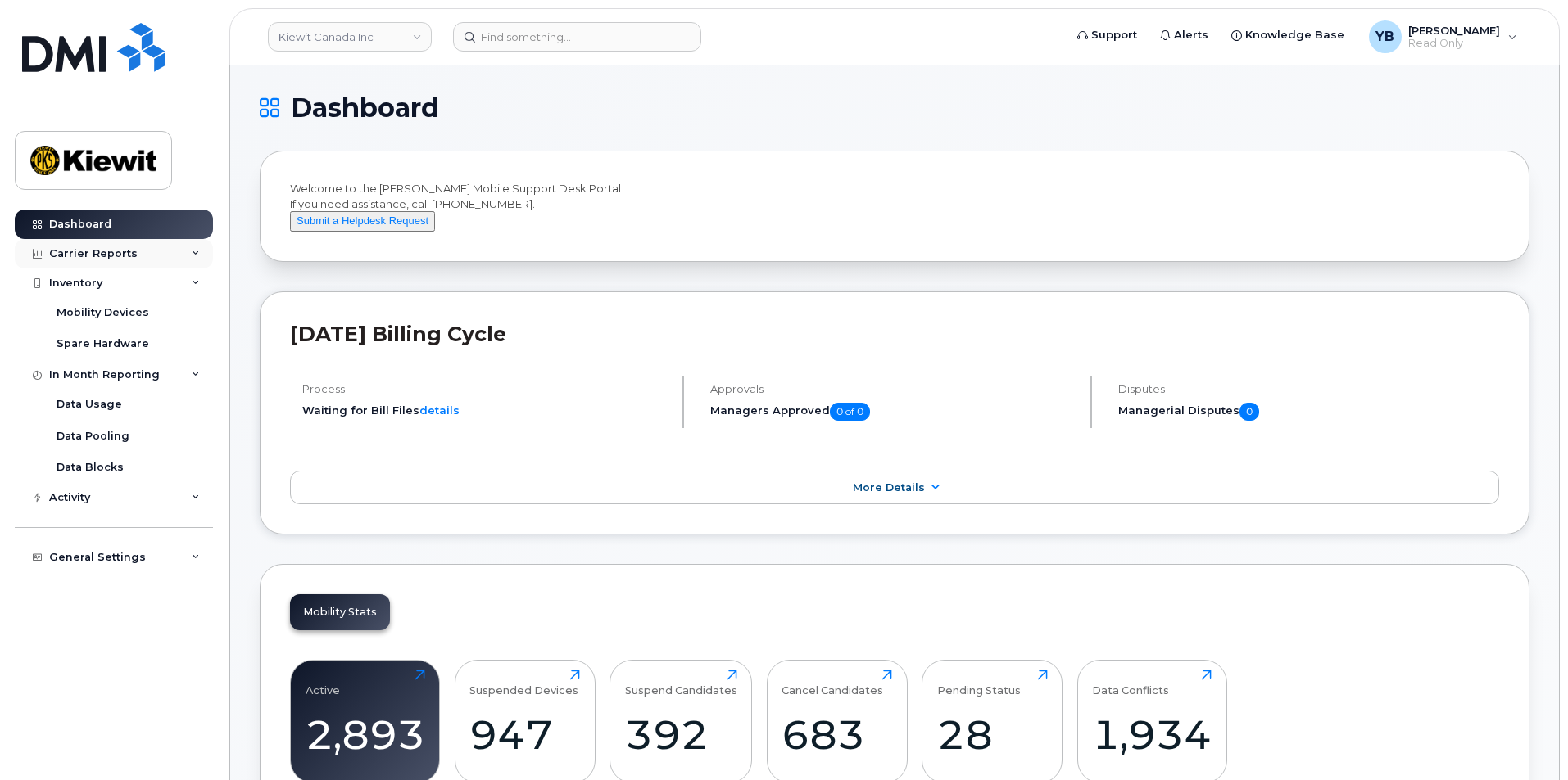
click at [158, 251] on div "Carrier Reports" at bounding box center [114, 253] width 199 height 29
